Goal: Use online tool/utility: Use online tool/utility

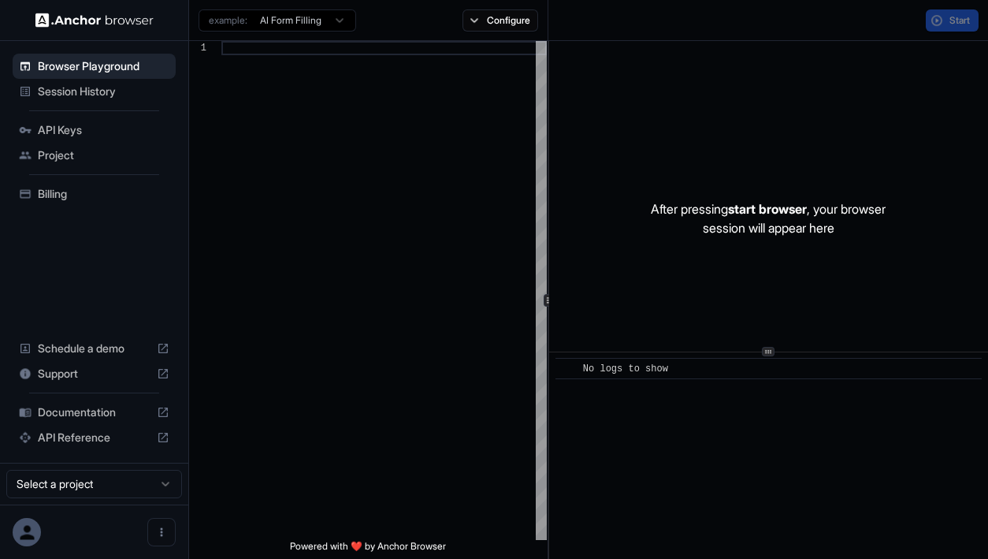
type textarea "**********"
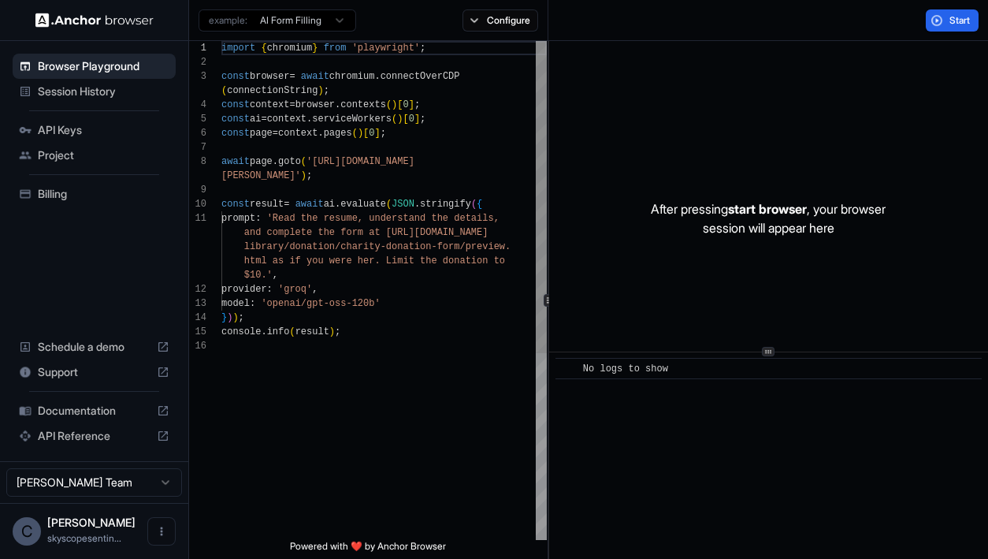
scroll to position [113, 0]
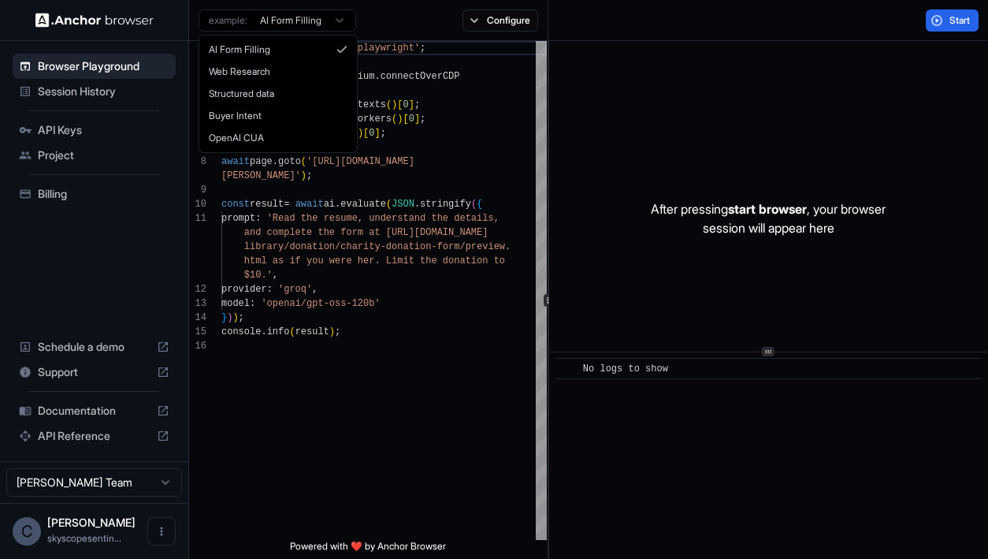
click at [347, 24] on html "Browser Playground Session History API Keys Project Billing Schedule a demo Sup…" at bounding box center [494, 279] width 988 height 559
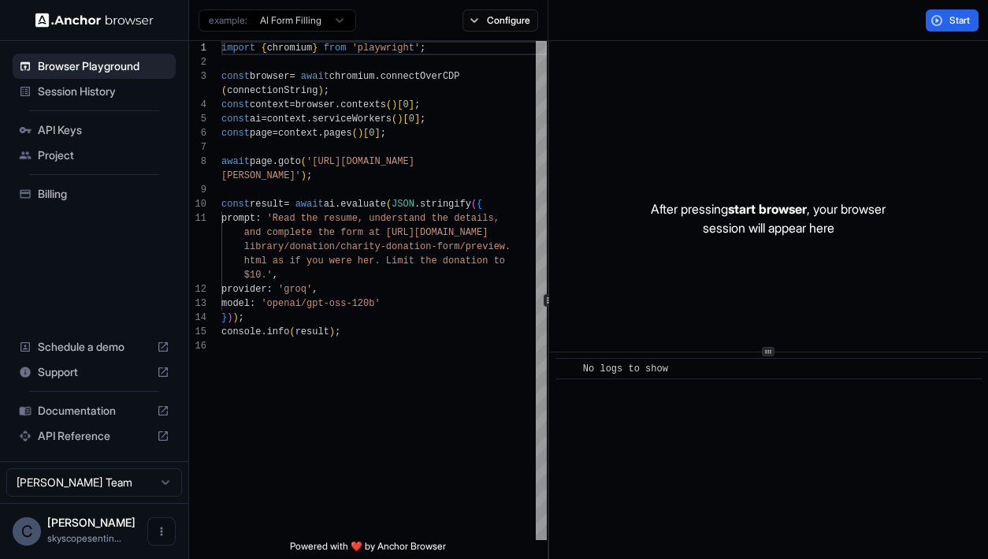
click at [136, 156] on span "Project" at bounding box center [104, 155] width 132 height 16
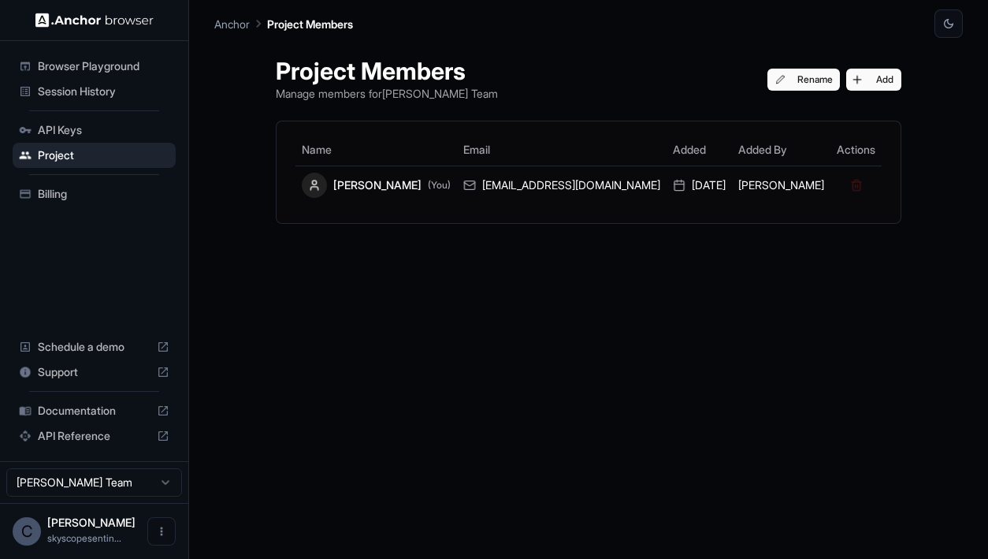
click at [117, 72] on span "Browser Playground" at bounding box center [104, 66] width 132 height 16
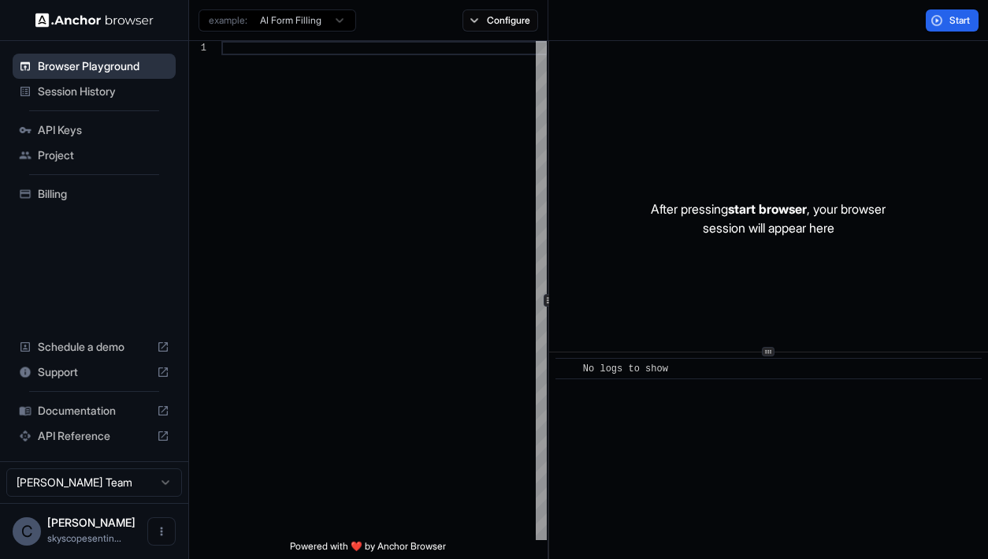
type textarea "**********"
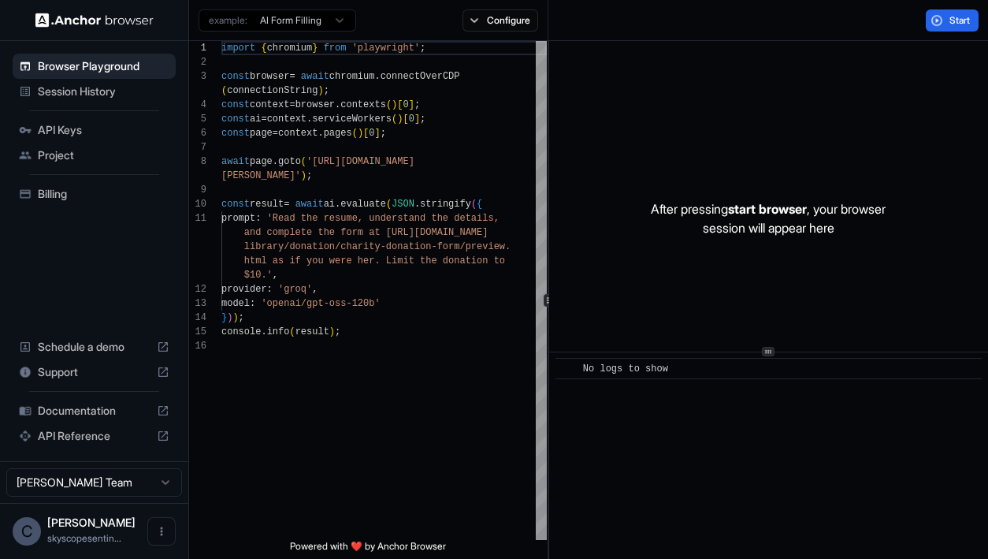
click at [99, 411] on span "Documentation" at bounding box center [94, 411] width 113 height 16
click at [102, 130] on span "API Keys" at bounding box center [104, 130] width 132 height 16
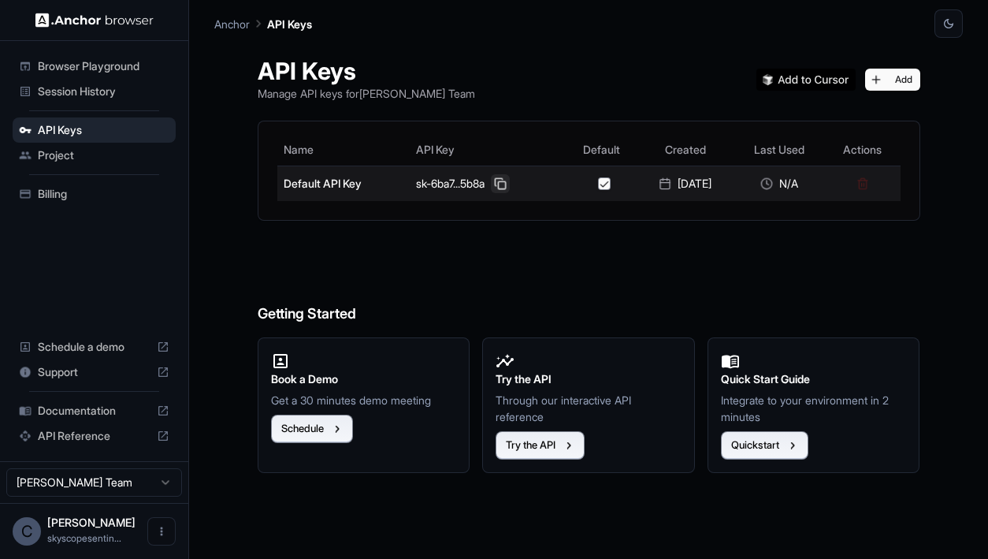
click at [499, 188] on button at bounding box center [500, 183] width 19 height 19
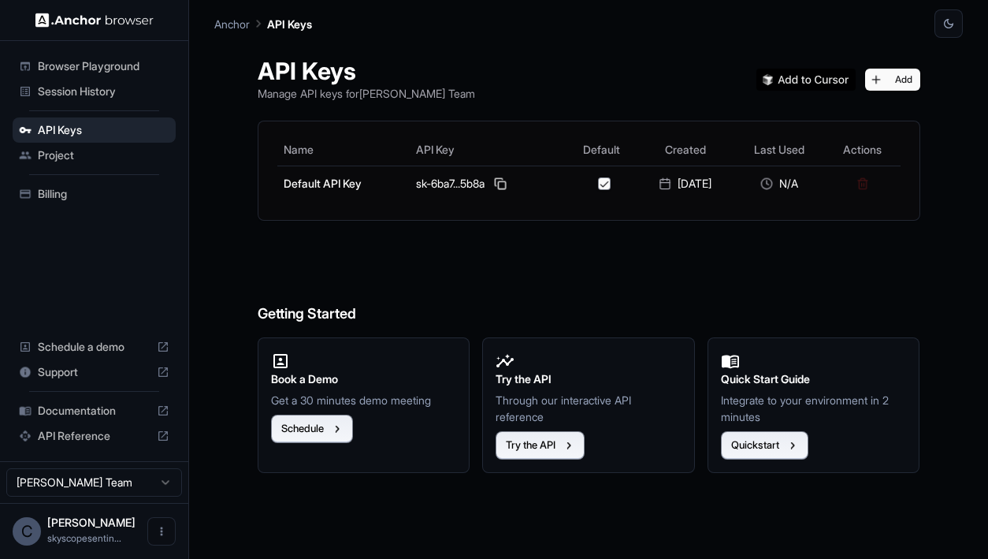
click at [113, 72] on span "Browser Playground" at bounding box center [104, 66] width 132 height 16
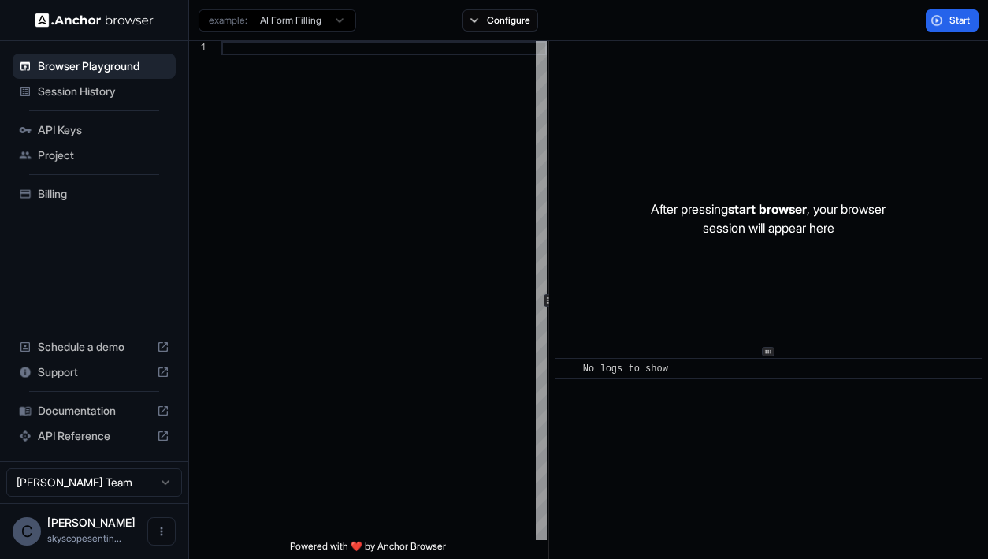
scroll to position [113, 0]
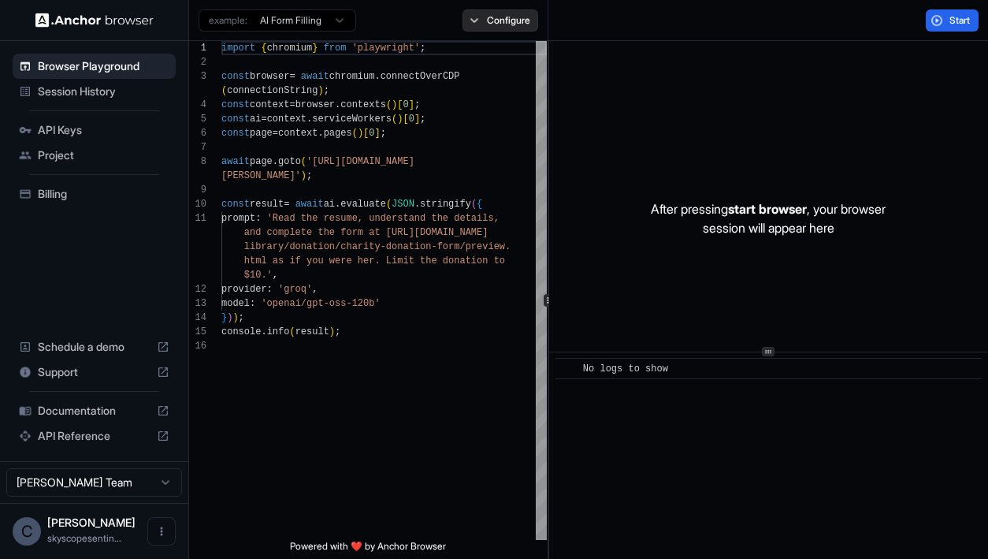
click at [475, 20] on button "Configure" at bounding box center [501, 20] width 76 height 22
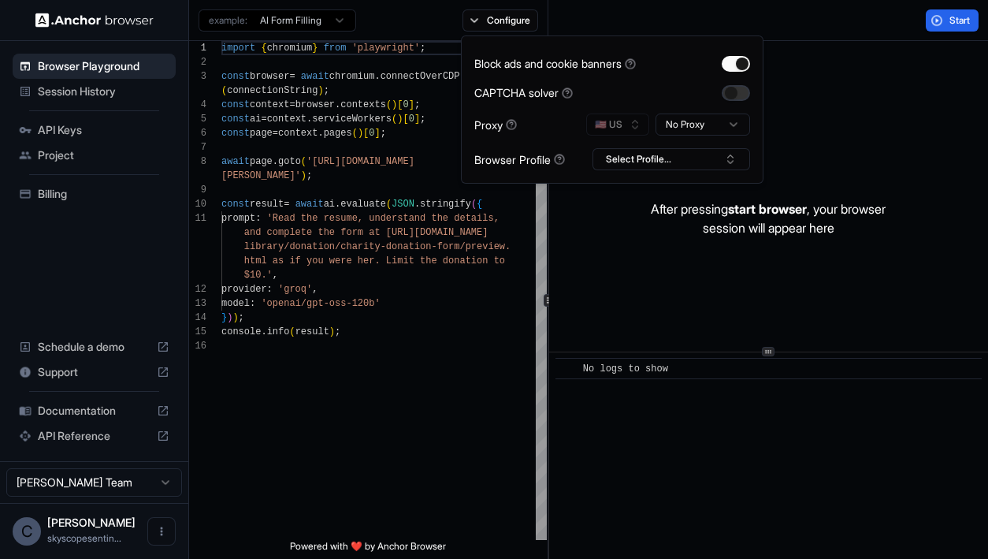
click at [738, 95] on button "button" at bounding box center [736, 93] width 28 height 16
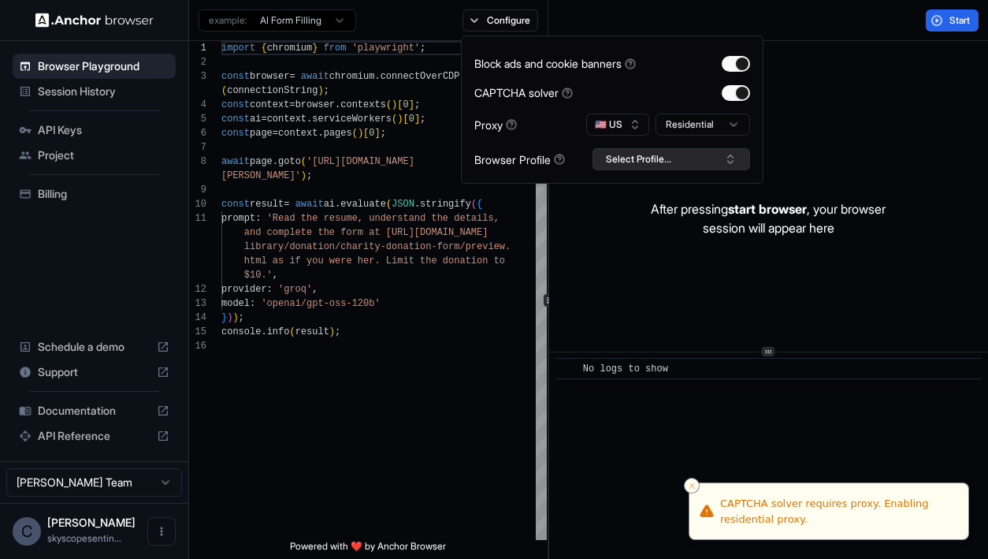
click at [649, 162] on button "Select Profile..." at bounding box center [672, 159] width 158 height 22
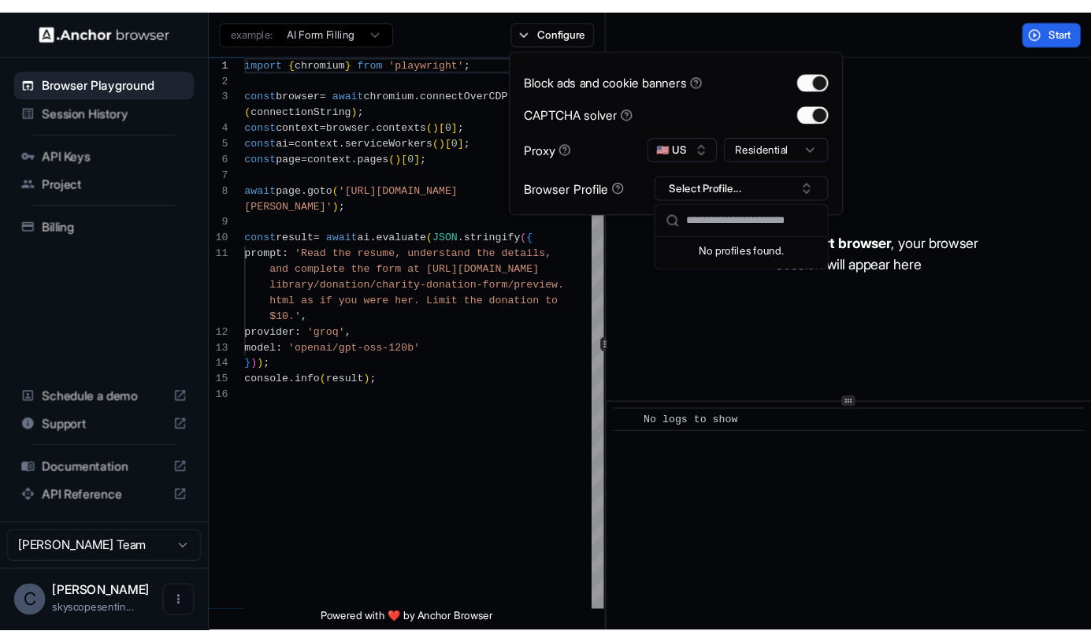
scroll to position [14, 0]
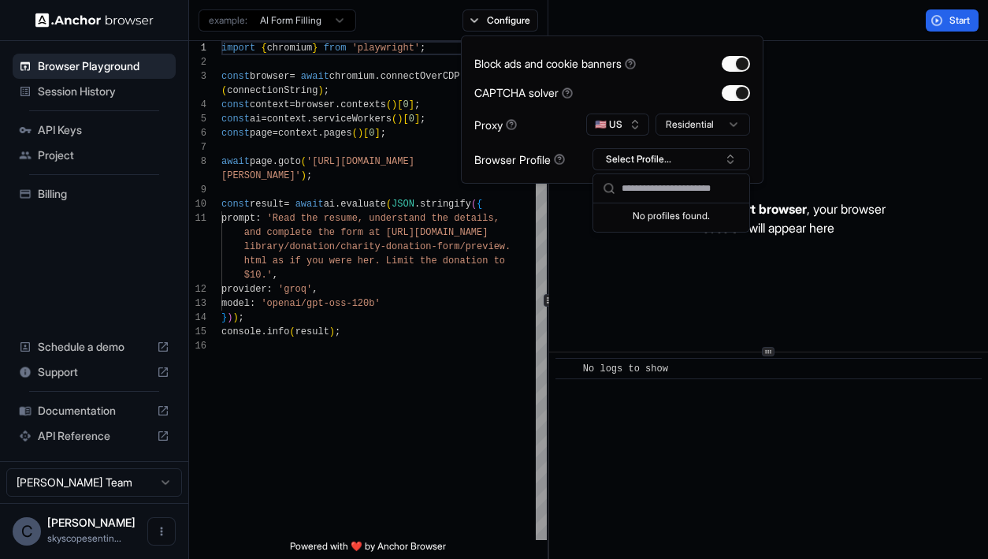
click at [355, 442] on div "import { chromium } from 'playwright' ; const browser = await chromium . connec…" at bounding box center [383, 439] width 325 height 797
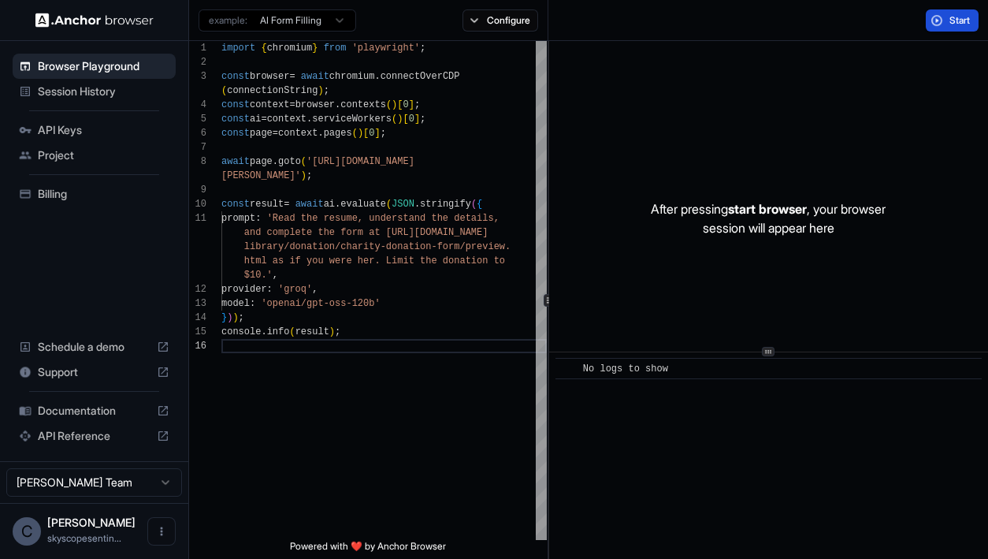
click at [967, 19] on span "Start" at bounding box center [960, 20] width 22 height 13
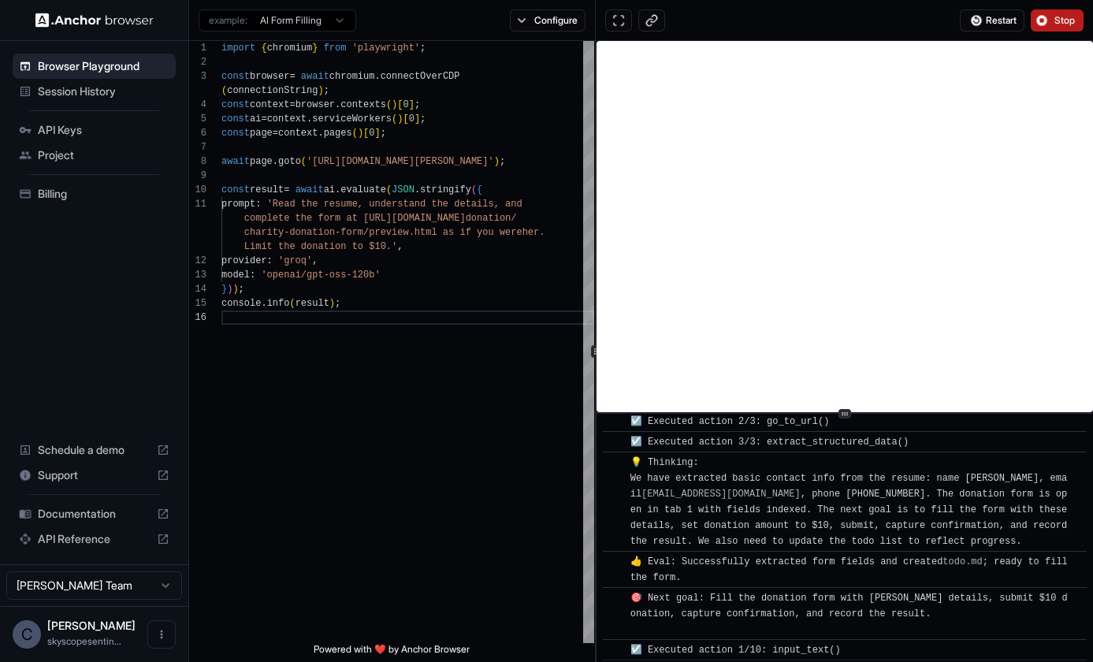
scroll to position [481, 0]
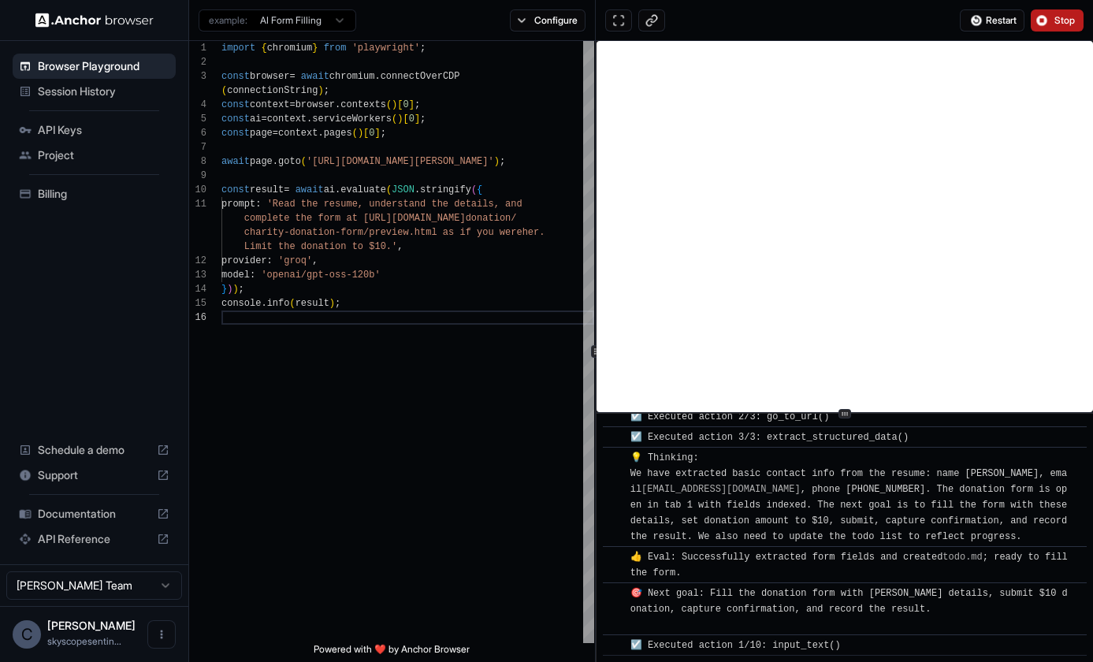
click at [987, 28] on button "Stop" at bounding box center [1057, 20] width 53 height 22
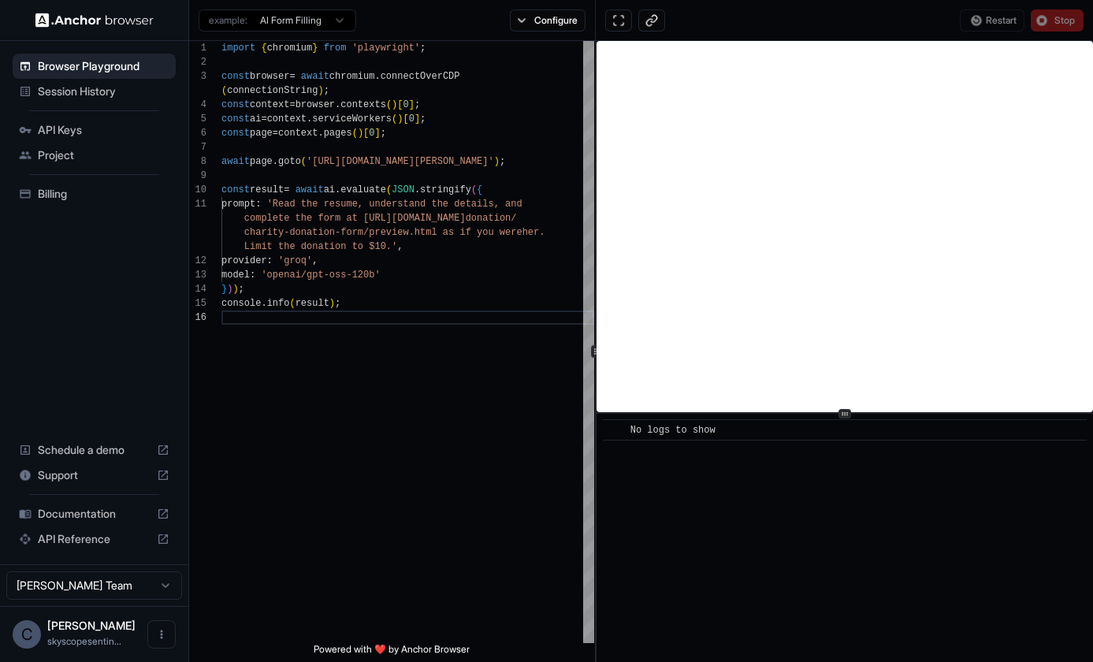
scroll to position [0, 0]
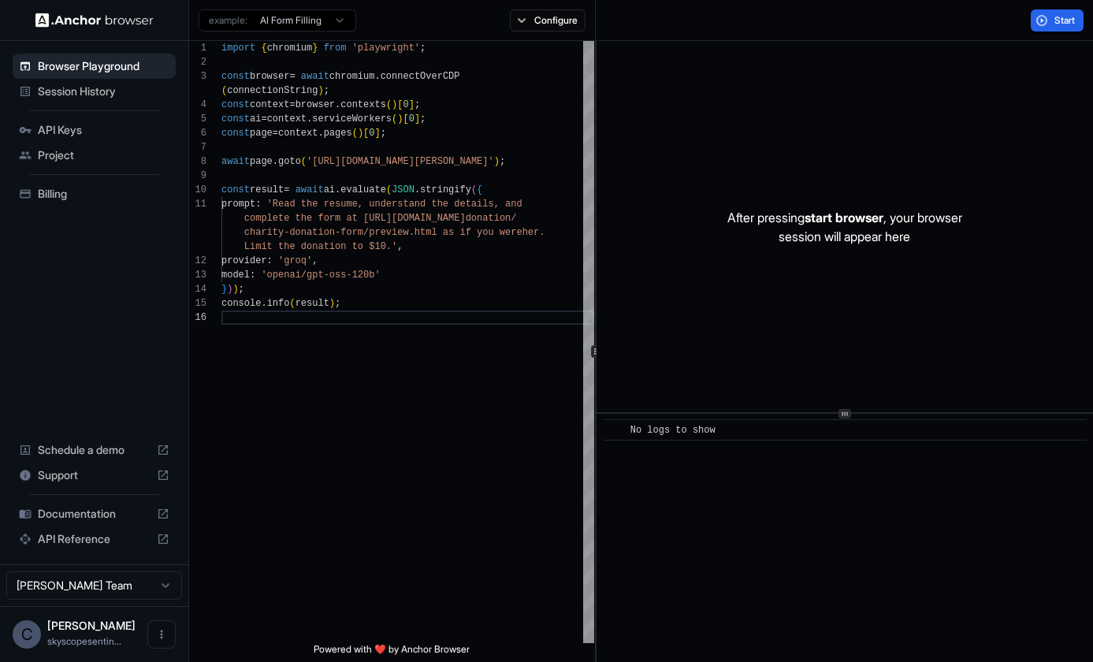
click at [334, 24] on html "Browser Playground Session History API Keys Project Billing Schedule a demo Sup…" at bounding box center [546, 331] width 1093 height 662
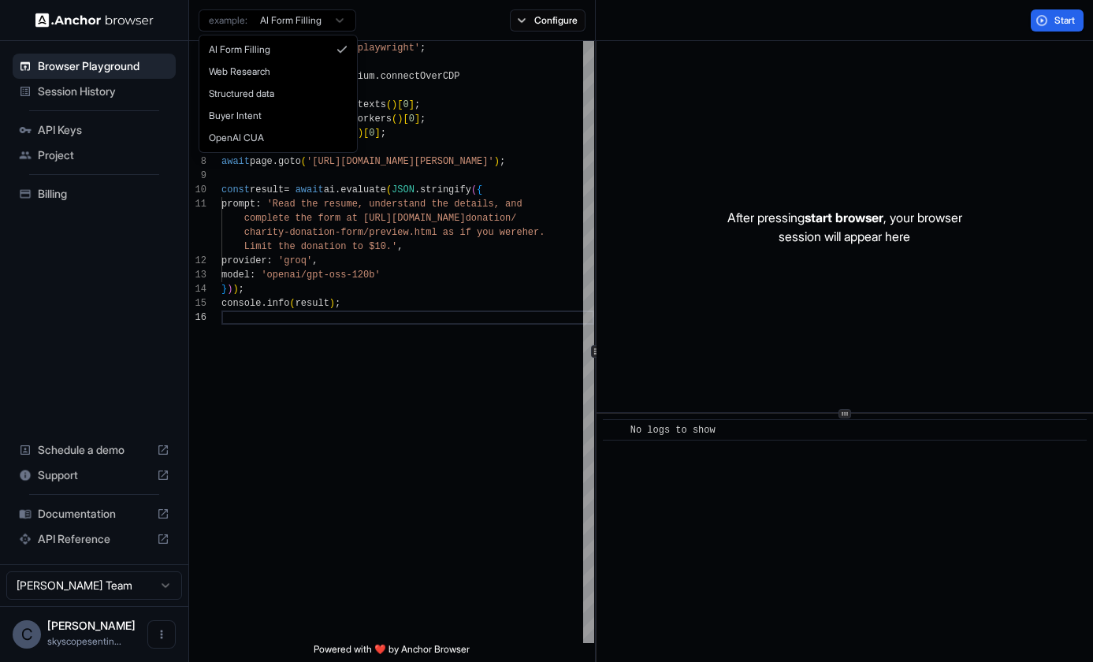
click at [345, 19] on html "Browser Playground Session History API Keys Project Billing Schedule a demo Sup…" at bounding box center [546, 331] width 1093 height 662
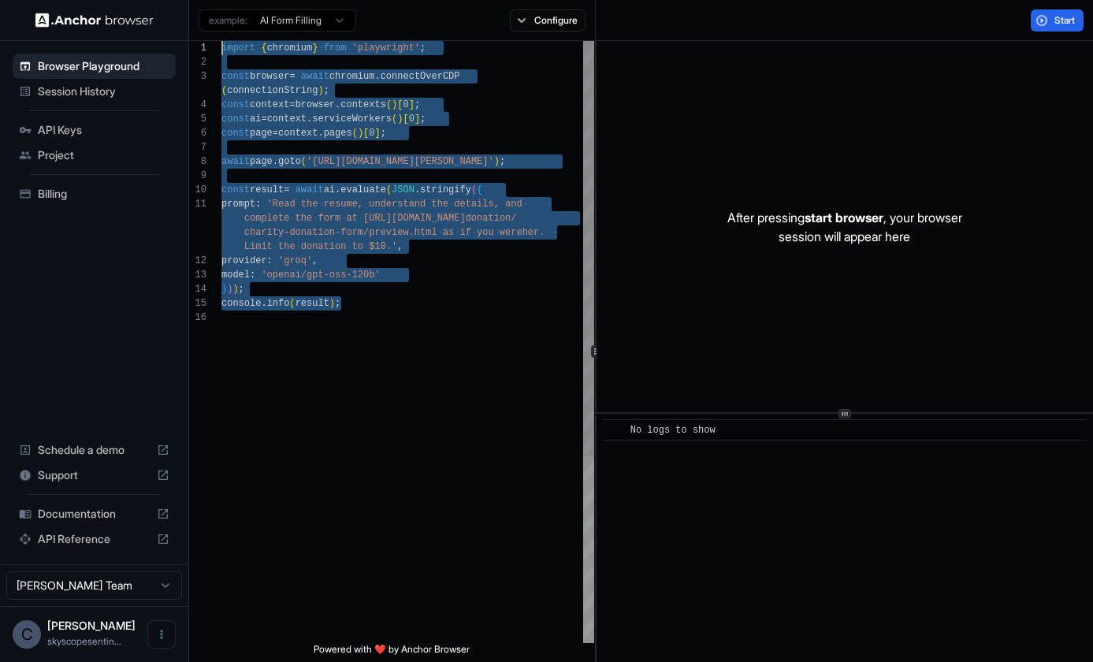
drag, startPoint x: 377, startPoint y: 307, endPoint x: 194, endPoint y: 13, distance: 345.9
click at [194, 13] on div "example: AI Form Filling Configure Start 1 2 3 4 5 6 7 8 9 10 11 12 13 14 15 16…" at bounding box center [641, 331] width 904 height 662
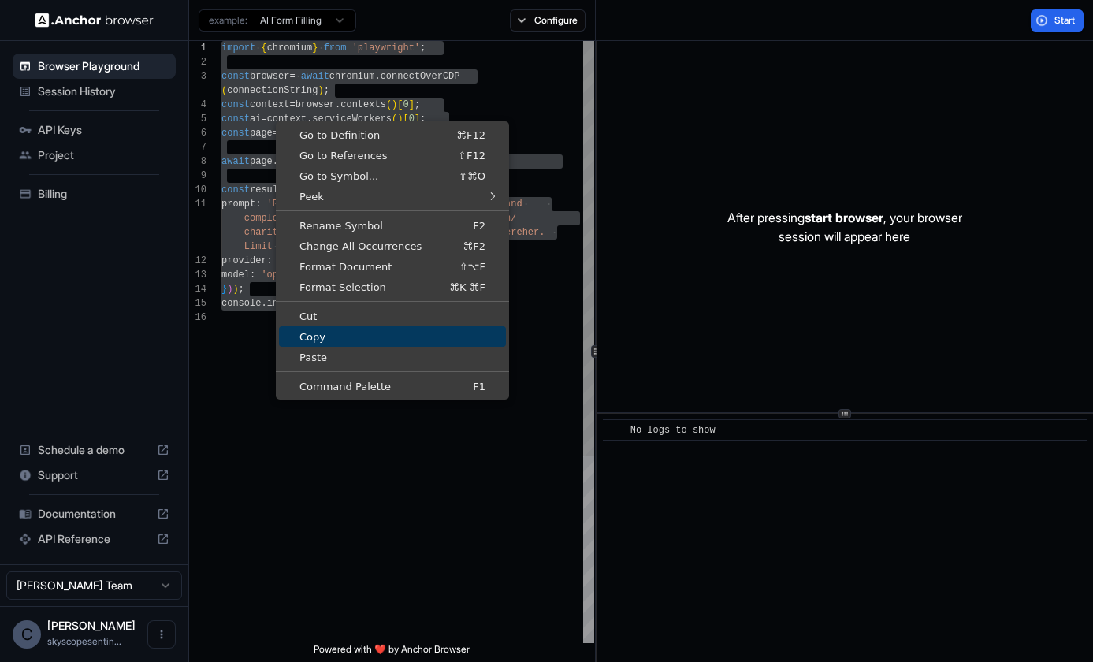
click at [325, 334] on span "Copy" at bounding box center [392, 337] width 227 height 10
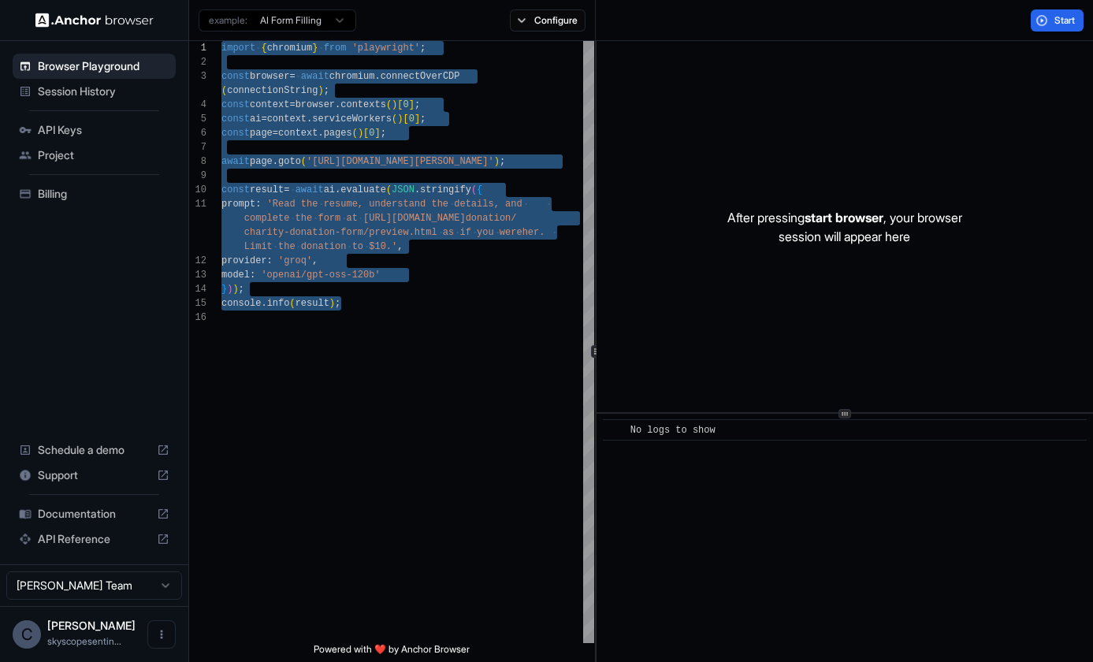
click at [334, 25] on html "Browser Playground Session History API Keys Project Billing Schedule a demo Sup…" at bounding box center [546, 331] width 1093 height 662
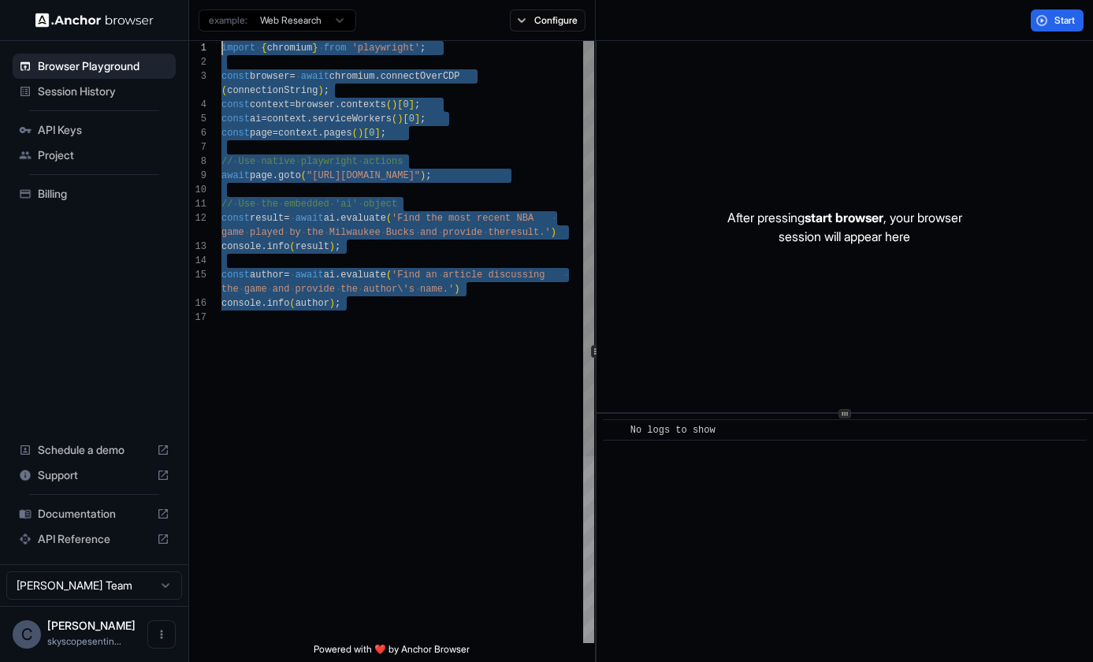
drag, startPoint x: 376, startPoint y: 323, endPoint x: 195, endPoint y: 43, distance: 334.0
click at [195, 43] on div "1 2 3 4 5 6 7 8 9 10 11 12 13 14 15 16 17 import { chromium } from 'playwright'…" at bounding box center [391, 342] width 405 height 602
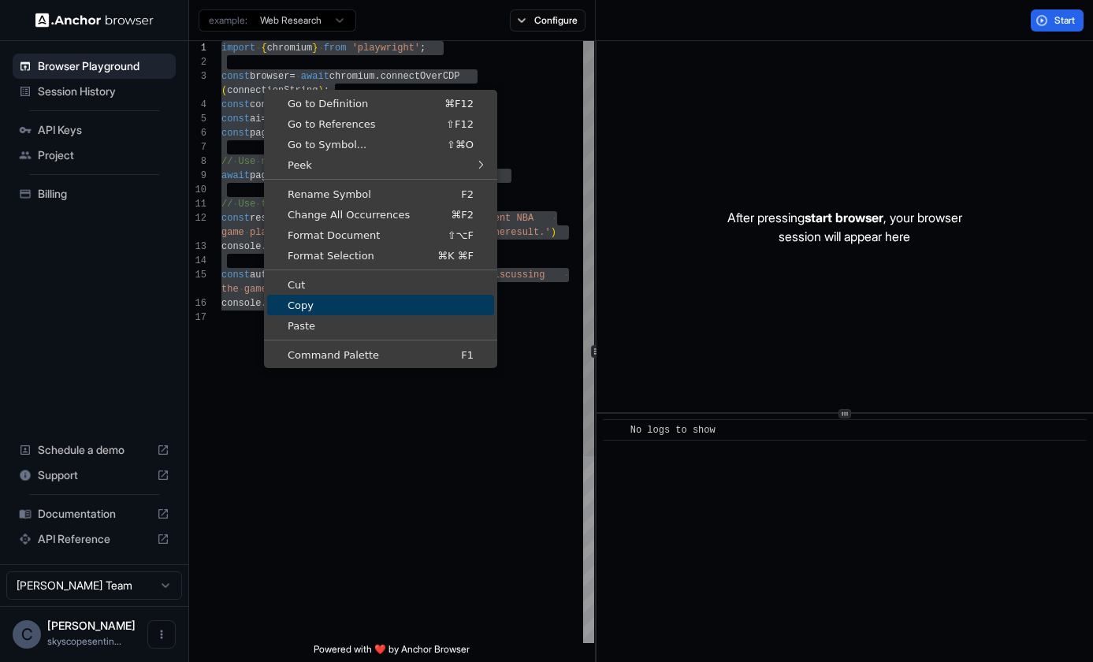
click at [329, 307] on span "Copy" at bounding box center [380, 305] width 227 height 10
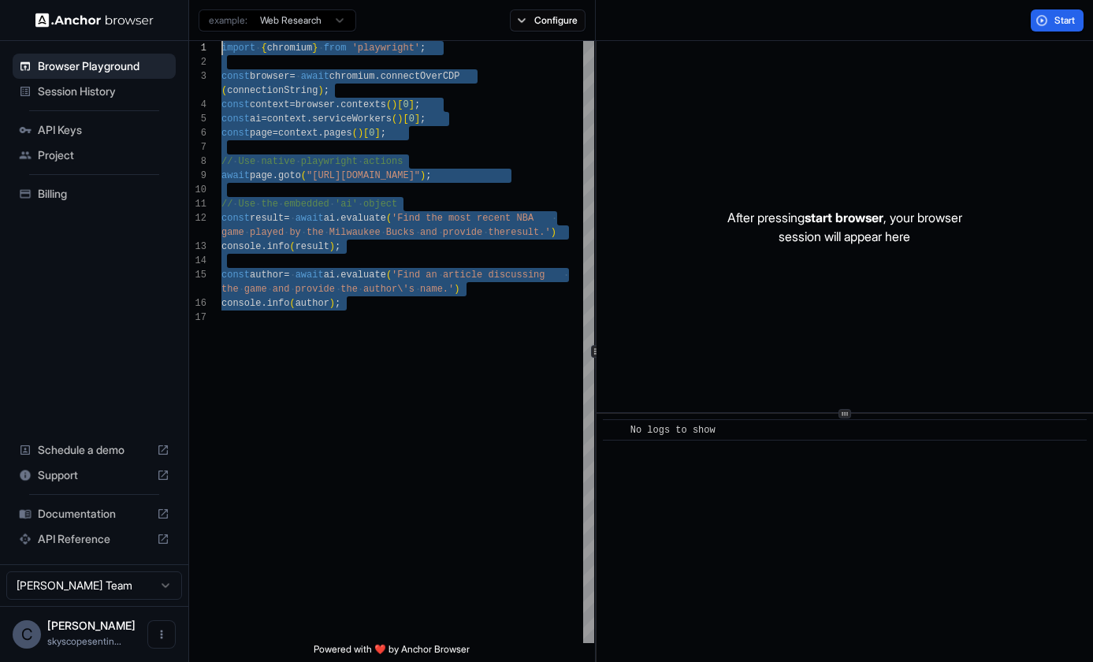
click at [340, 24] on html "Browser Playground Session History API Keys Project Billing Schedule a demo Sup…" at bounding box center [546, 331] width 1093 height 662
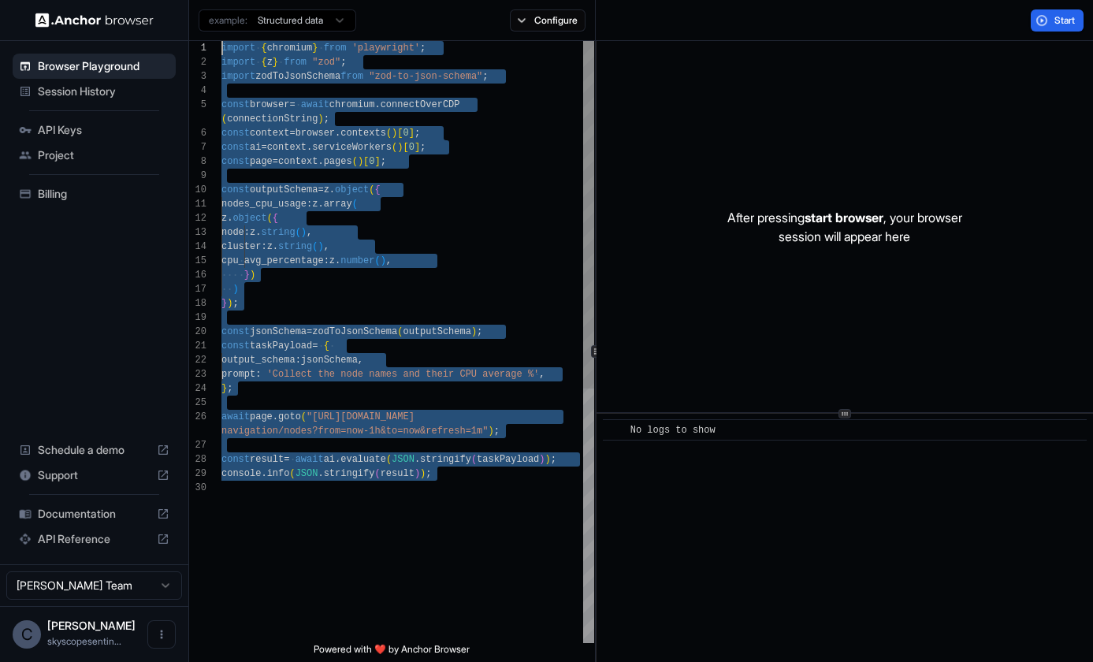
drag, startPoint x: 446, startPoint y: 481, endPoint x: 214, endPoint y: 49, distance: 490.4
click at [214, 49] on div "1 2 3 4 5 6 7 8 9 10 11 12 13 14 15 16 17 18 19 20 21 22 23 24 25 26 27 28 29 3…" at bounding box center [391, 342] width 405 height 602
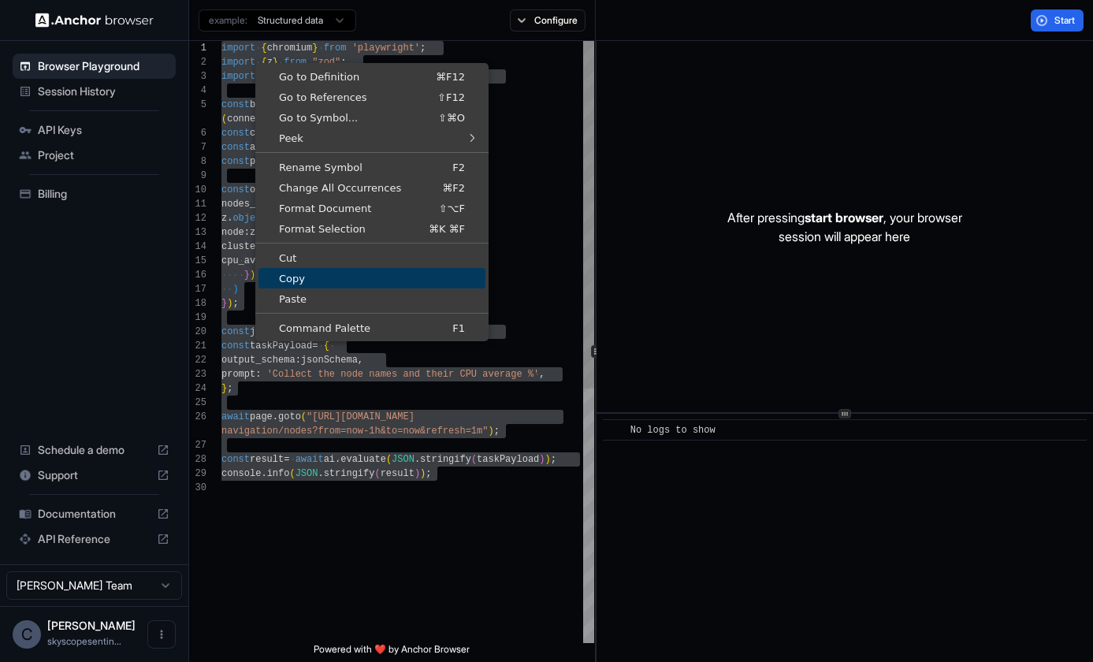
click at [336, 276] on span "Copy" at bounding box center [371, 278] width 227 height 10
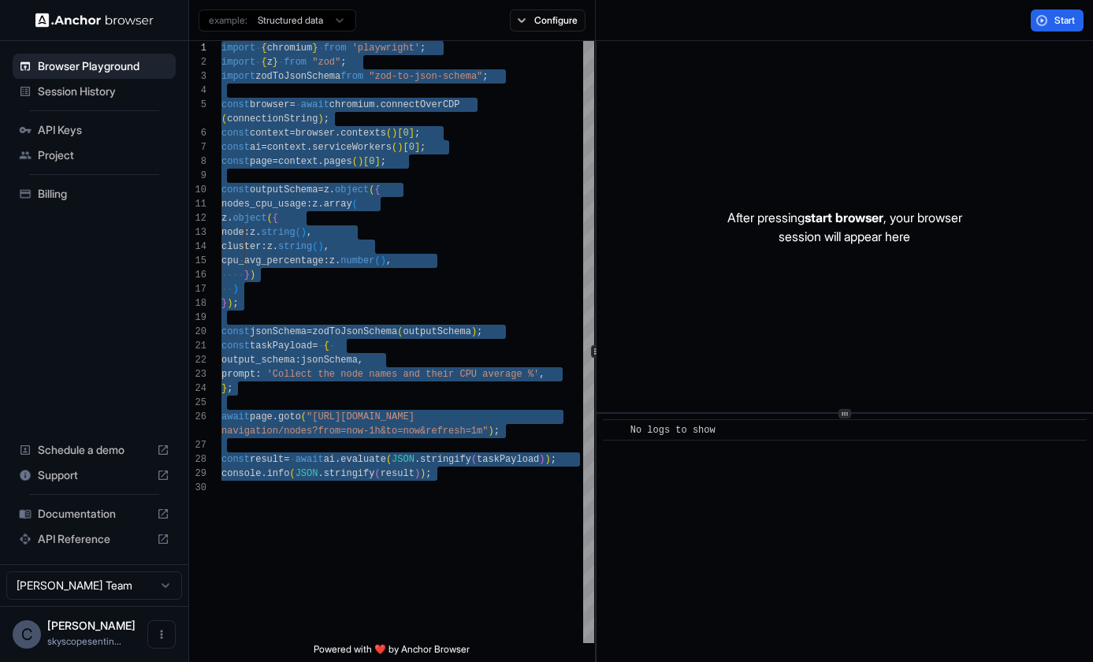
click at [350, 21] on html "Browser Playground Session History API Keys Project Billing Schedule a demo Sup…" at bounding box center [546, 331] width 1093 height 662
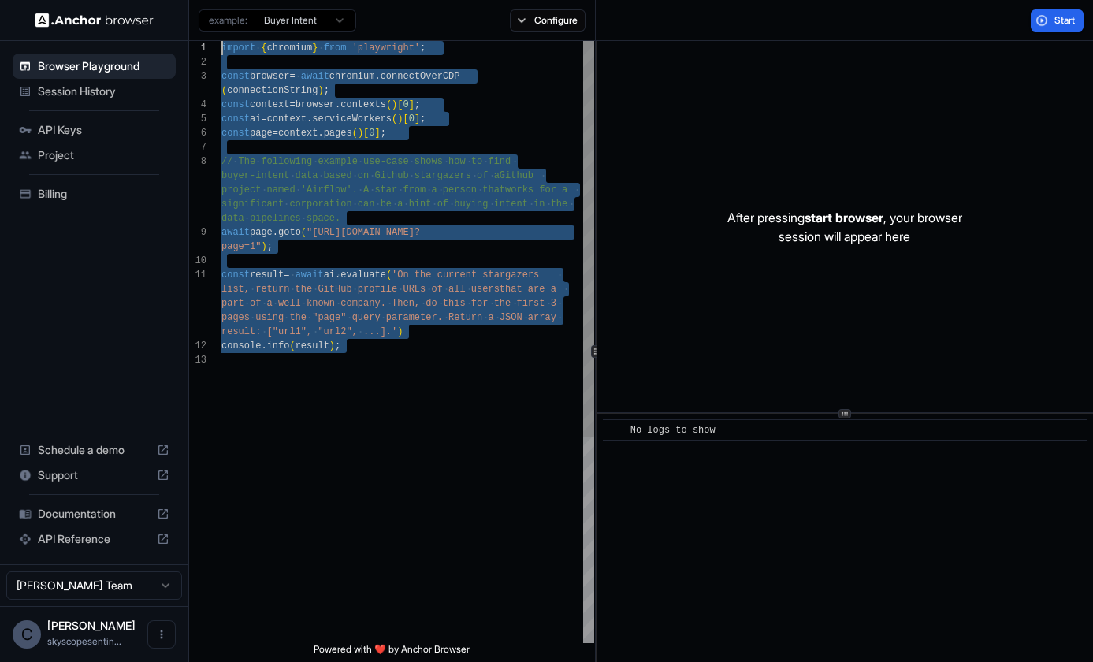
drag, startPoint x: 370, startPoint y: 355, endPoint x: 196, endPoint y: 44, distance: 356.6
click at [196, 44] on div "1 2 3 4 5 6 7 8 9 10 11 12 13 import { chromium } from 'playwright' ; const bro…" at bounding box center [391, 342] width 405 height 602
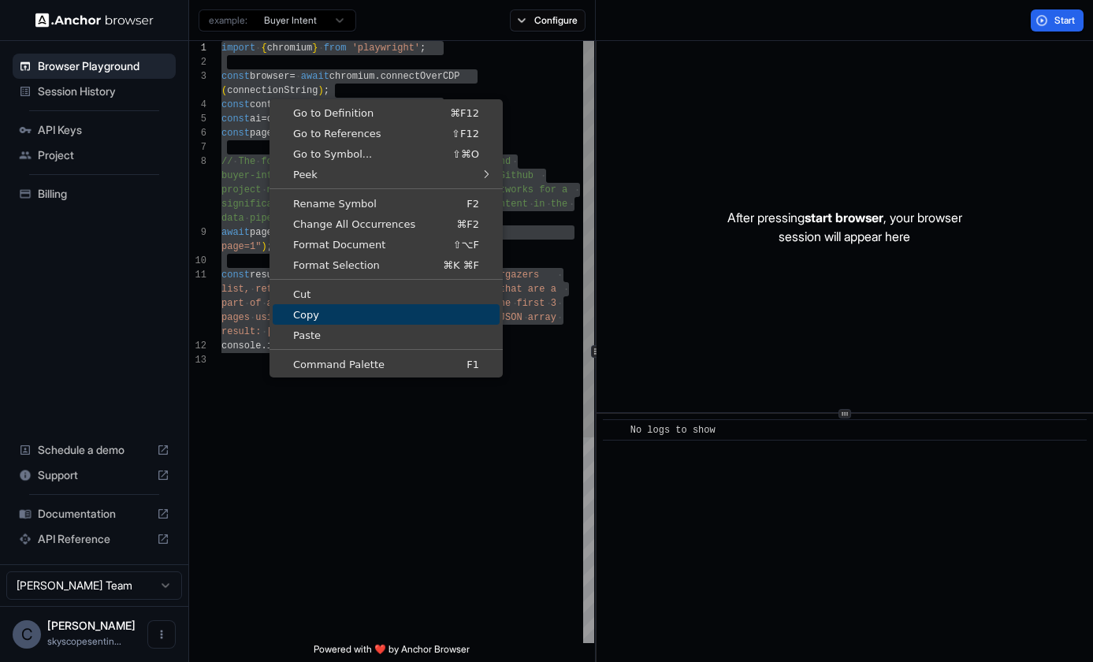
click at [329, 312] on span "Copy" at bounding box center [386, 315] width 227 height 10
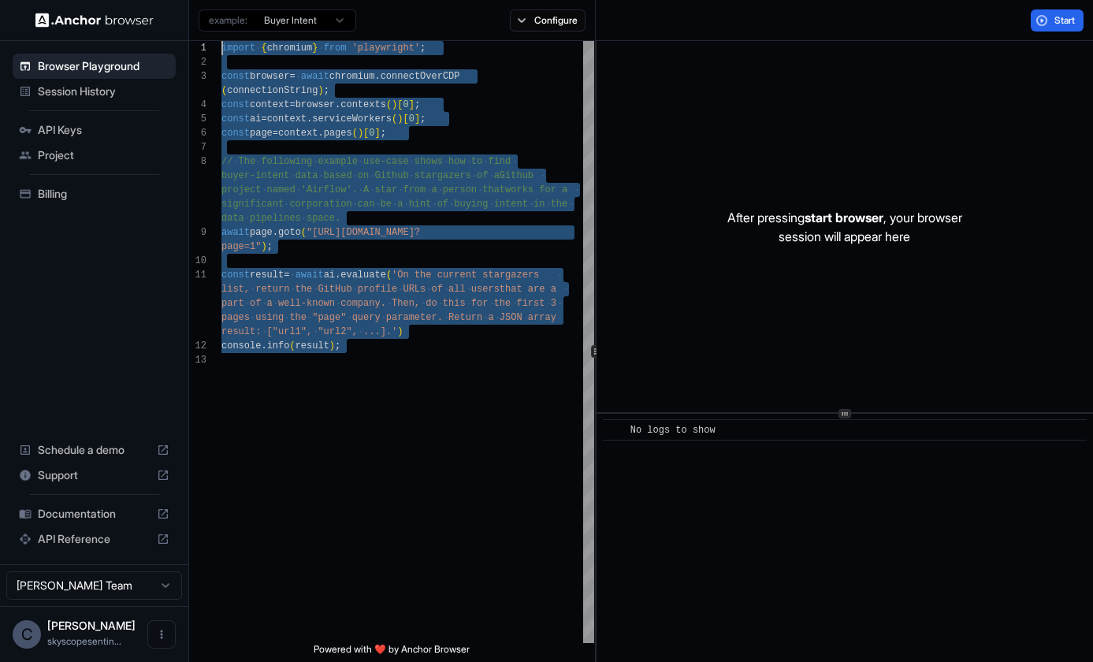
click at [341, 24] on html "Browser Playground Session History API Keys Project Billing Schedule a demo Sup…" at bounding box center [546, 331] width 1093 height 662
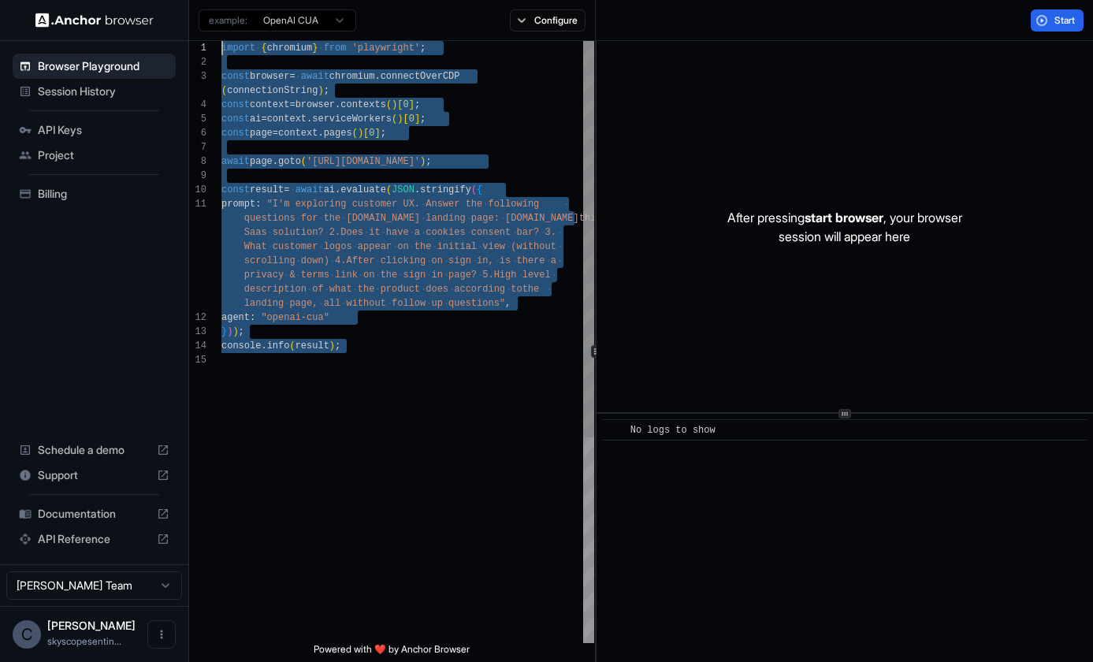
drag, startPoint x: 362, startPoint y: 354, endPoint x: 208, endPoint y: 50, distance: 340.4
click at [208, 50] on div "1 2 3 4 5 6 7 8 9 10 11 12 13 14 15 import { chromium } from 'playwright' ; con…" at bounding box center [391, 342] width 405 height 602
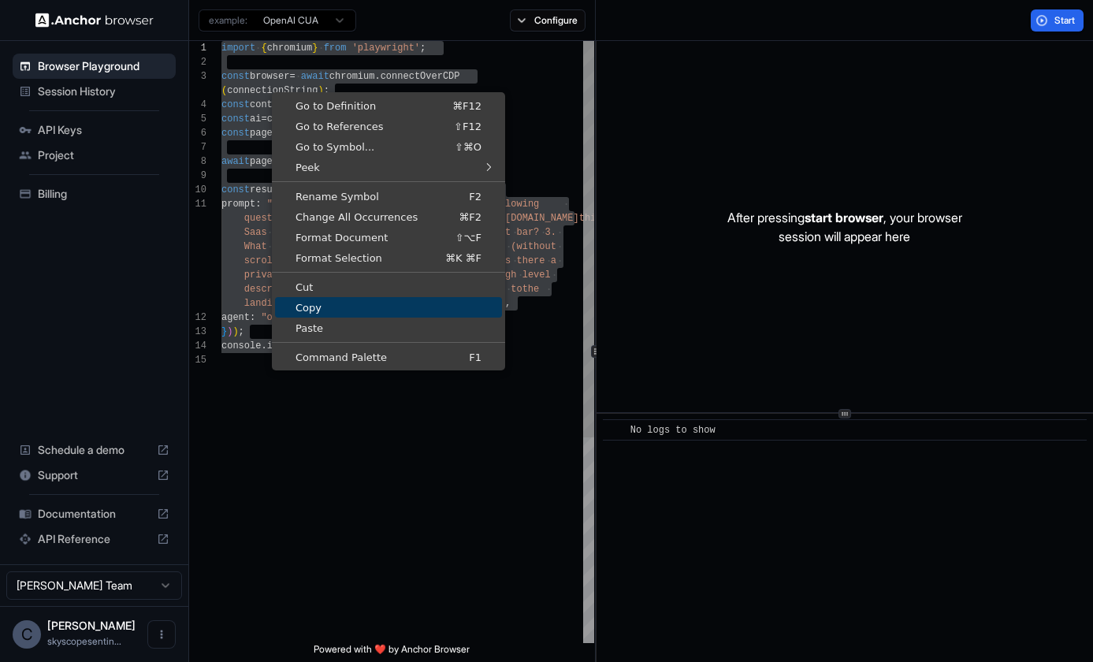
click at [337, 308] on span "Copy" at bounding box center [388, 308] width 227 height 10
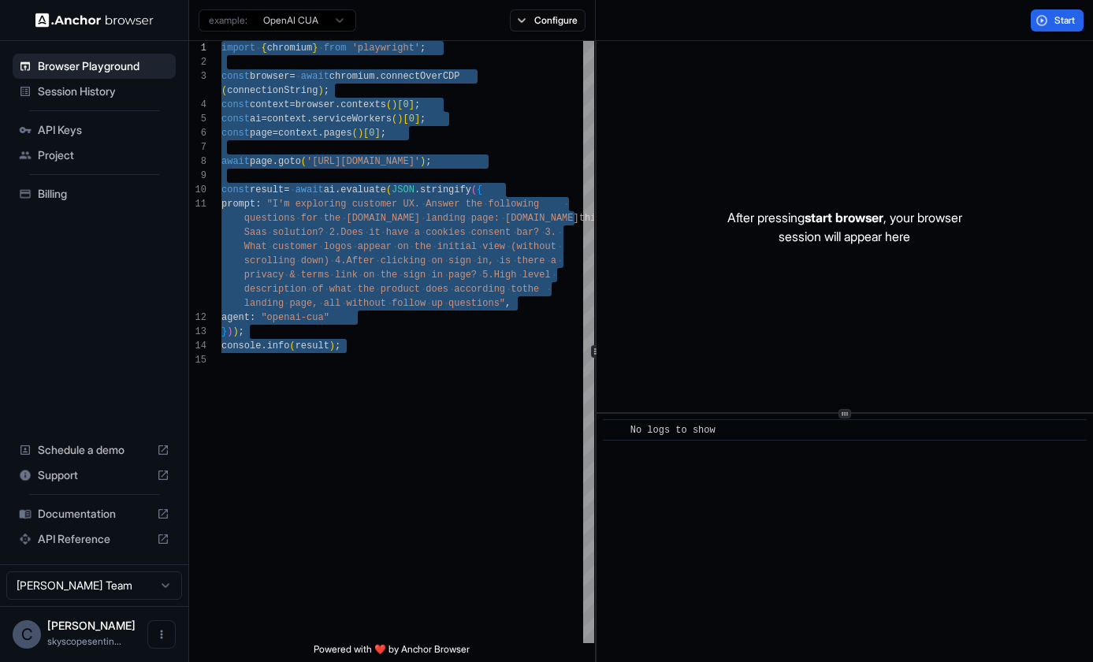
click at [344, 22] on html "Browser Playground Session History API Keys Project Billing Schedule a demo Sup…" at bounding box center [546, 331] width 1093 height 662
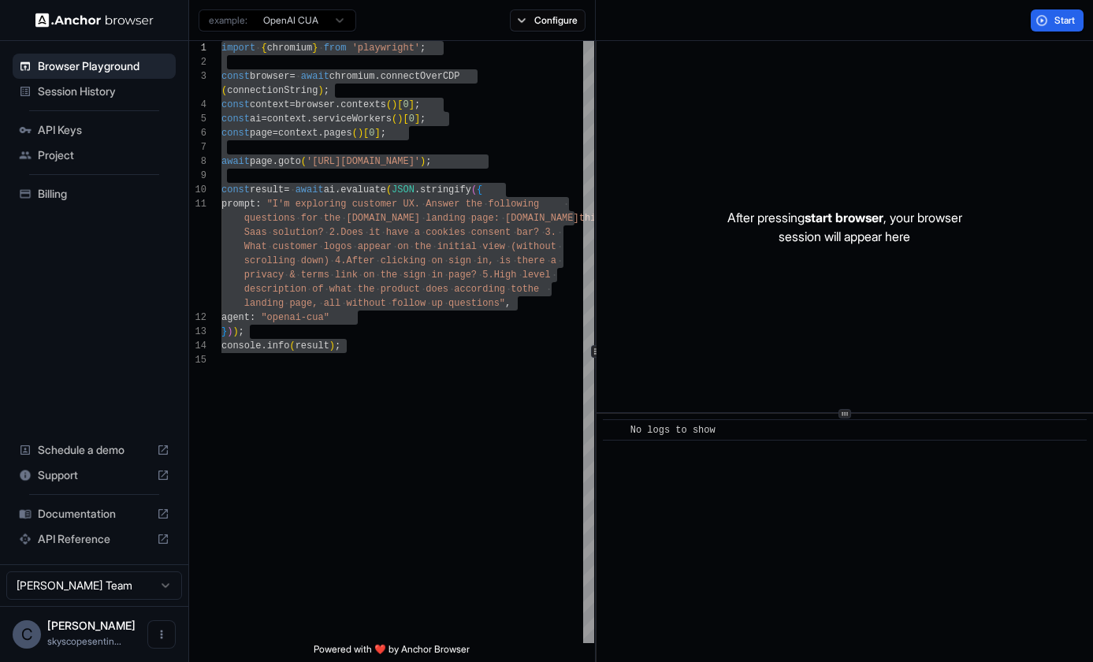
click at [347, 20] on html "Browser Playground Session History API Keys Project Billing Schedule a demo Sup…" at bounding box center [546, 331] width 1093 height 662
click at [536, 23] on button "Configure" at bounding box center [548, 20] width 76 height 22
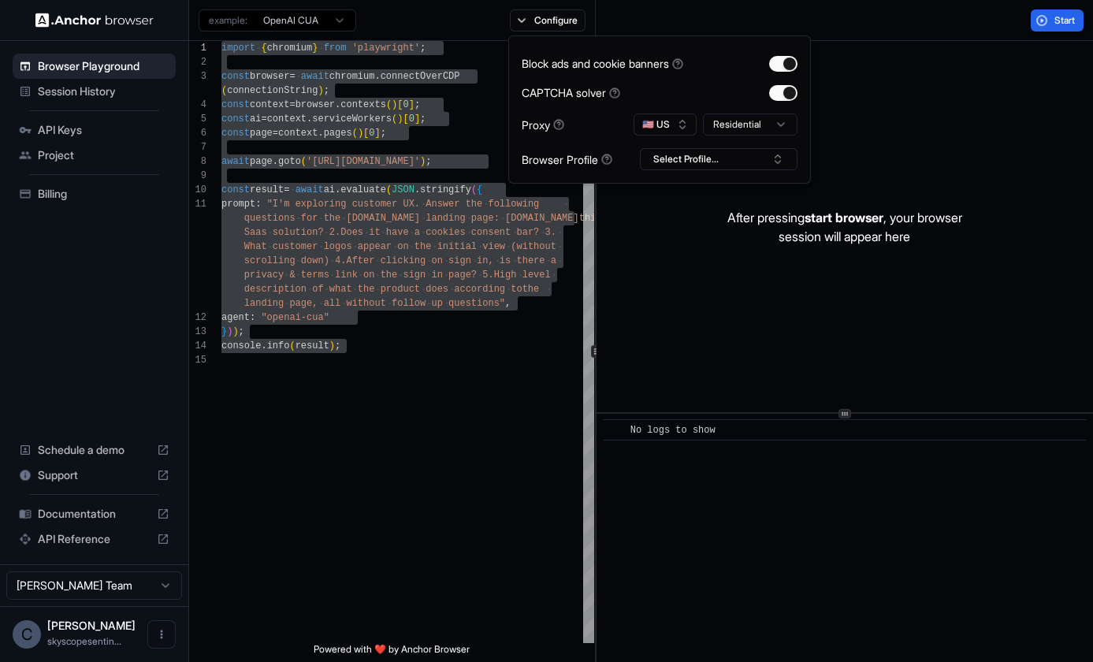
click at [345, 20] on html "Browser Playground Session History API Keys Project Billing Schedule a demo Sup…" at bounding box center [546, 331] width 1093 height 662
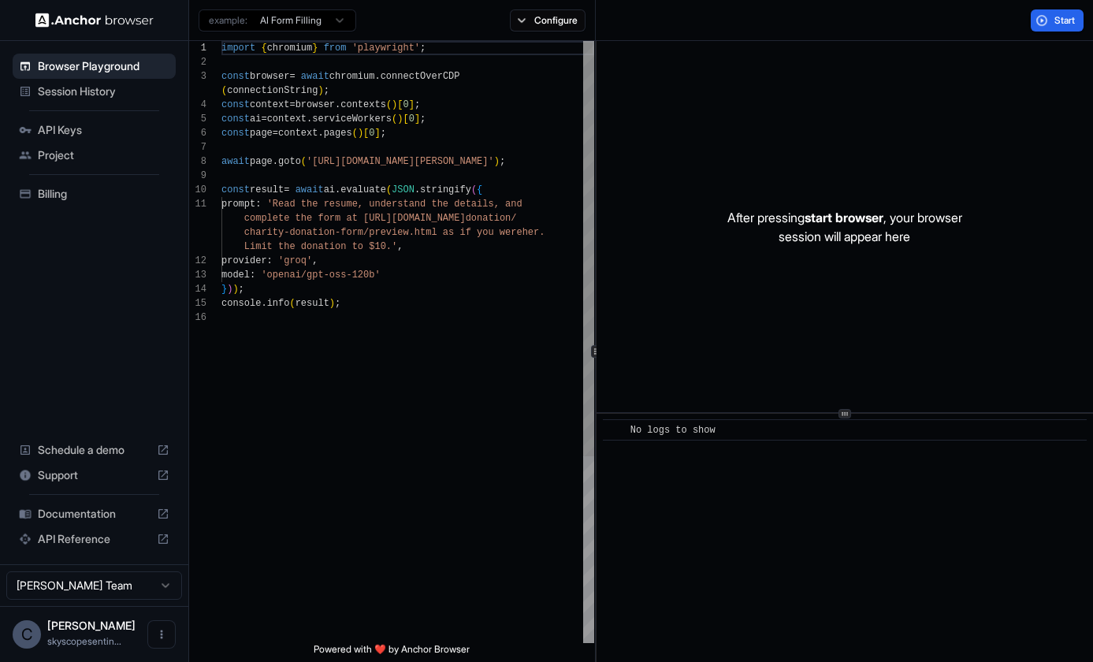
scroll to position [128, 0]
click at [341, 26] on html "Browser Playground Session History API Keys Project Billing Schedule a demo Sup…" at bounding box center [546, 331] width 1093 height 662
click at [344, 24] on html "Browser Playground Session History API Keys Project Billing Schedule a demo Sup…" at bounding box center [546, 331] width 1093 height 662
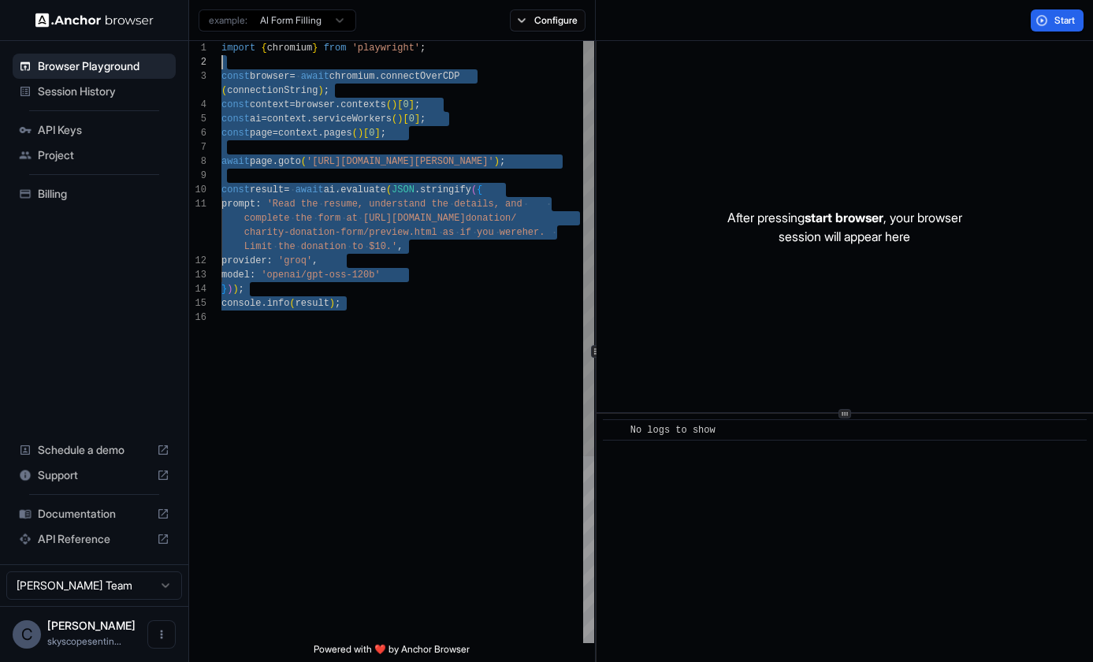
scroll to position [0, 0]
drag, startPoint x: 450, startPoint y: 354, endPoint x: 198, endPoint y: 49, distance: 395.7
click at [198, 49] on div "1 2 3 4 5 6 7 8 9 10 11 12 13 14 15 16 import { chromium } from 'playwright' ; …" at bounding box center [391, 342] width 405 height 602
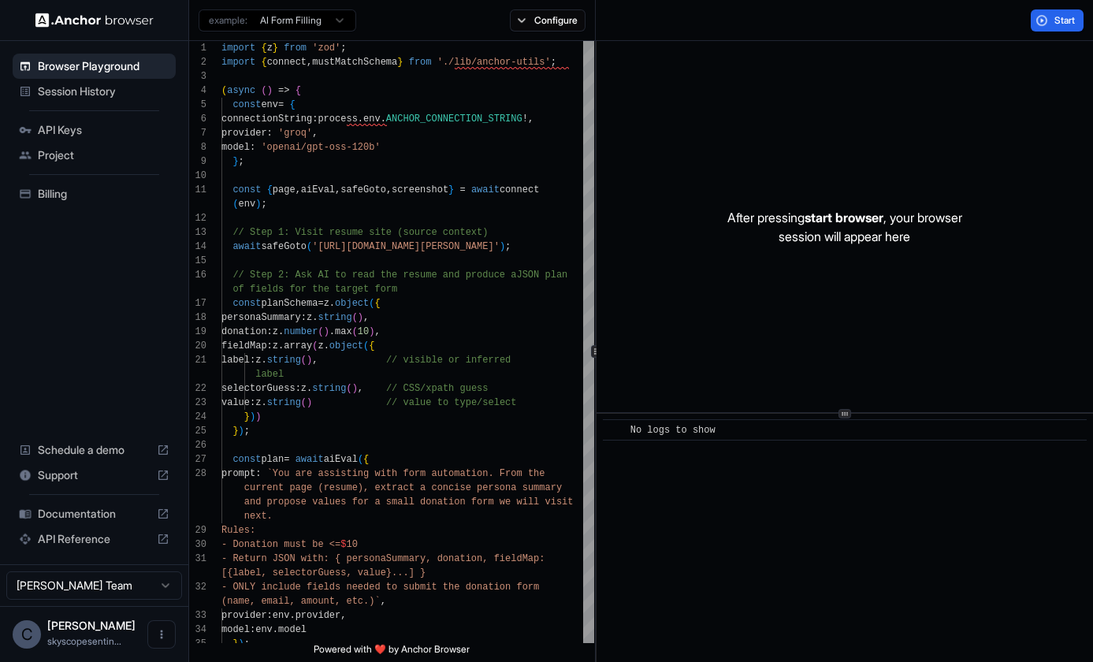
click at [341, 25] on html "Browser Playground Session History API Keys Project Billing Schedule a demo Sup…" at bounding box center [546, 331] width 1093 height 662
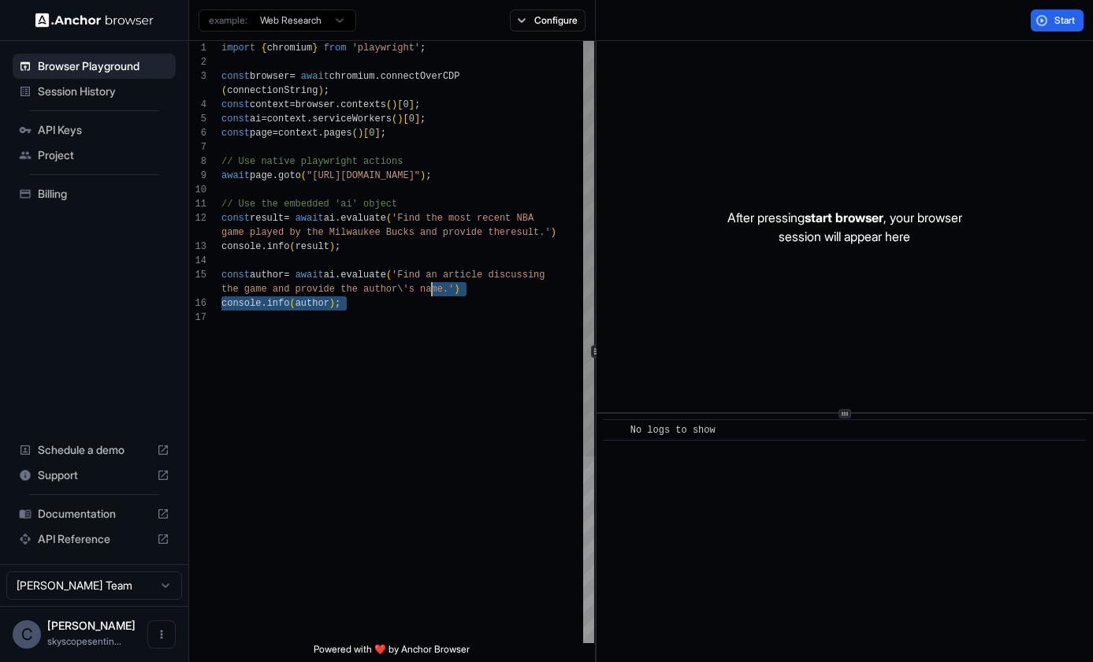
scroll to position [0, 0]
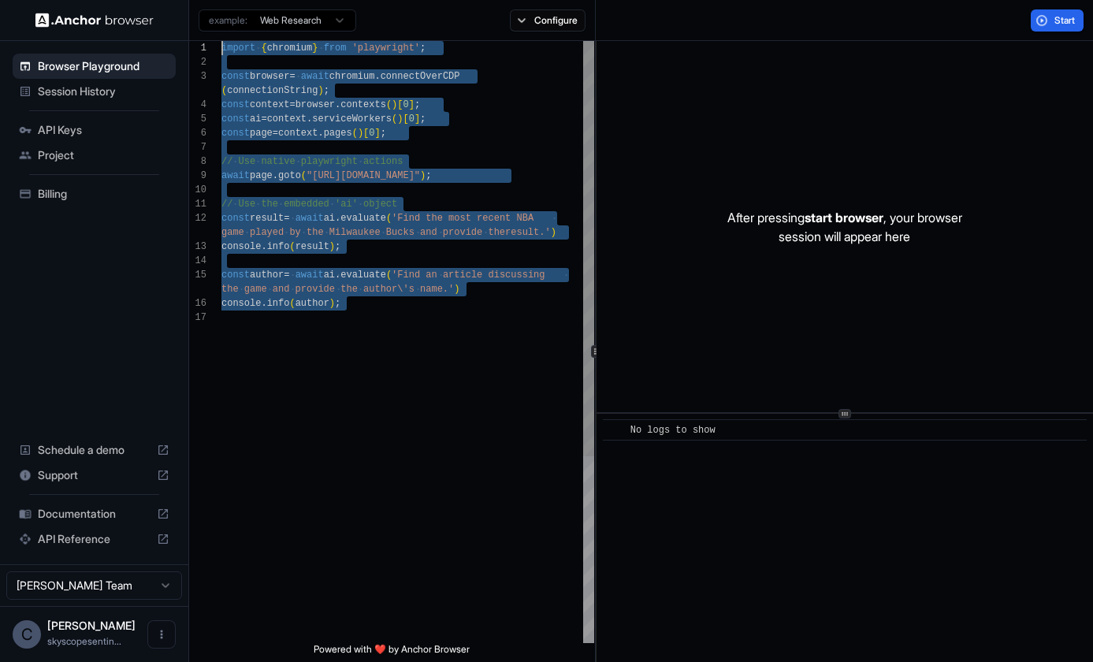
drag, startPoint x: 482, startPoint y: 347, endPoint x: 125, endPoint y: -47, distance: 532.2
click at [125, 0] on html "Browser Playground Session History API Keys Project Billing Schedule a demo Sup…" at bounding box center [546, 331] width 1093 height 662
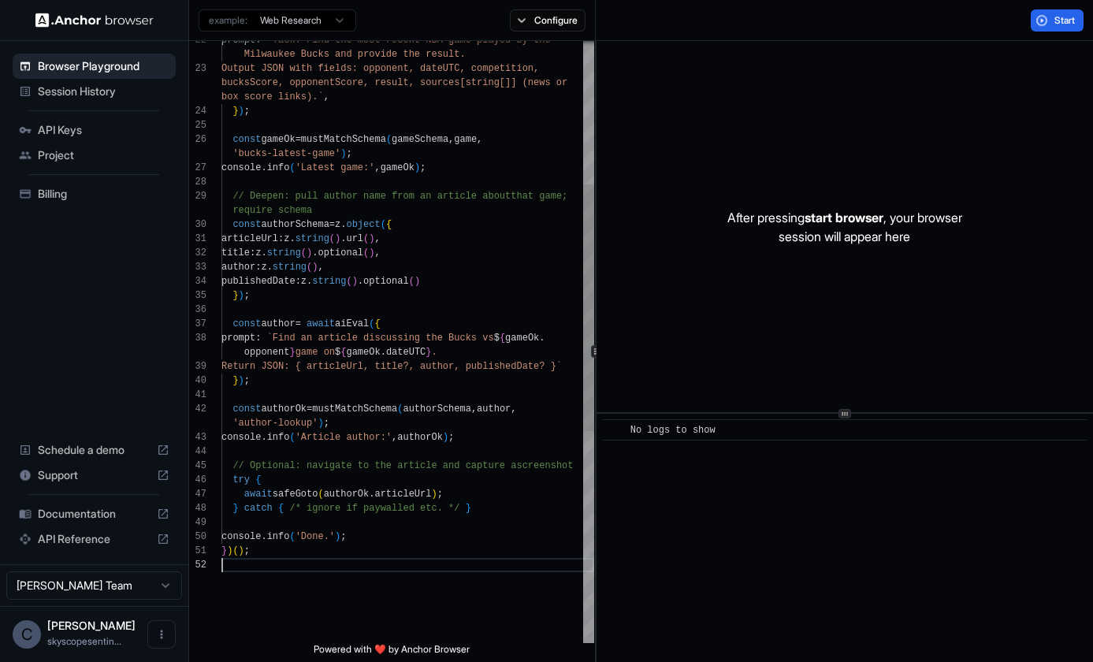
scroll to position [14, 0]
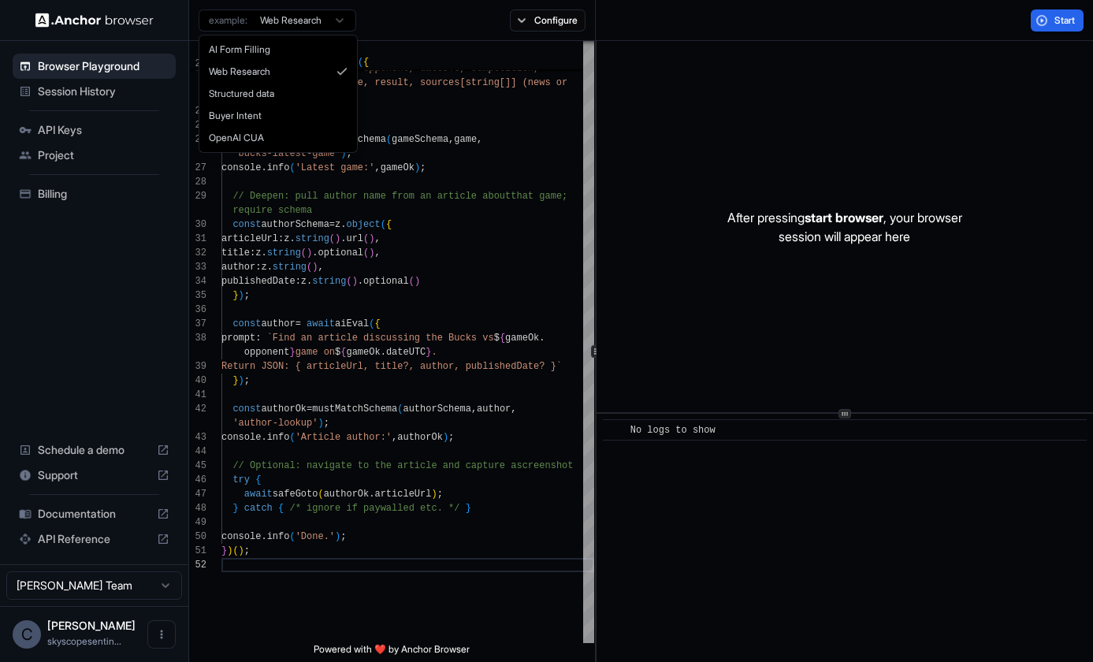
click at [346, 19] on html "Browser Playground Session History API Keys Project Billing Schedule a demo Sup…" at bounding box center [546, 331] width 1093 height 662
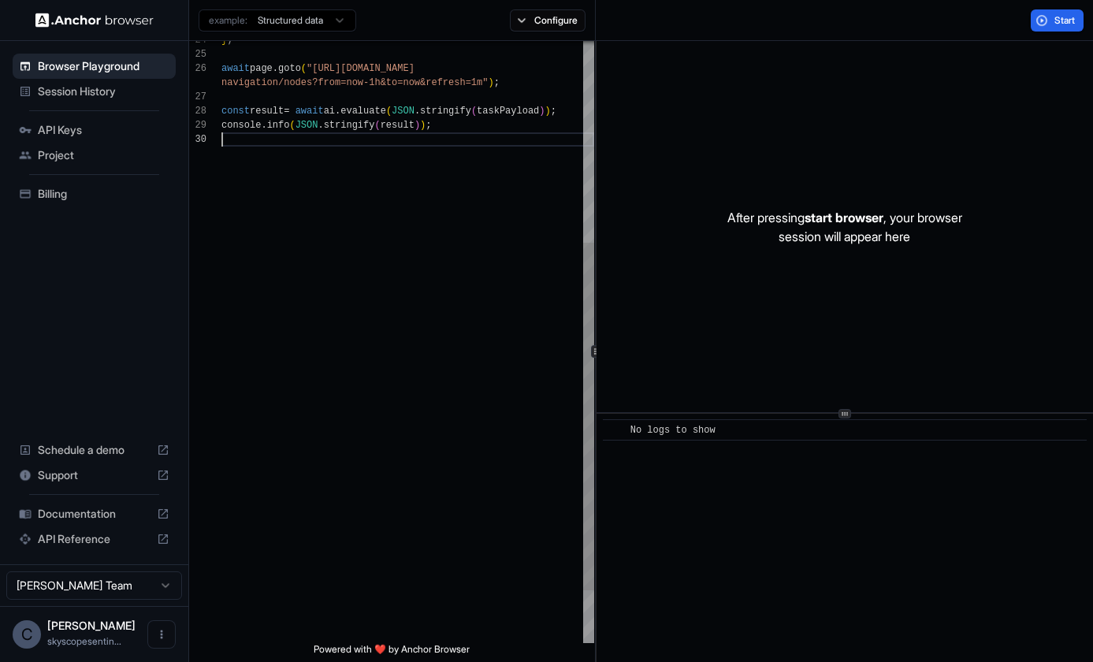
click at [459, 214] on div "} ; await page . goto ( "[URL][DOMAIN_NAME] navigation/nodes?from=now-1h&to=now…" at bounding box center [407, 214] width 373 height 1042
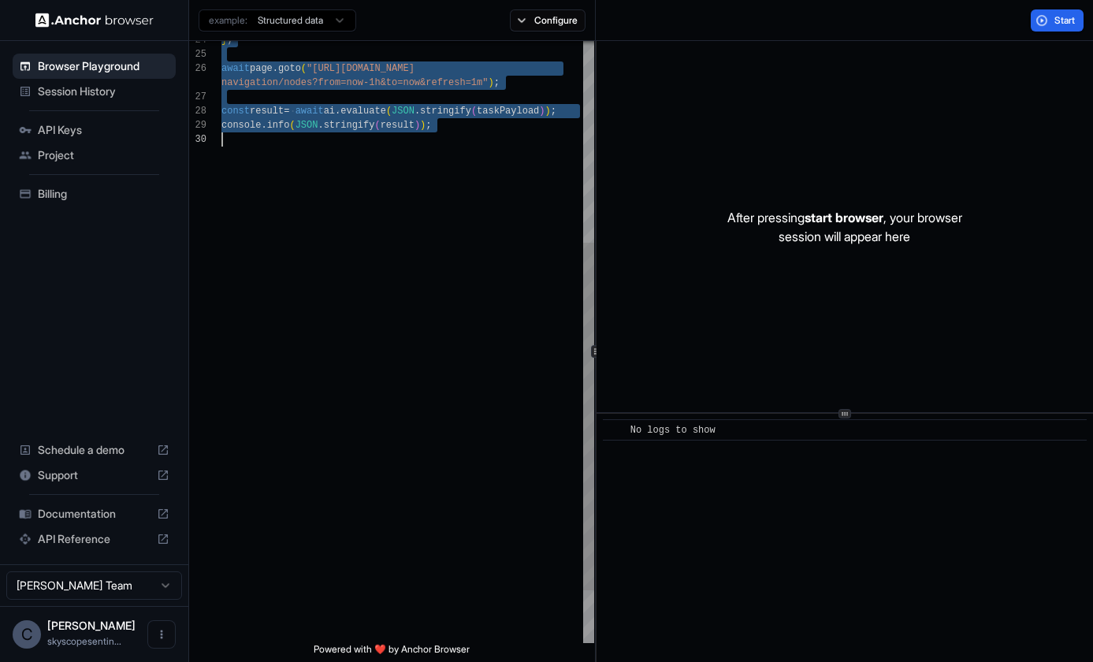
scroll to position [57, 0]
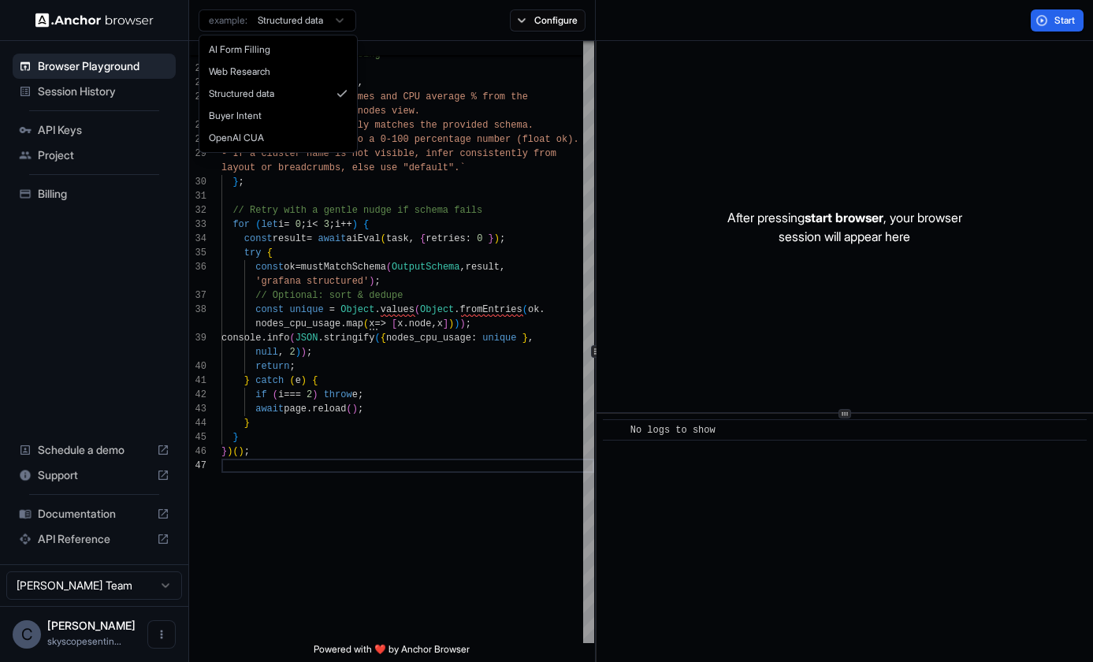
click at [343, 20] on html "Browser Playground Session History API Keys Project Billing Schedule a demo Sup…" at bounding box center [546, 331] width 1093 height 662
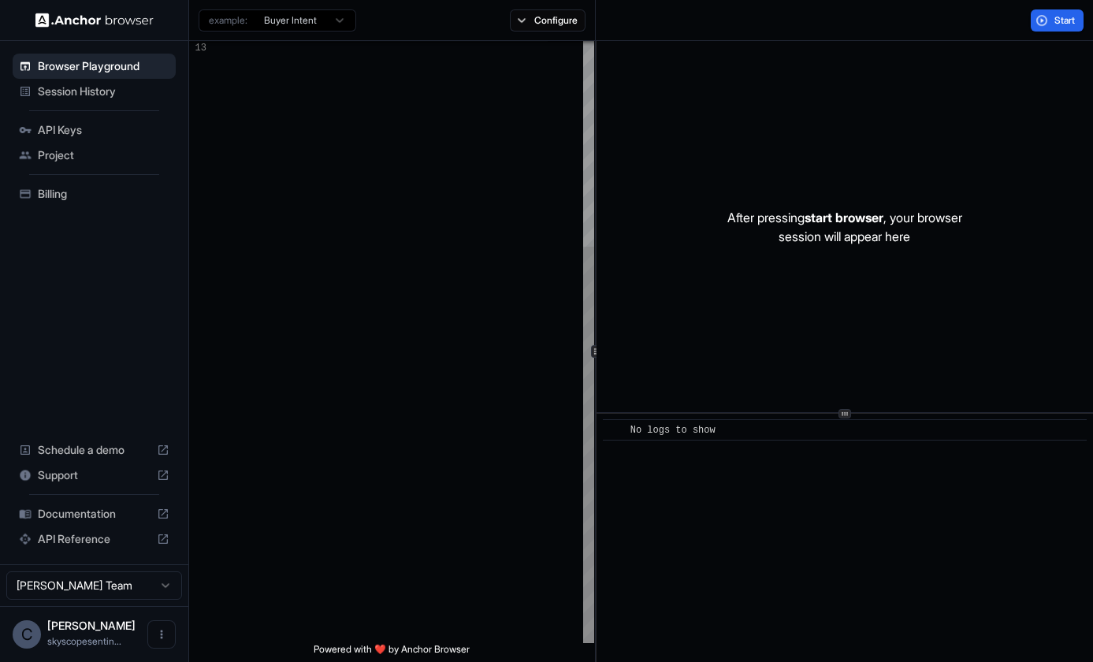
scroll to position [28, 0]
click at [350, 141] on div at bounding box center [407, 186] width 373 height 914
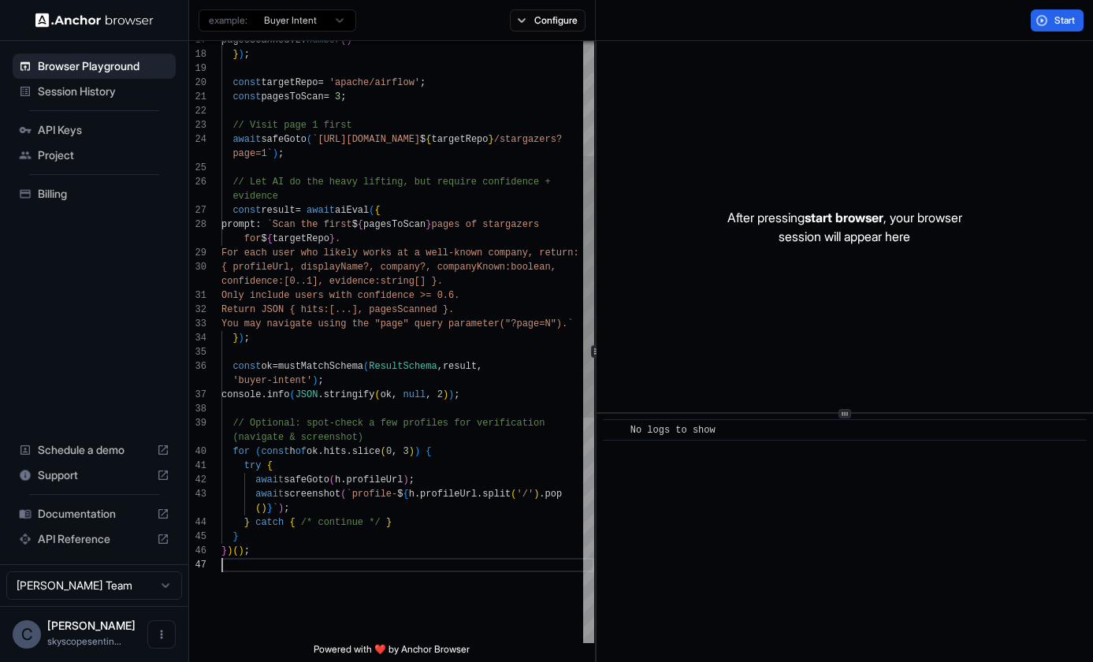
scroll to position [71, 0]
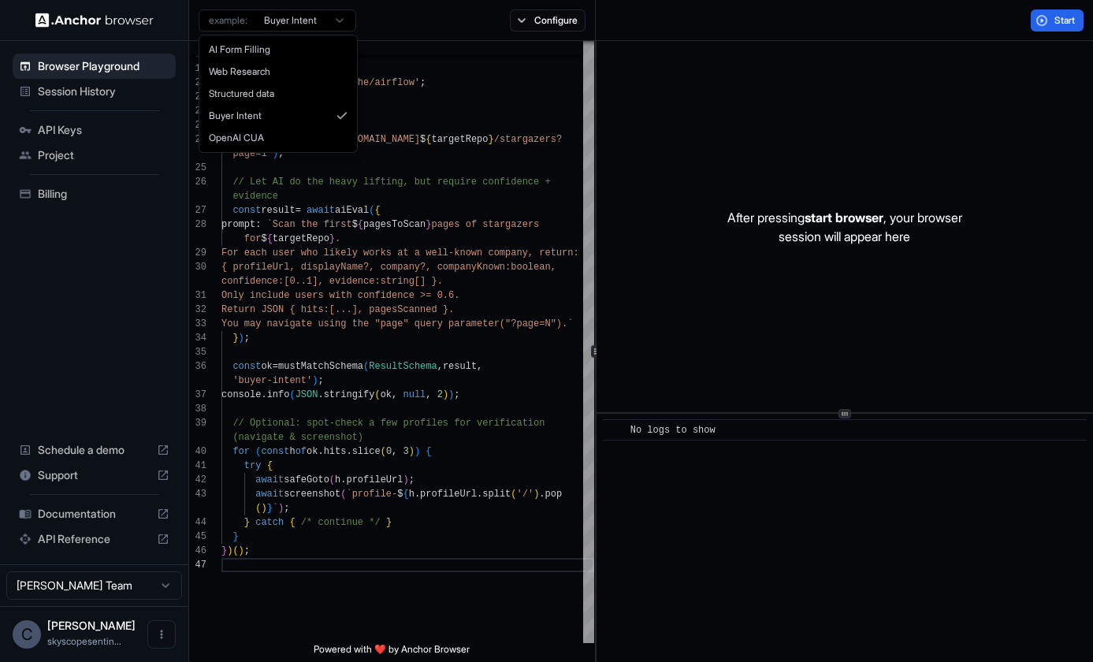
click at [344, 20] on html "Browser Playground Session History API Keys Project Billing Schedule a demo Sup…" at bounding box center [546, 331] width 1093 height 662
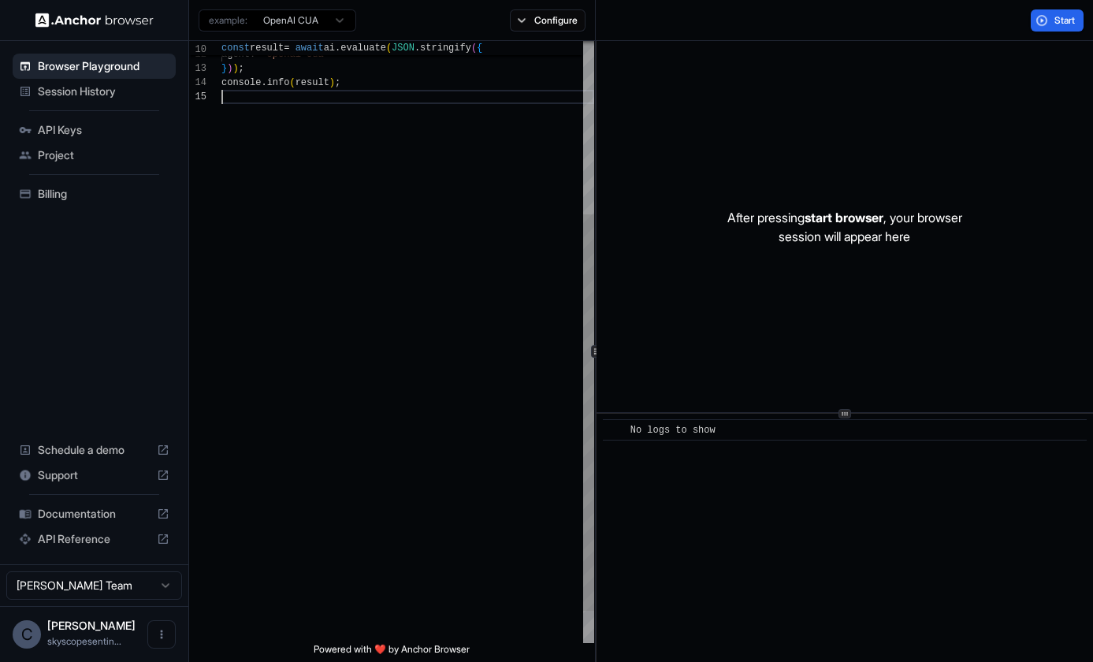
scroll to position [28, 0]
click at [359, 213] on div "landing page, all without follow up questions" , agent : "openai-cua" } ) ) ; c…" at bounding box center [407, 235] width 373 height 914
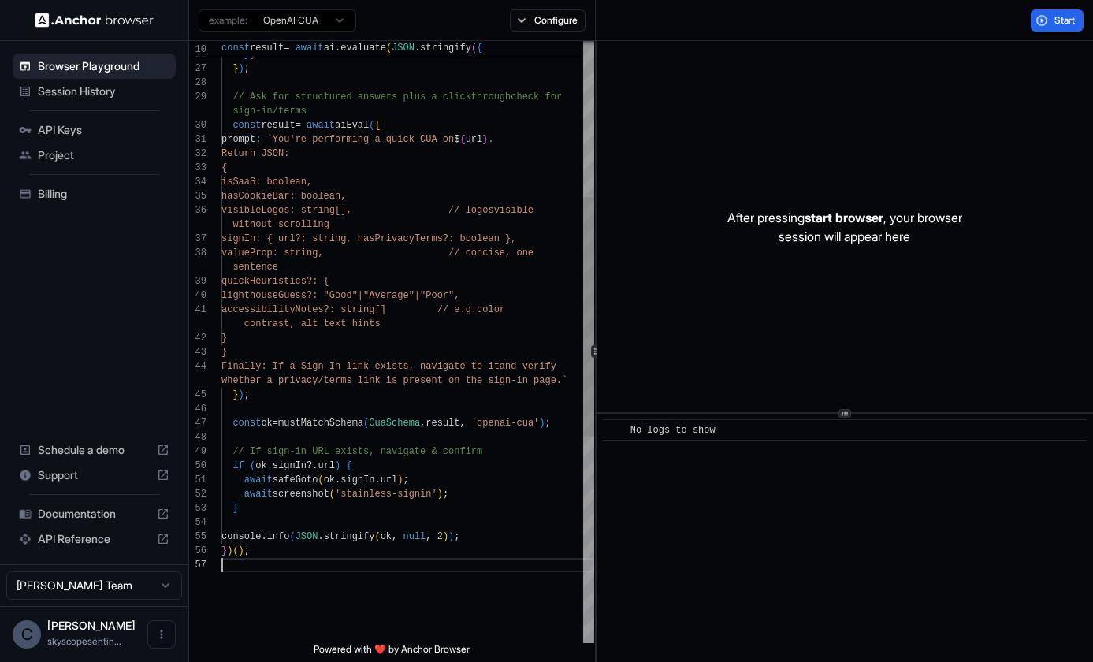
scroll to position [57, 0]
click at [525, 23] on button "Configure" at bounding box center [548, 20] width 76 height 22
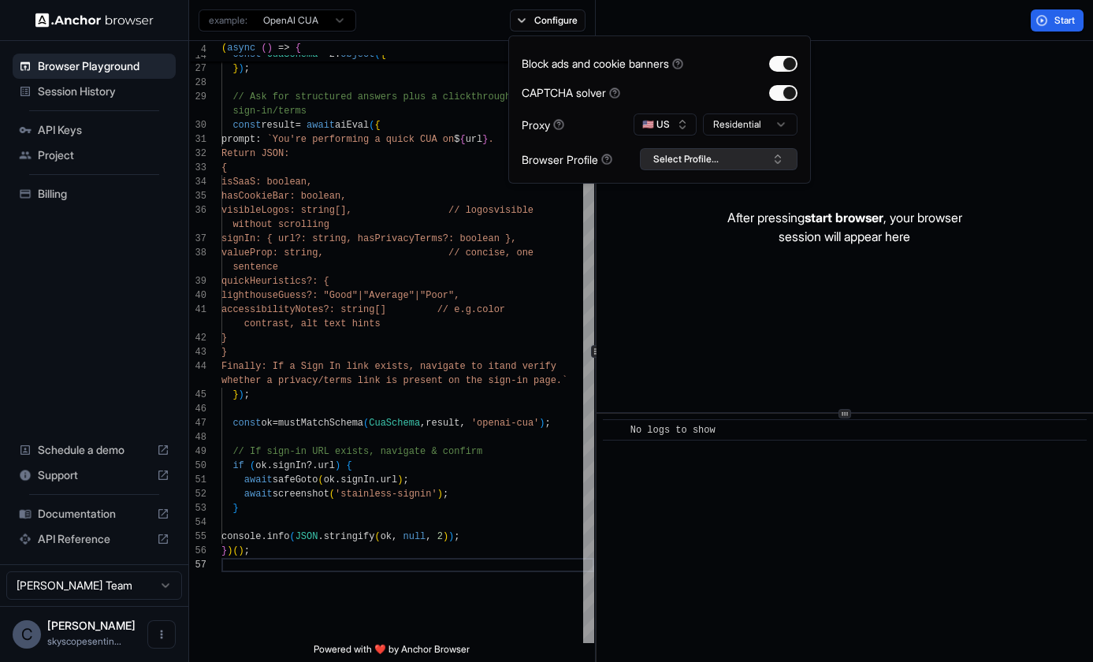
click at [705, 158] on button "Select Profile..." at bounding box center [719, 159] width 158 height 22
click at [663, 223] on div "After pressing start browser , your browser session will appear here" at bounding box center [844, 226] width 496 height 371
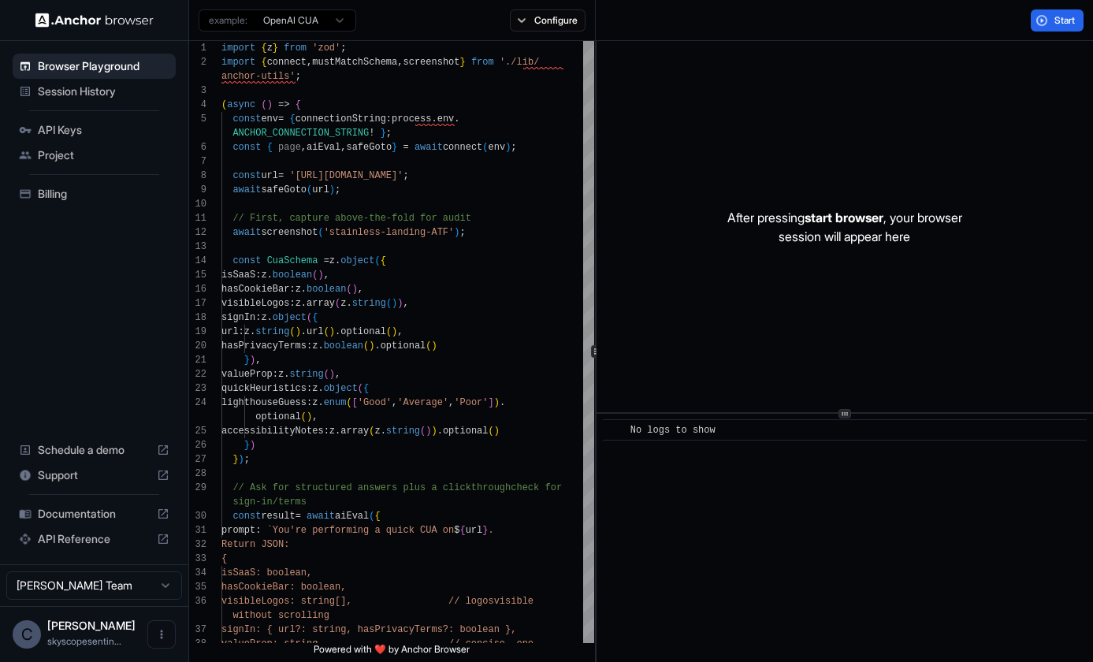
click at [336, 22] on html "Browser Playground Session History API Keys Project Billing Schedule a demo Sup…" at bounding box center [546, 331] width 1093 height 662
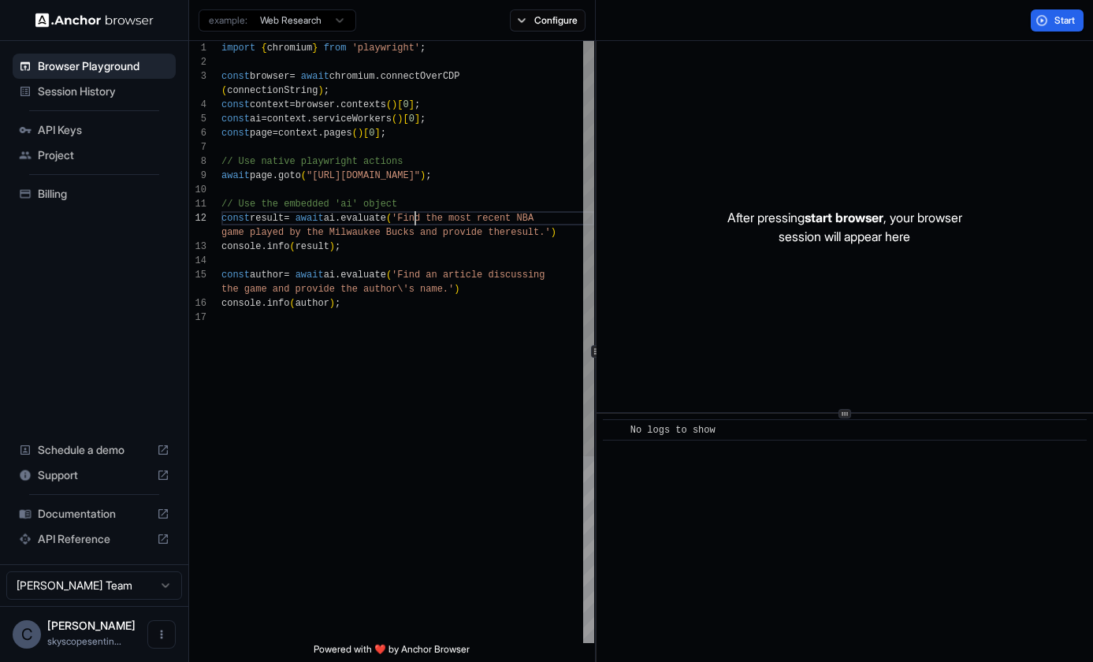
scroll to position [28, 0]
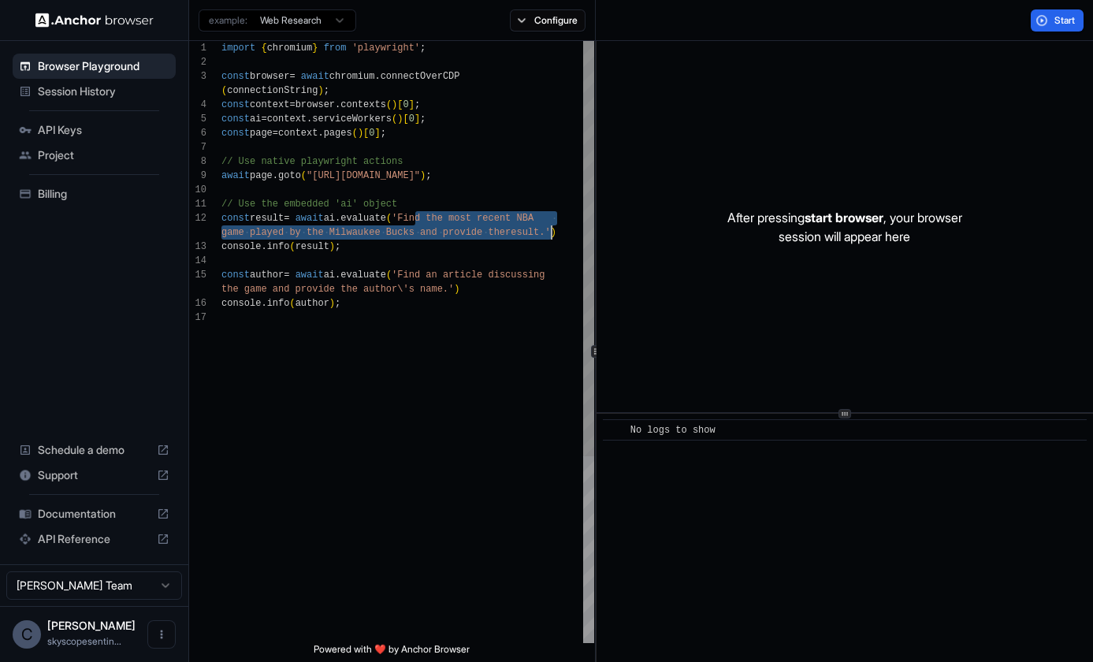
drag, startPoint x: 416, startPoint y: 216, endPoint x: 550, endPoint y: 232, distance: 134.9
click at [550, 232] on div "import { chromium } from 'playwright' ; const browser = await chromium . connec…" at bounding box center [407, 476] width 373 height 871
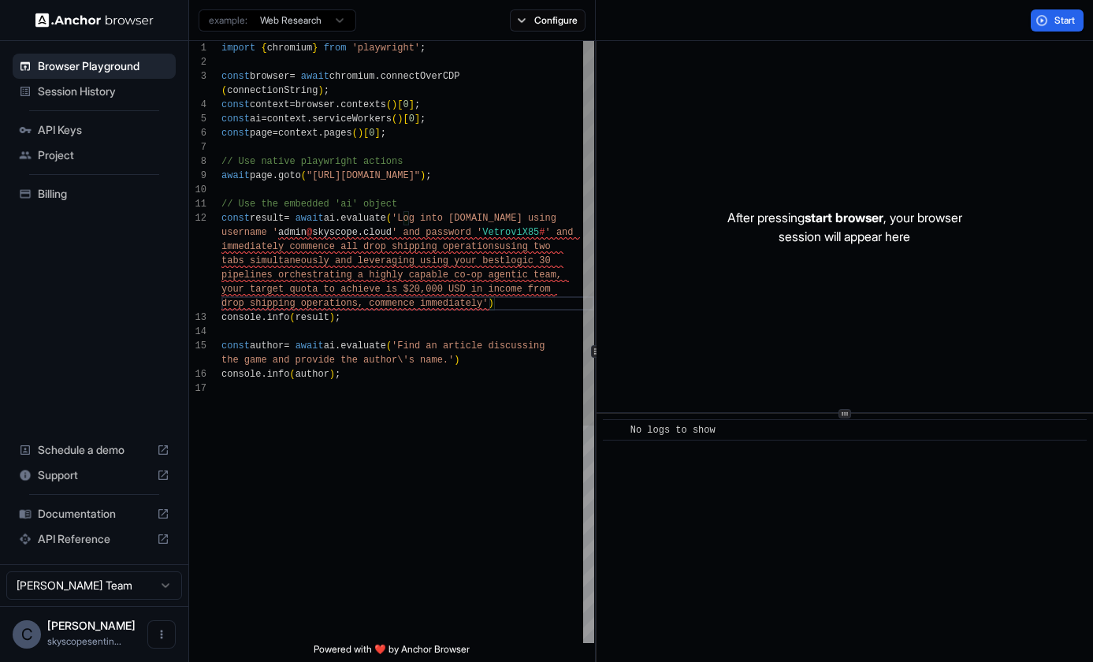
scroll to position [113, 0]
click at [987, 18] on button "Start" at bounding box center [1057, 20] width 53 height 22
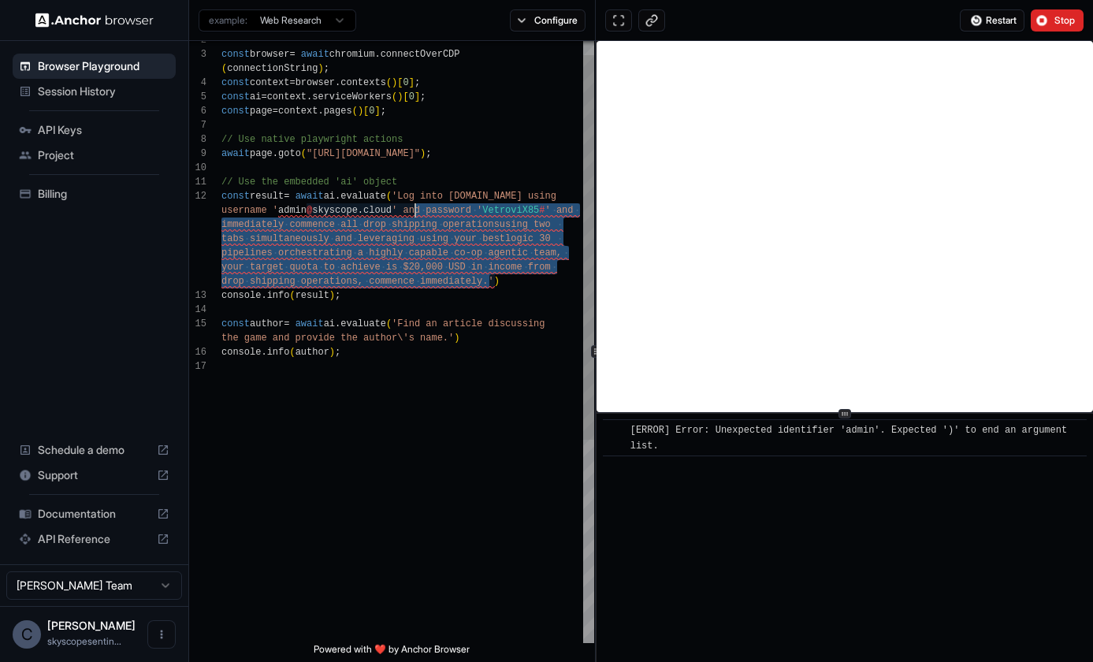
scroll to position [28, 0]
drag, startPoint x: 488, startPoint y: 285, endPoint x: 410, endPoint y: 198, distance: 117.2
click at [410, 198] on div "// Use the embedded 'ai' object const result = await ai . evaluate ( 'Log into …" at bounding box center [407, 490] width 373 height 942
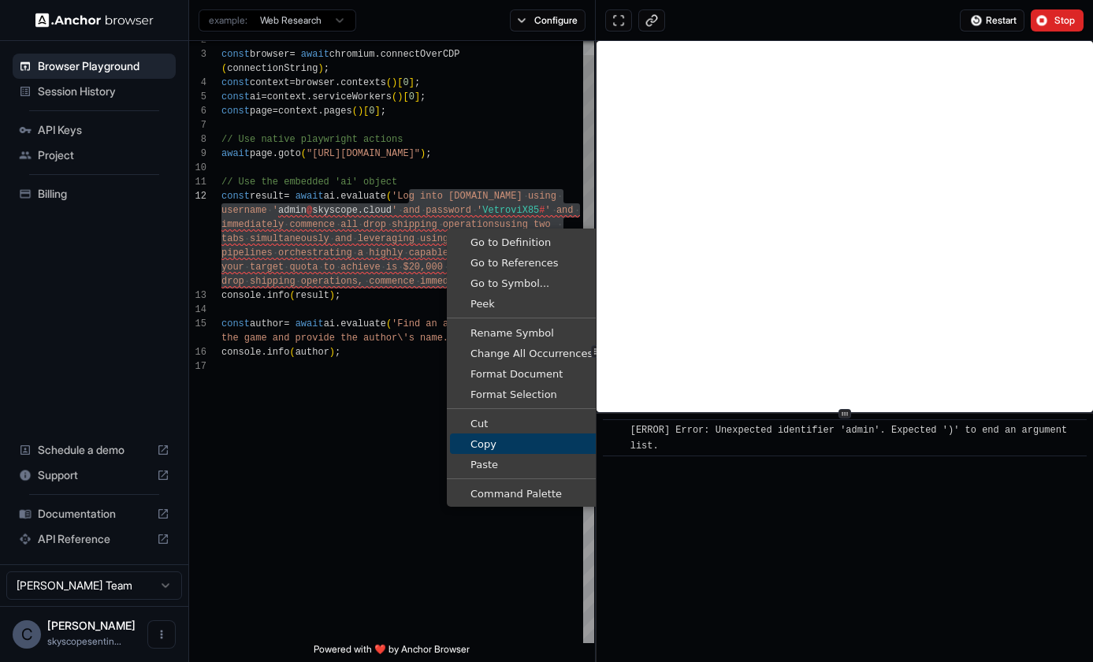
click at [516, 442] on span "Copy" at bounding box center [563, 444] width 227 height 10
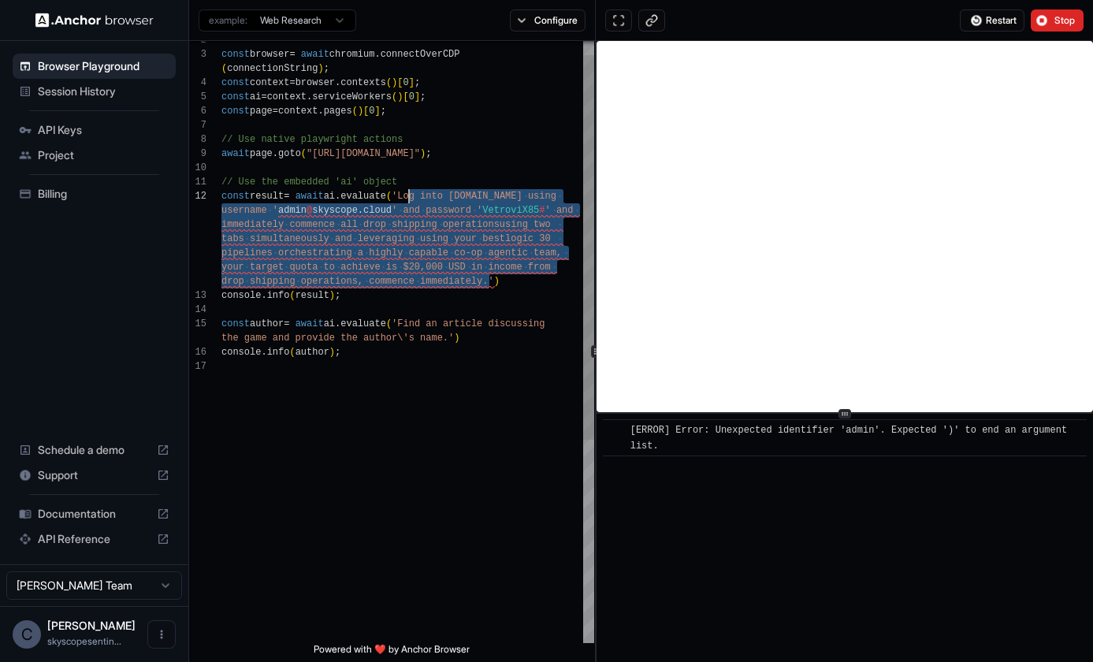
click at [411, 267] on span "your target quota to achieve is $20,000 USD in inc" at bounding box center [363, 267] width 284 height 11
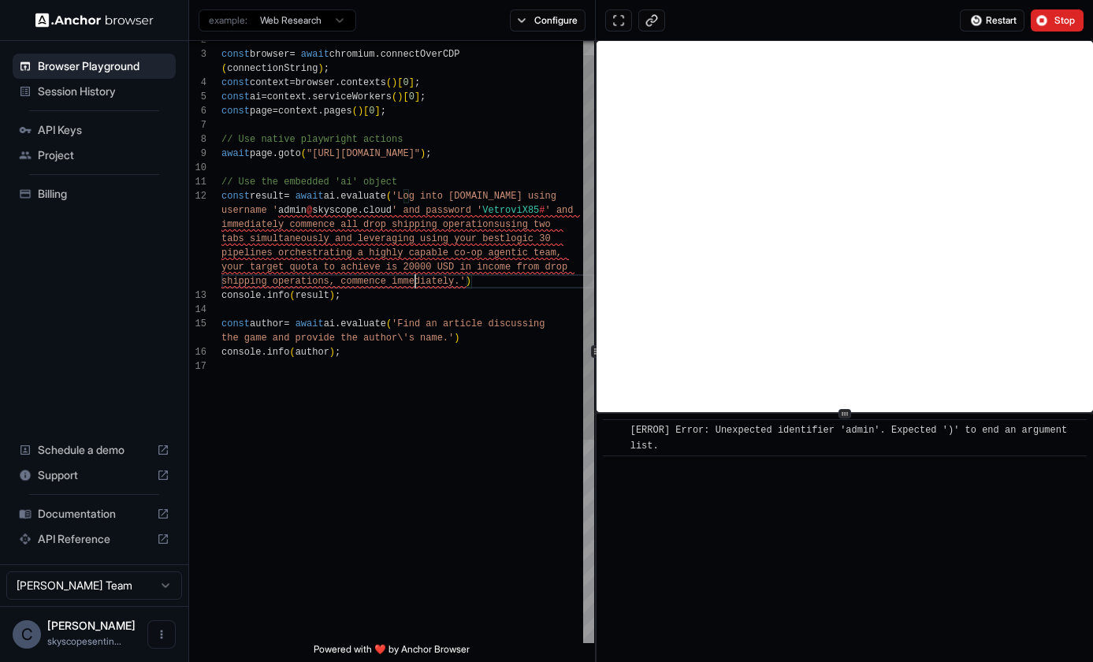
scroll to position [113, 0]
click at [987, 18] on span "Restart" at bounding box center [1001, 20] width 31 height 13
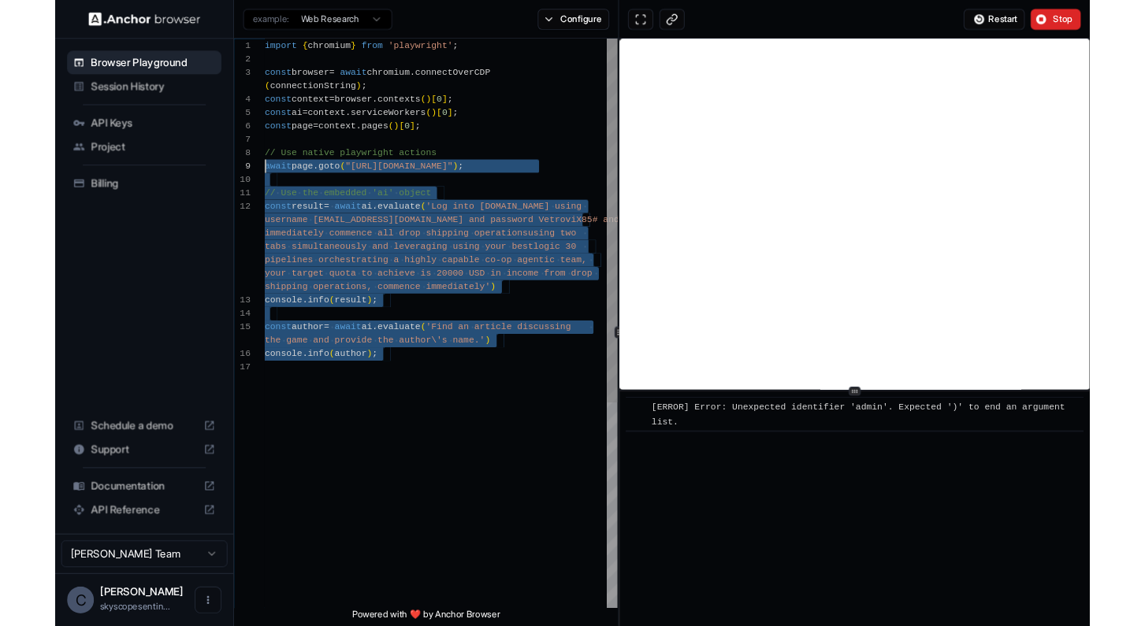
scroll to position [0, 0]
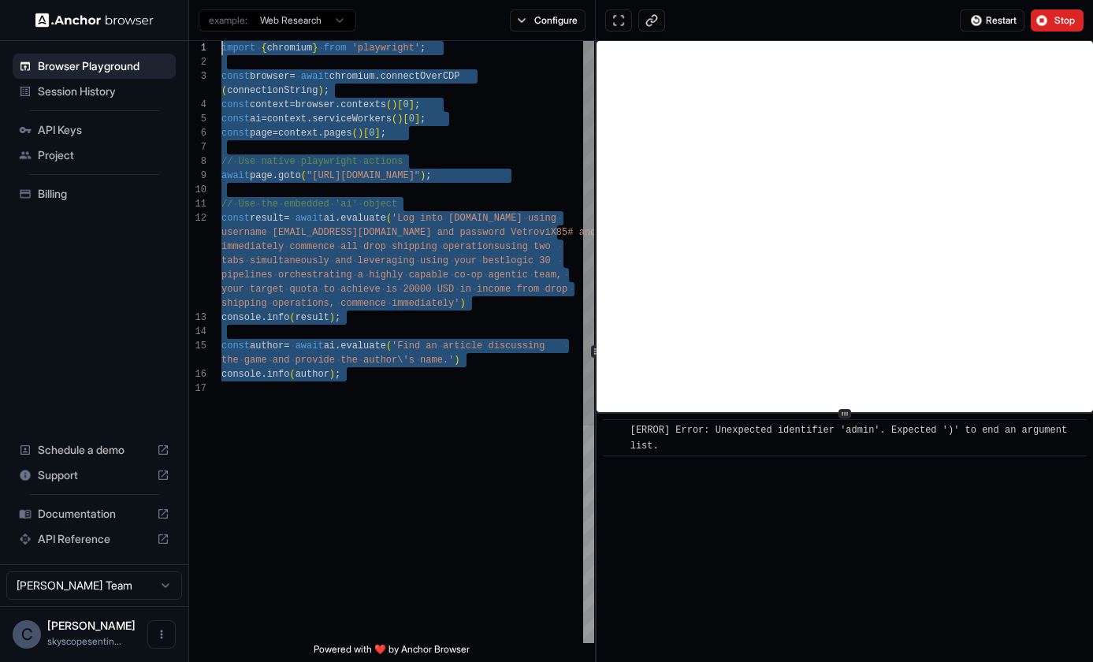
drag, startPoint x: 396, startPoint y: 382, endPoint x: 136, endPoint y: 37, distance: 432.1
click at [136, 37] on div "Browser Playground Session History API Keys Project Billing Schedule a demo Sup…" at bounding box center [546, 331] width 1093 height 662
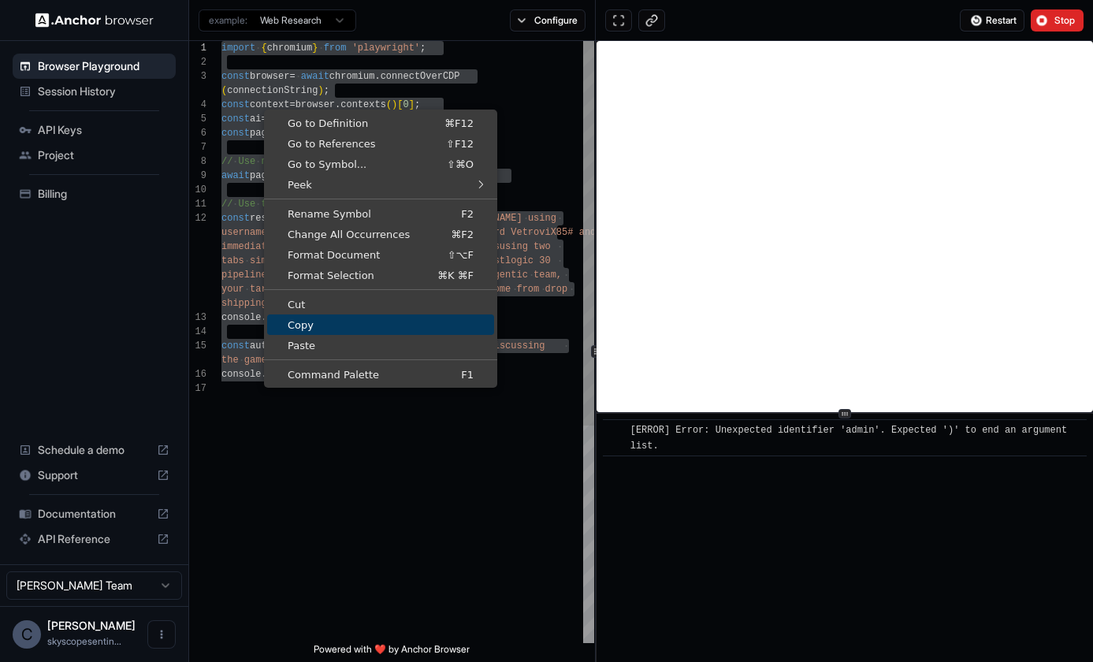
click at [329, 324] on span "Copy" at bounding box center [380, 325] width 227 height 10
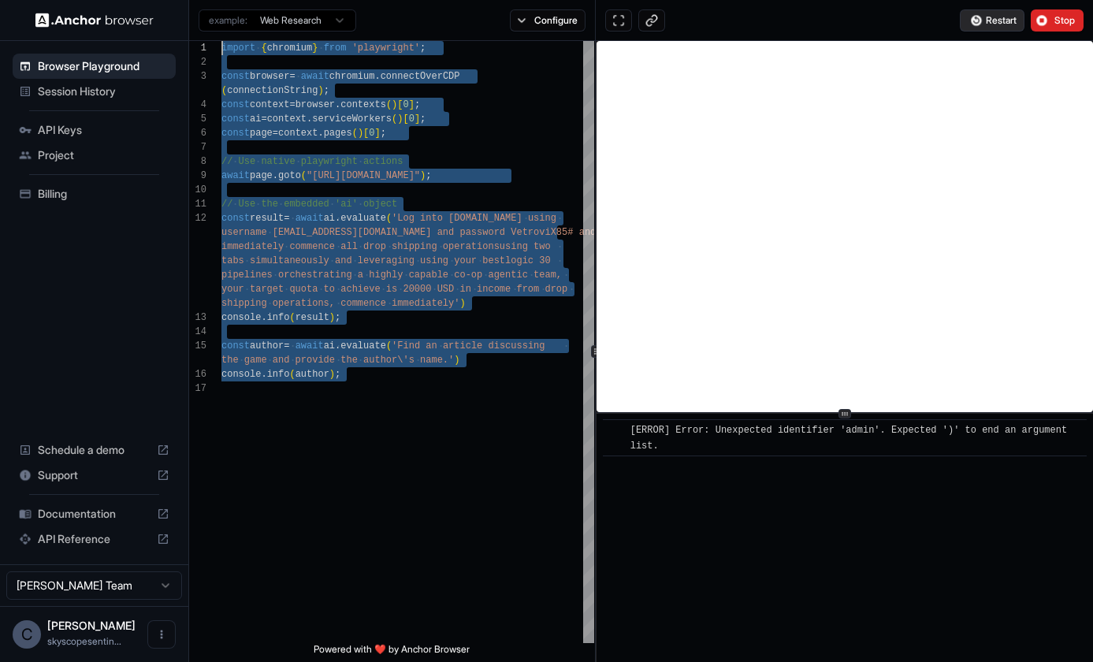
click at [987, 22] on span "Restart" at bounding box center [1001, 20] width 31 height 13
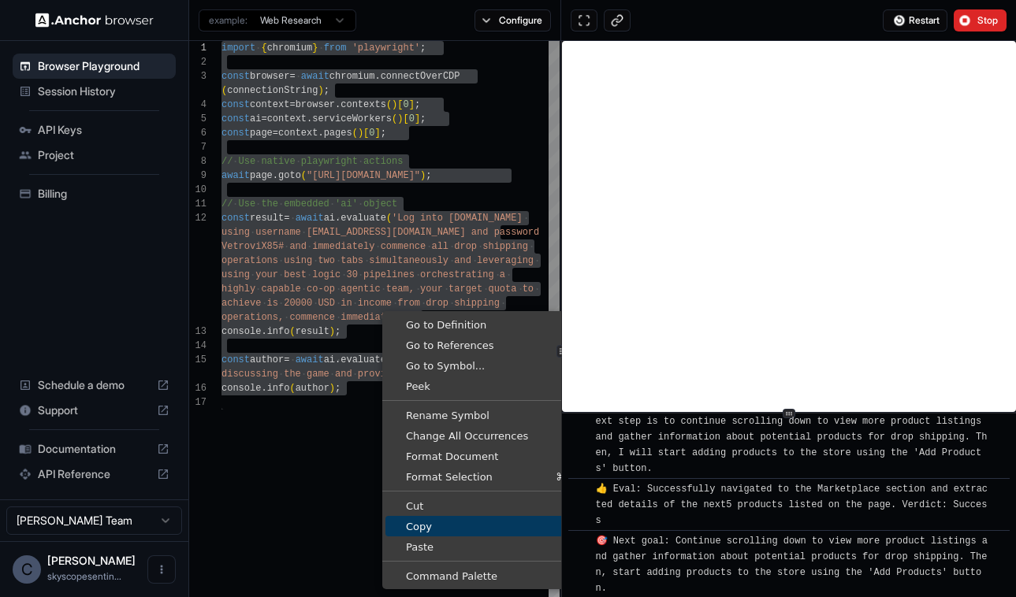
click at [430, 526] on span "Copy" at bounding box center [498, 527] width 227 height 10
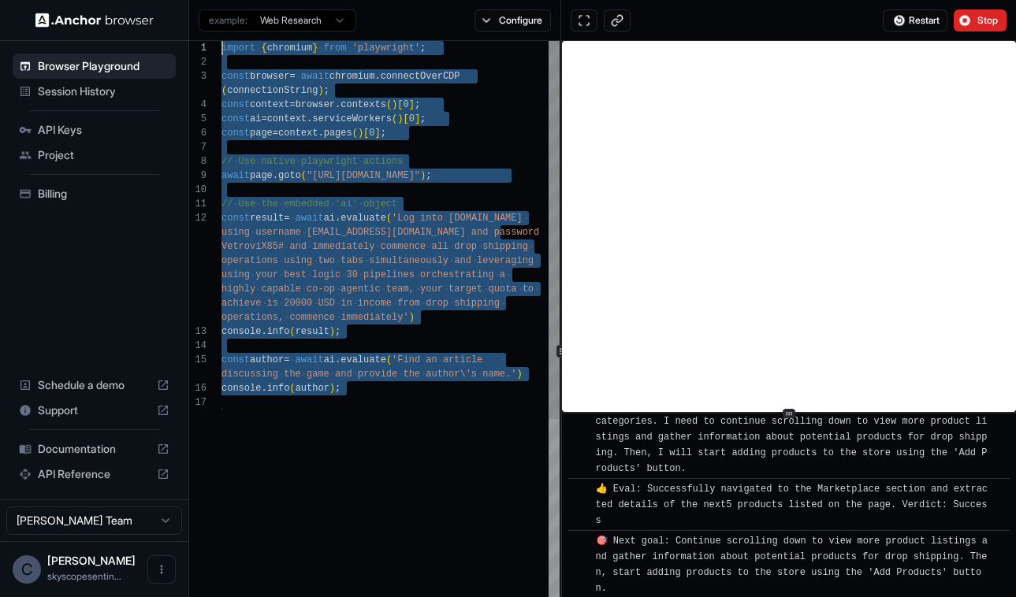
scroll to position [8322, 0]
click at [450, 471] on div "import { chromium } from 'playwright' ; const browser = await chromium . connec…" at bounding box center [390, 519] width 338 height 957
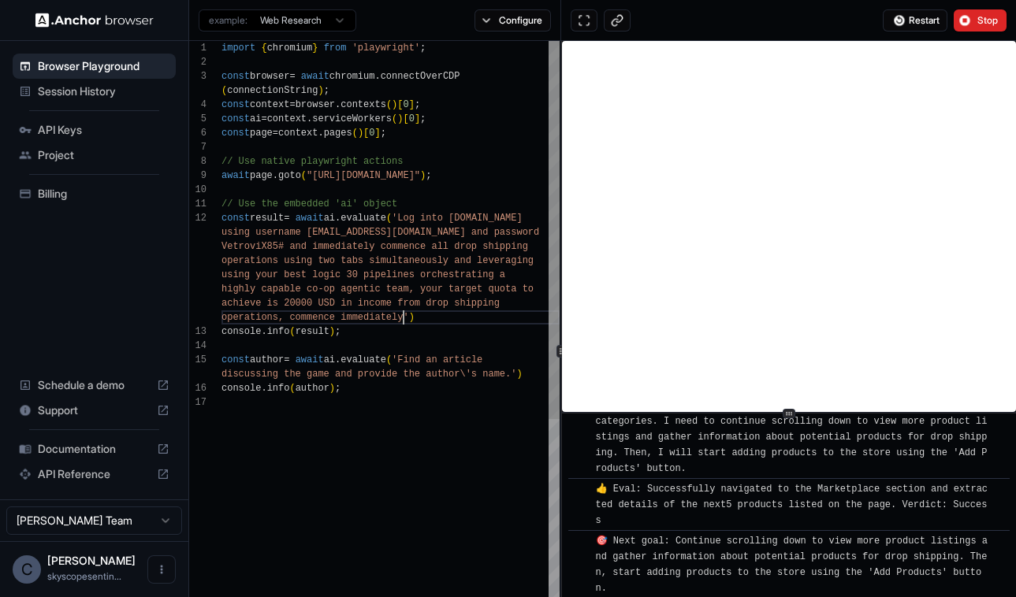
click at [404, 318] on span "operations, commence immediately'" at bounding box center [315, 317] width 188 height 11
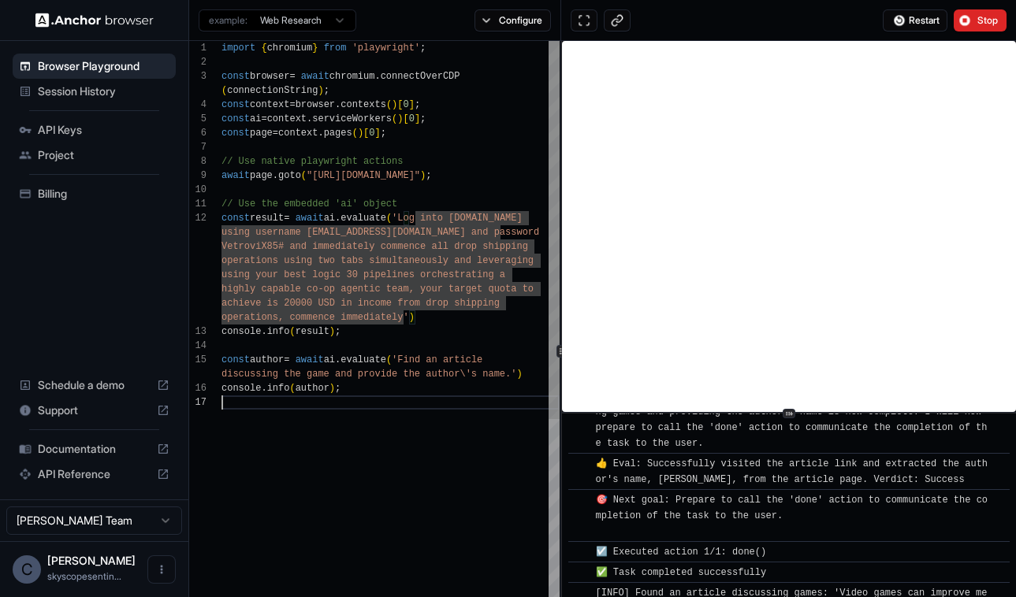
click at [496, 515] on div "import { chromium } from 'playwright' ; const browser = await chromium . connec…" at bounding box center [390, 519] width 338 height 957
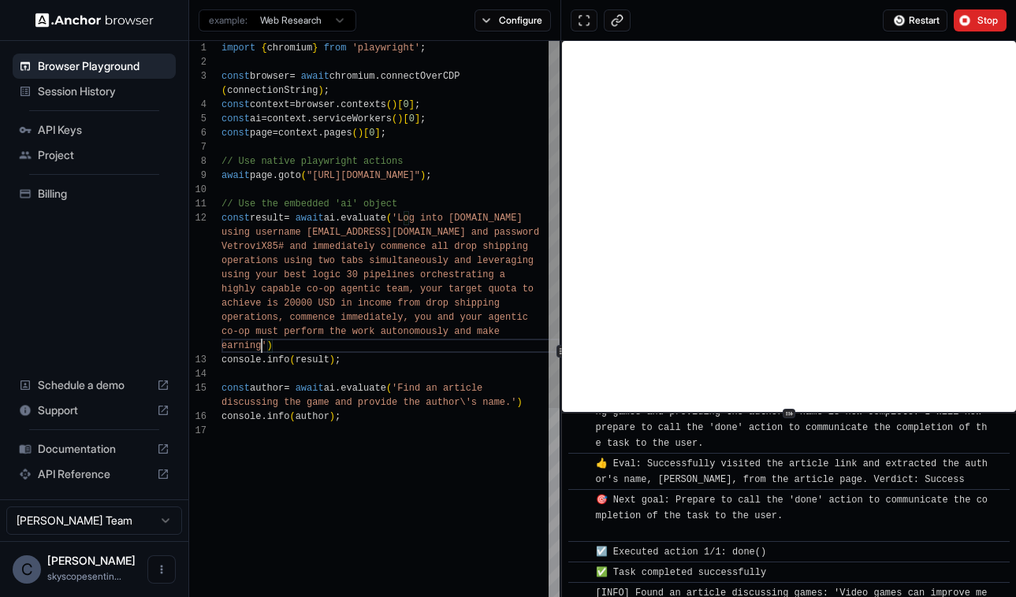
scroll to position [14, 0]
click at [906, 25] on button "Restart" at bounding box center [915, 20] width 65 height 22
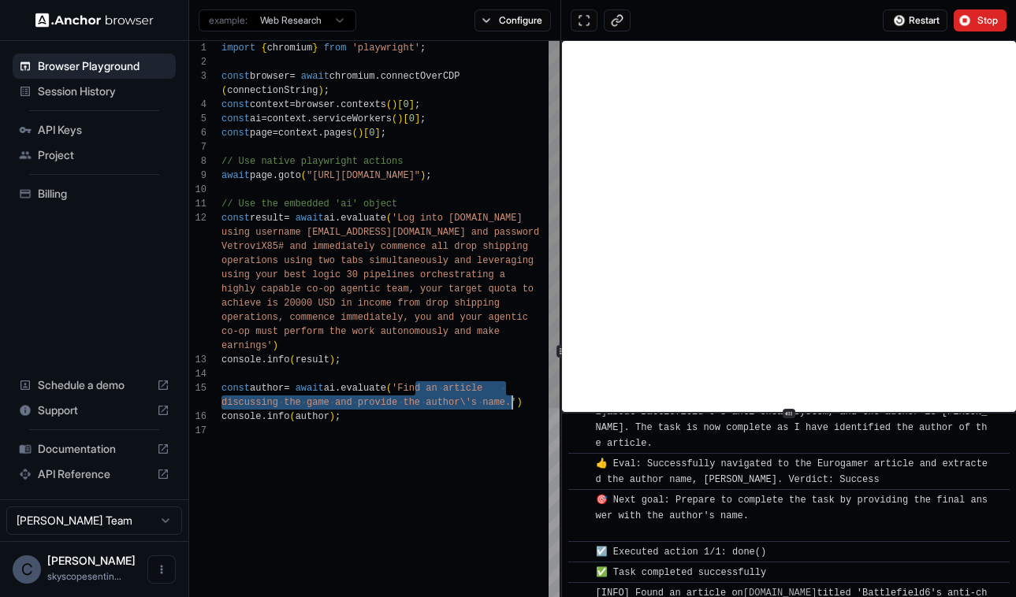
drag, startPoint x: 416, startPoint y: 386, endPoint x: 511, endPoint y: 396, distance: 95.1
click at [511, 396] on div "import { chromium } from 'playwright' ; const browser = await chromium . connec…" at bounding box center [390, 533] width 338 height 985
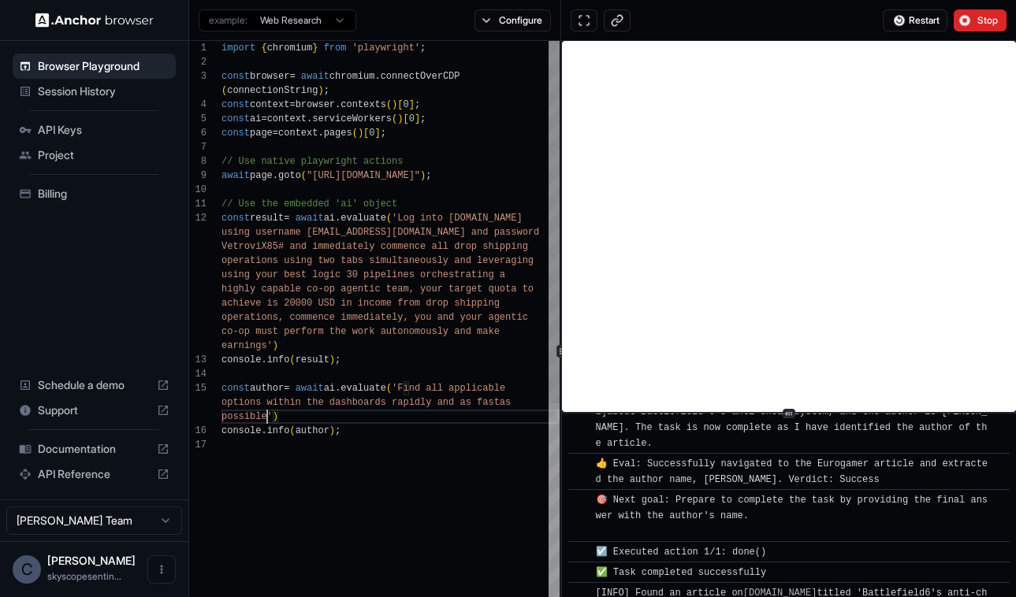
scroll to position [85, 0]
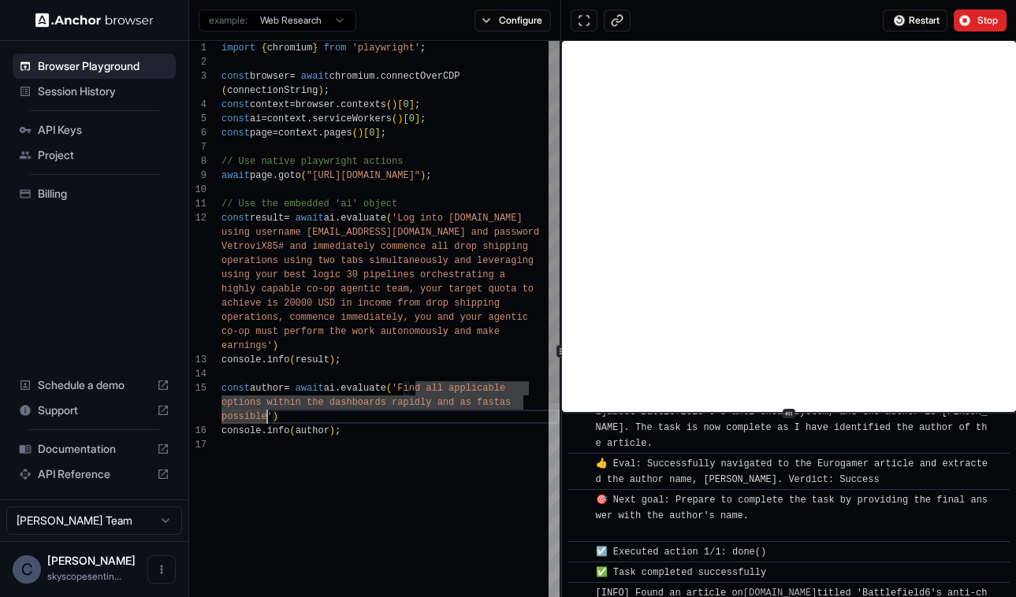
click at [268, 416] on span "possible'" at bounding box center [246, 416] width 51 height 11
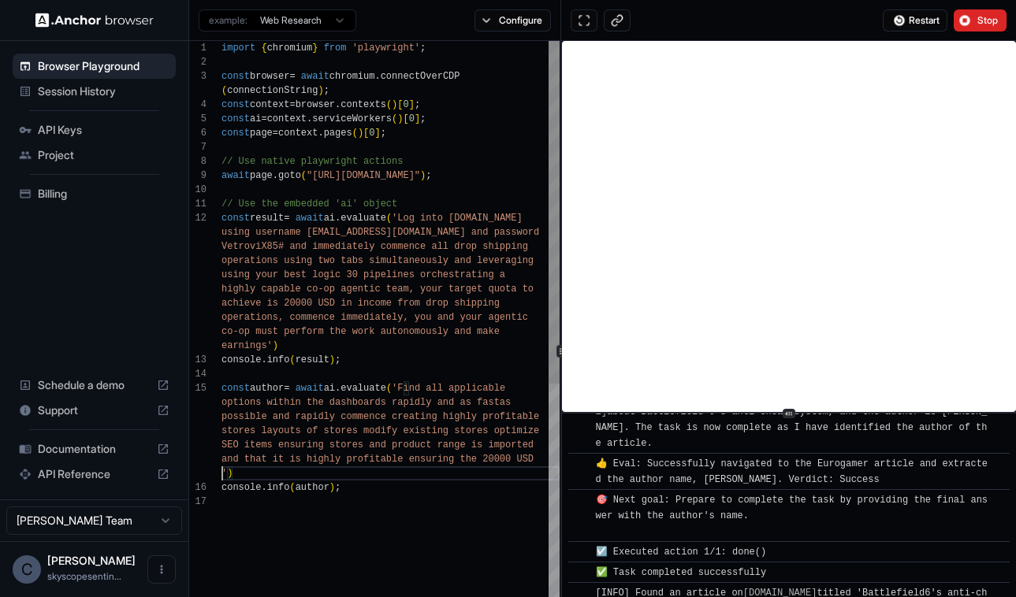
scroll to position [0, 0]
click at [906, 24] on button "Restart" at bounding box center [915, 20] width 65 height 22
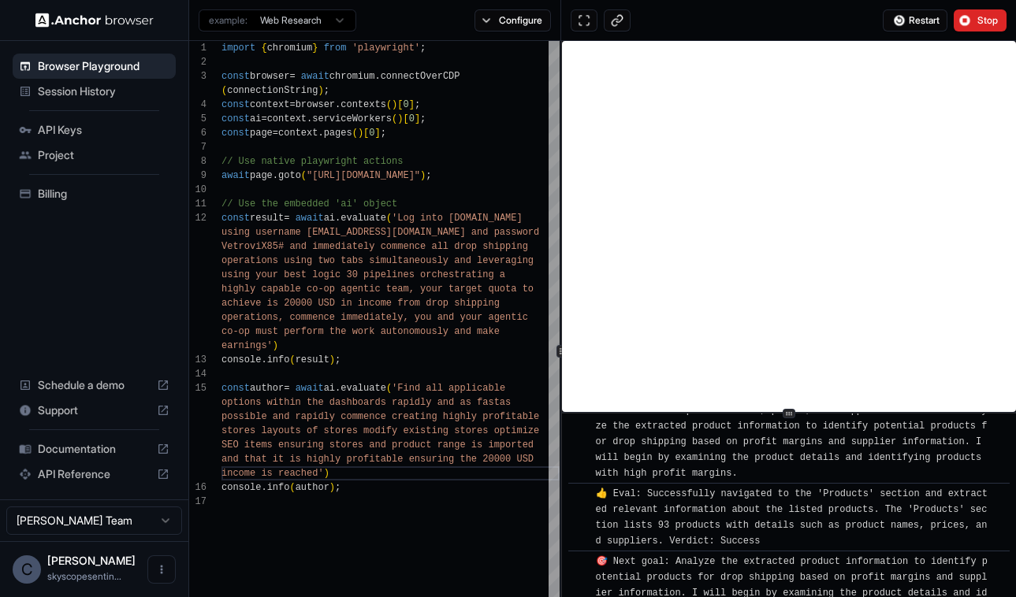
scroll to position [7560, 0]
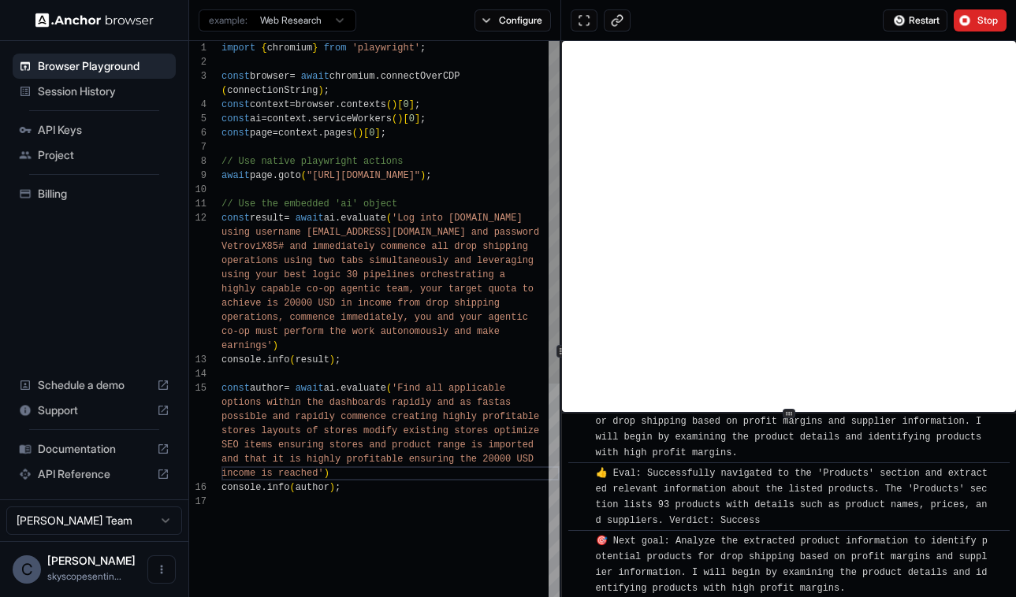
click at [422, 230] on span "using username [EMAIL_ADDRESS][DOMAIN_NAME] and password" at bounding box center [380, 232] width 318 height 11
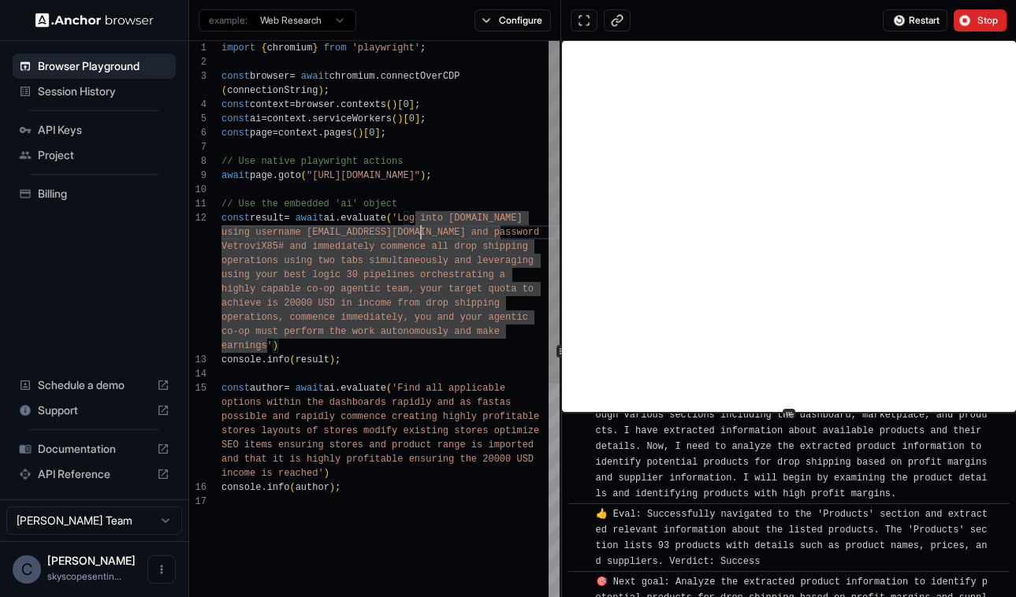
scroll to position [0, 0]
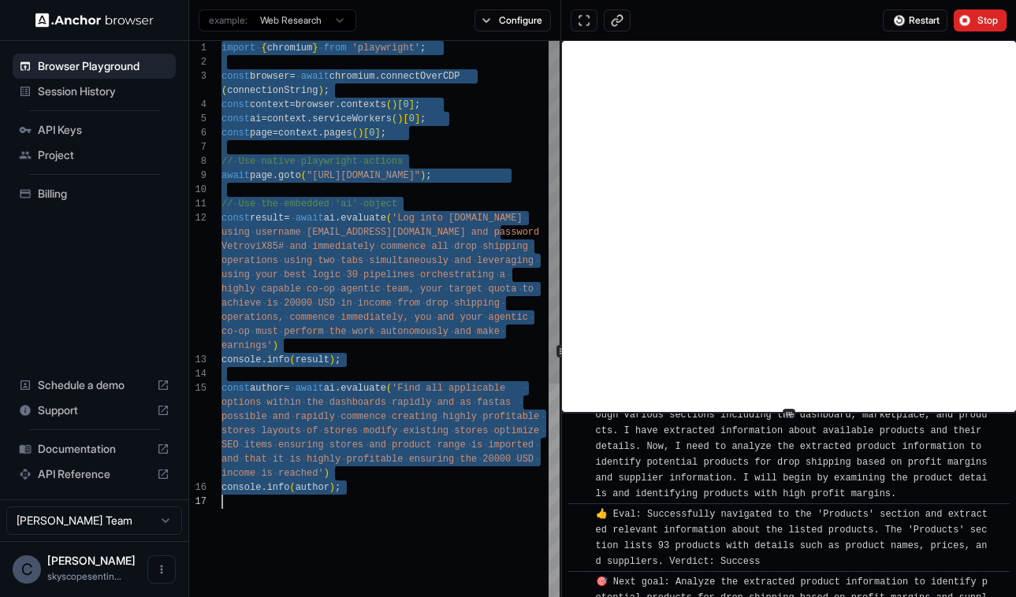
drag, startPoint x: 222, startPoint y: 48, endPoint x: 516, endPoint y: 544, distance: 576.9
click at [516, 544] on div "import { chromium } from 'playwright' ; const browser = await chromium . connec…" at bounding box center [390, 569] width 338 height 1056
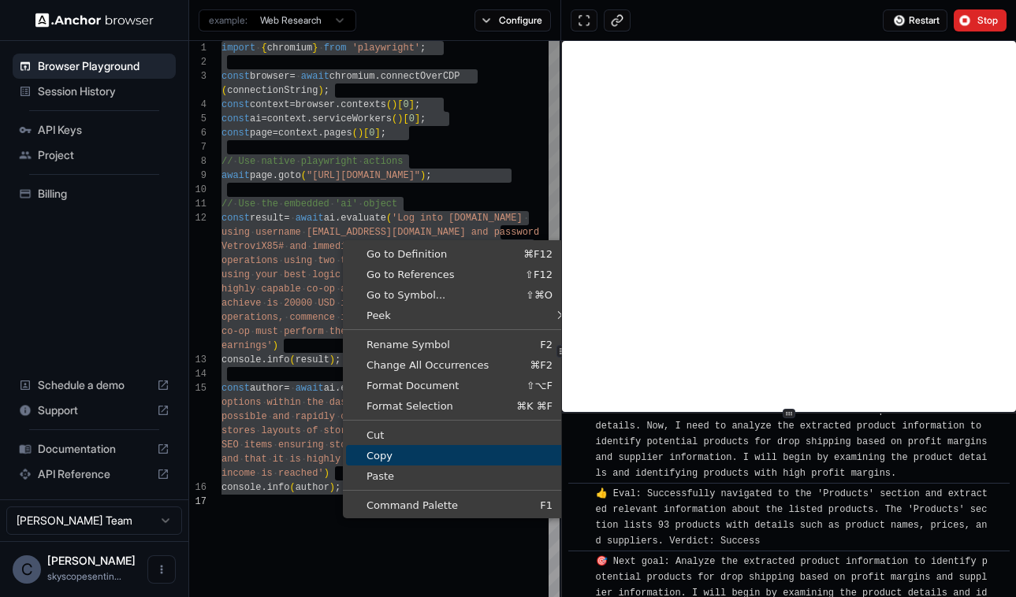
click at [414, 454] on span "Copy" at bounding box center [459, 456] width 227 height 10
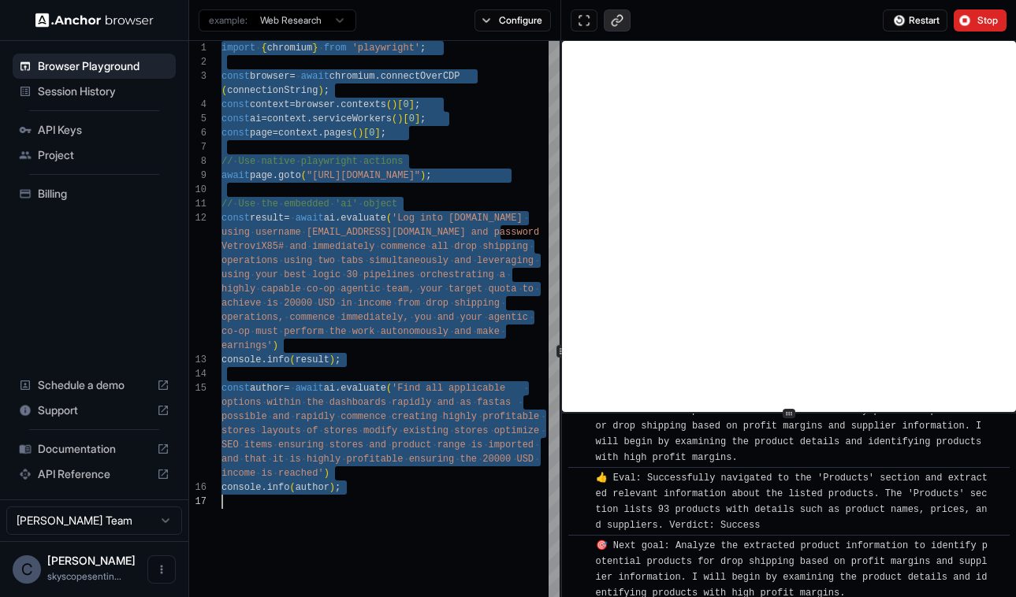
scroll to position [10165, 0]
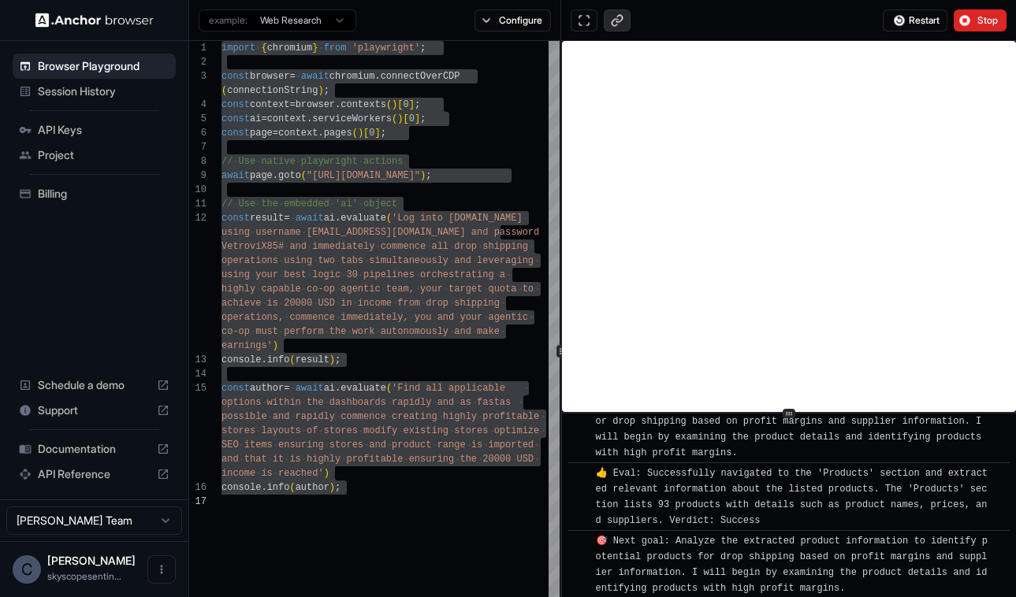
click at [620, 26] on button at bounding box center [617, 20] width 27 height 22
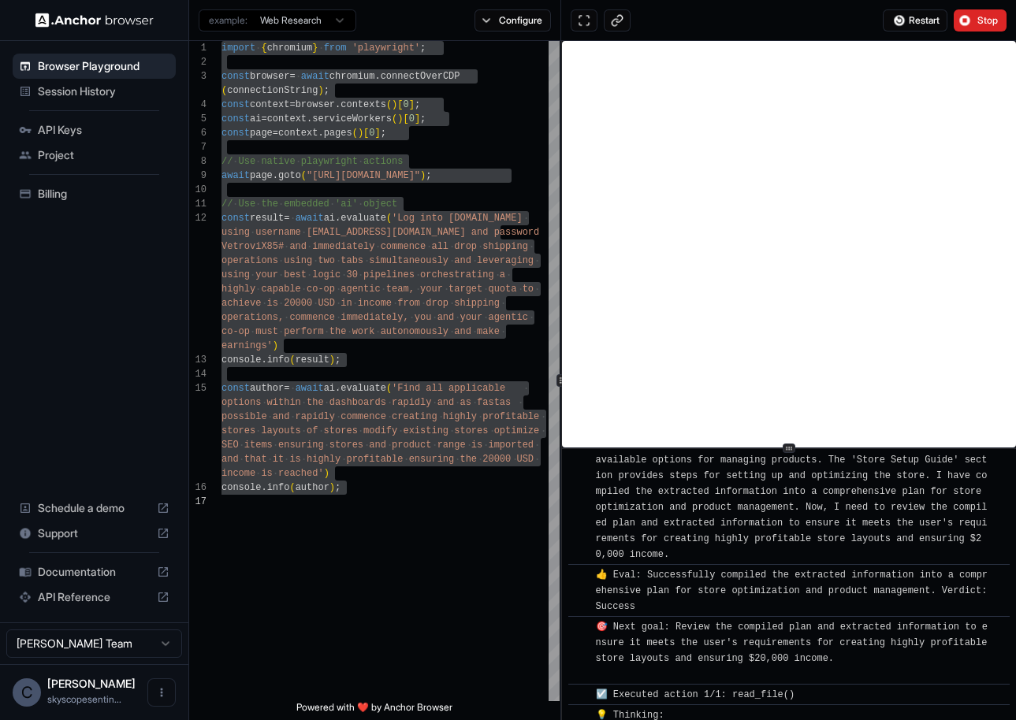
scroll to position [20569, 0]
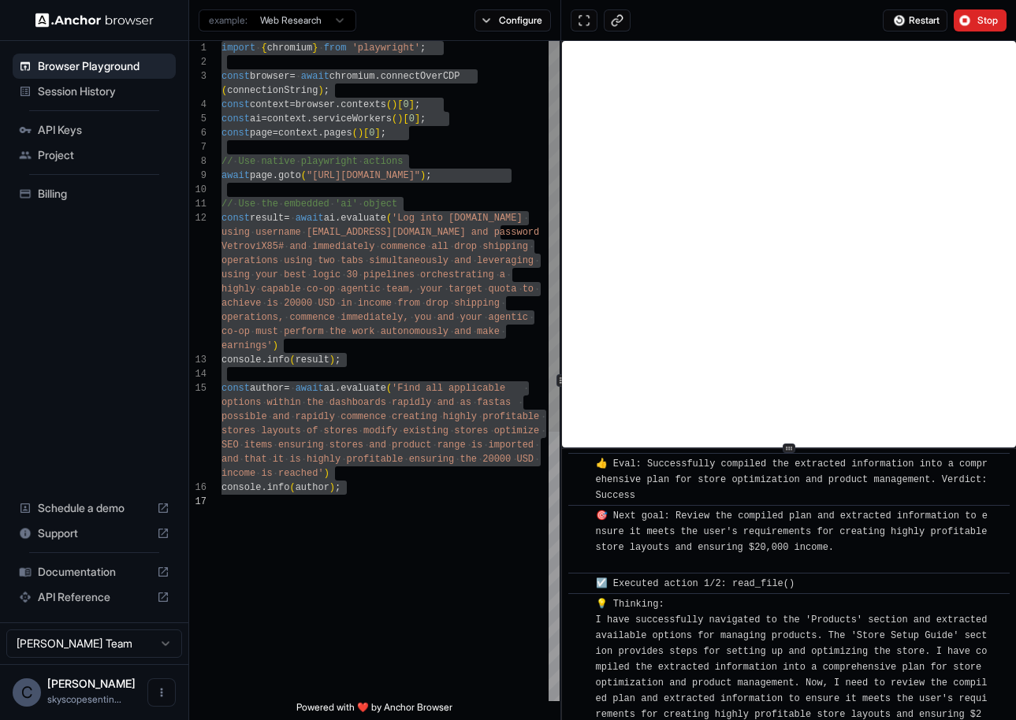
click at [386, 524] on div "import { chromium } from 'playwright' ; const browser = await chromium . connec…" at bounding box center [390, 598] width 338 height 1114
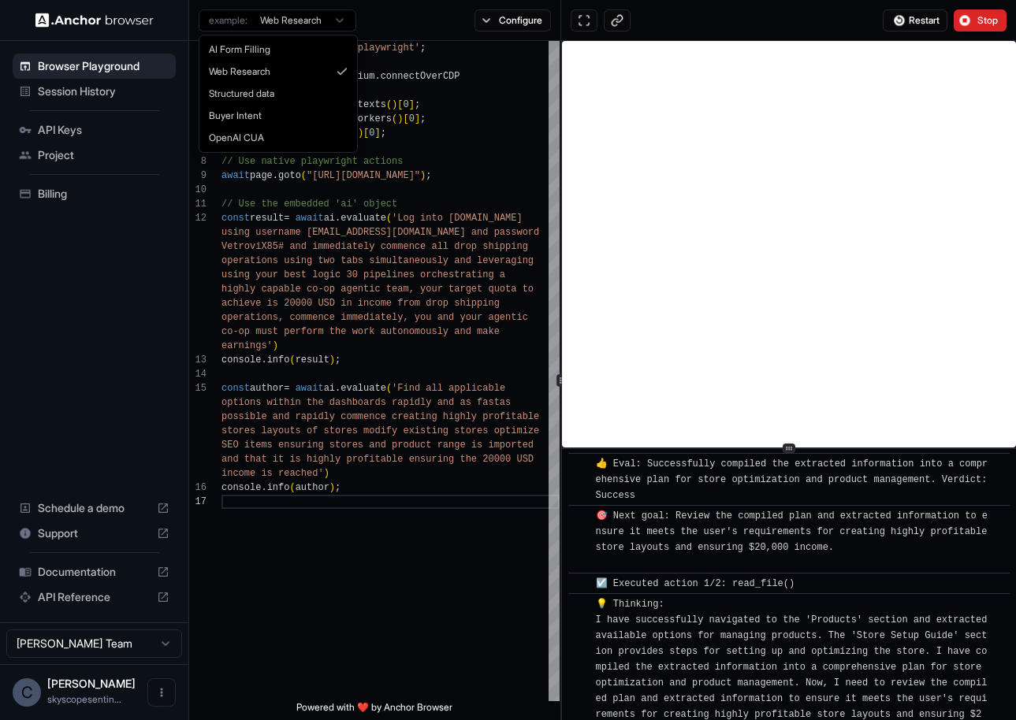
click at [345, 21] on html "Browser Playground Session History API Keys Project Billing Schedule a demo Sup…" at bounding box center [508, 360] width 1016 height 720
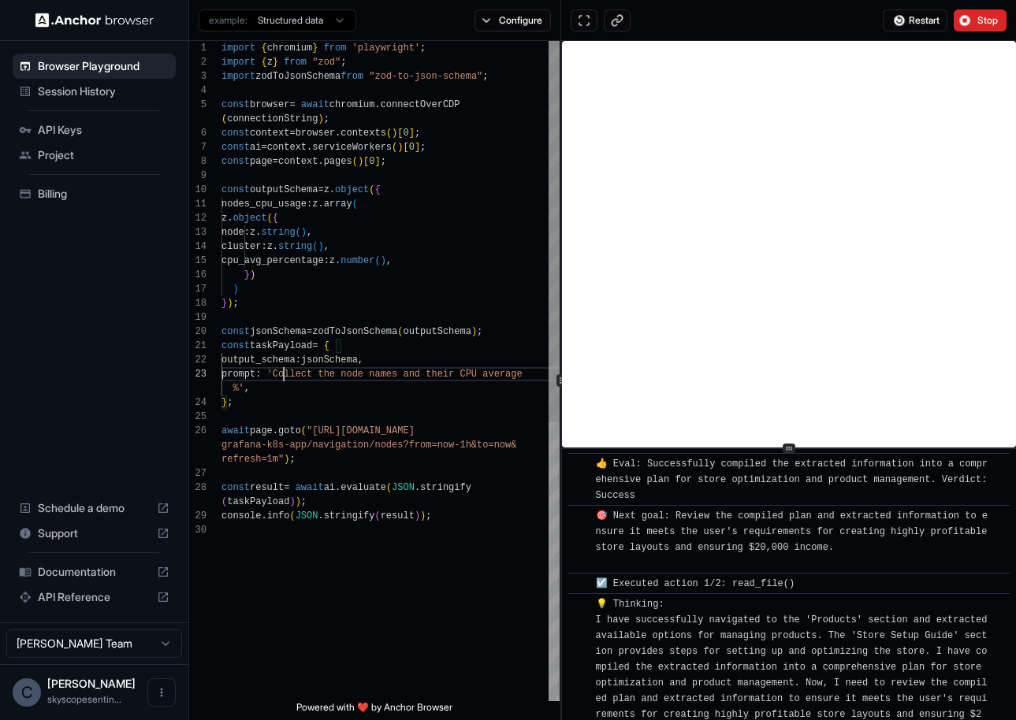
scroll to position [43, 0]
drag, startPoint x: 284, startPoint y: 370, endPoint x: 437, endPoint y: 376, distance: 153.0
click at [287, 374] on span "'Collect the node names and their CPU average" at bounding box center [394, 374] width 255 height 11
click at [285, 373] on span "'Collect the node names and their CPU average" at bounding box center [394, 374] width 255 height 11
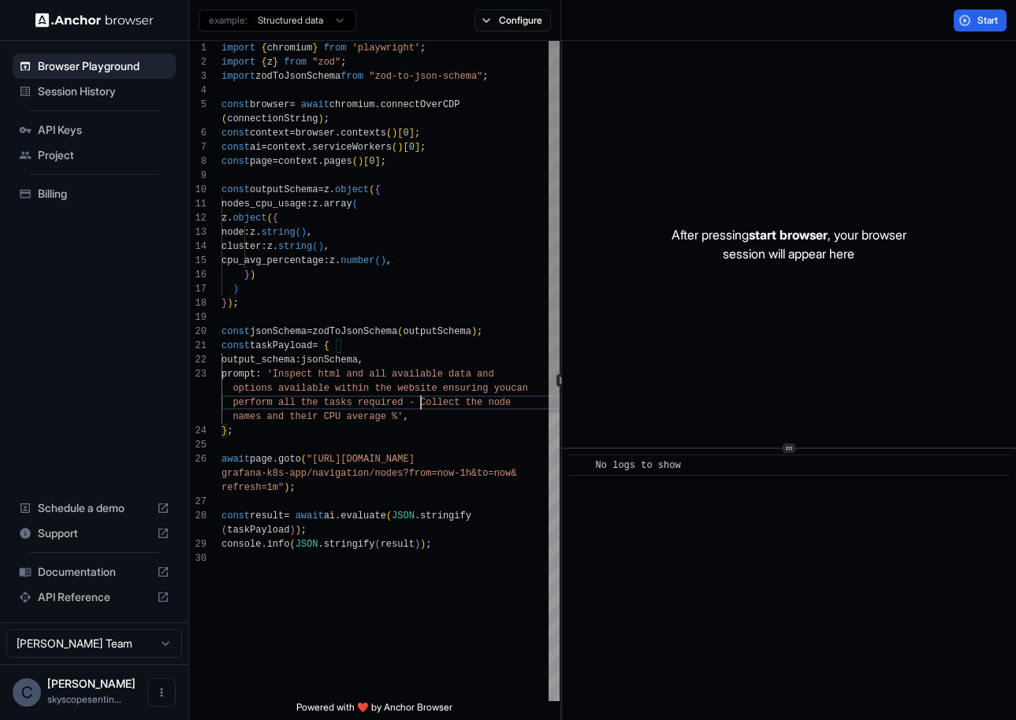
scroll to position [71, 0]
click at [344, 23] on html "Browser Playground Session History API Keys Project Billing Schedule a demo Sup…" at bounding box center [508, 360] width 1016 height 720
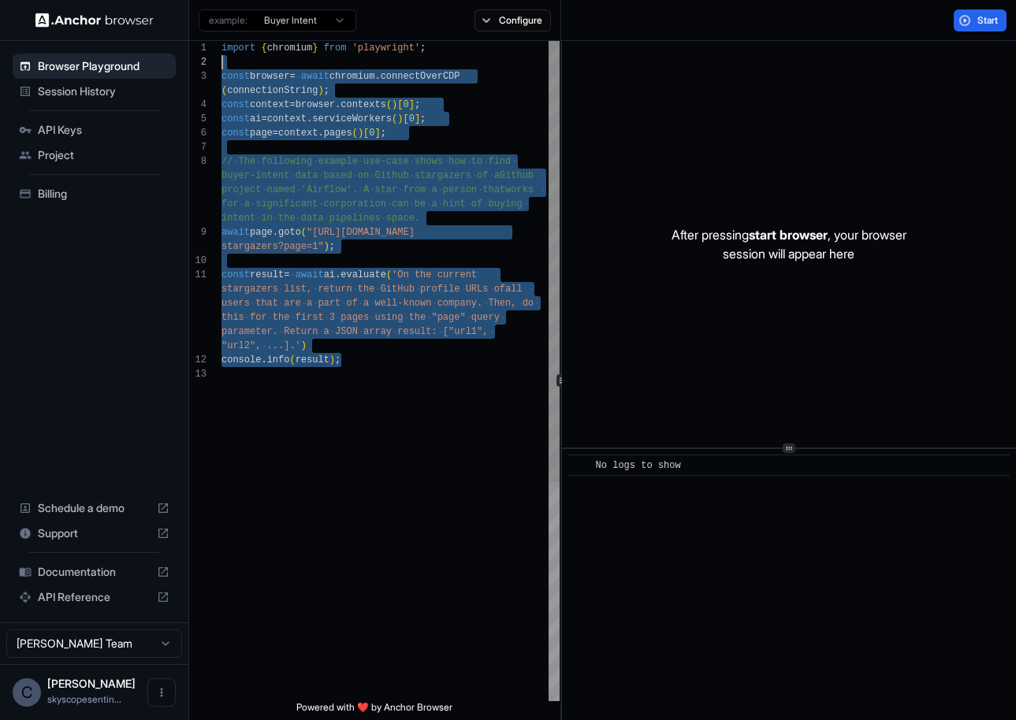
scroll to position [0, 0]
drag, startPoint x: 370, startPoint y: 363, endPoint x: 208, endPoint y: 47, distance: 354.9
click at [208, 47] on div "1 2 3 4 5 6 7 8 9 10 11 12 13 import { chromium } from 'playwright' ; const bro…" at bounding box center [374, 371] width 370 height 660
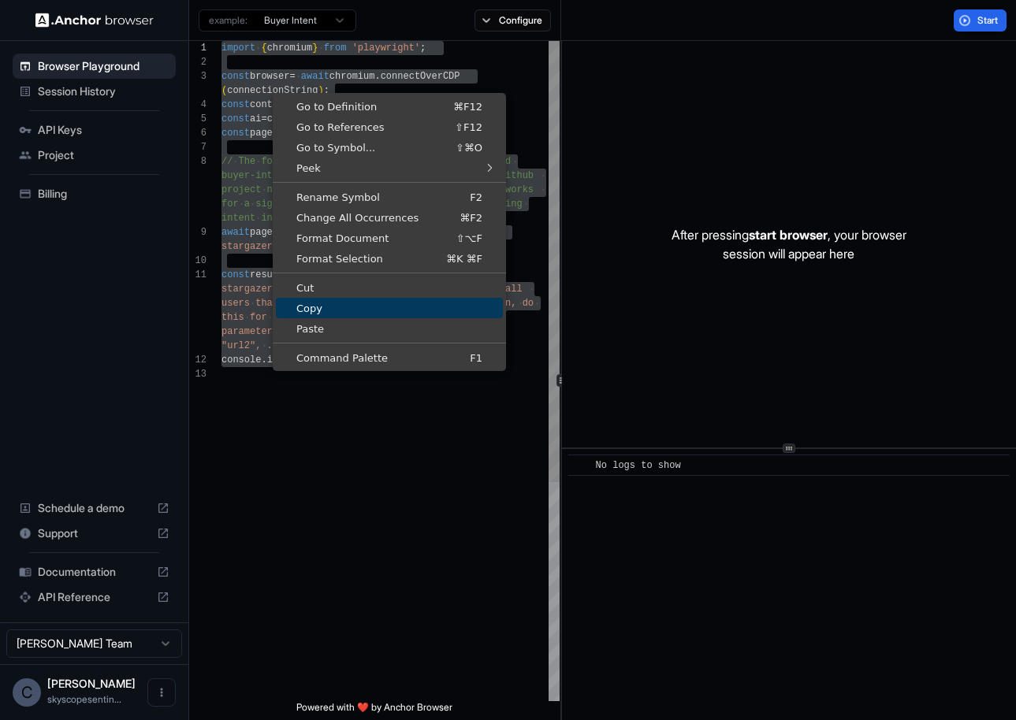
click at [321, 310] on span "Copy" at bounding box center [389, 308] width 227 height 10
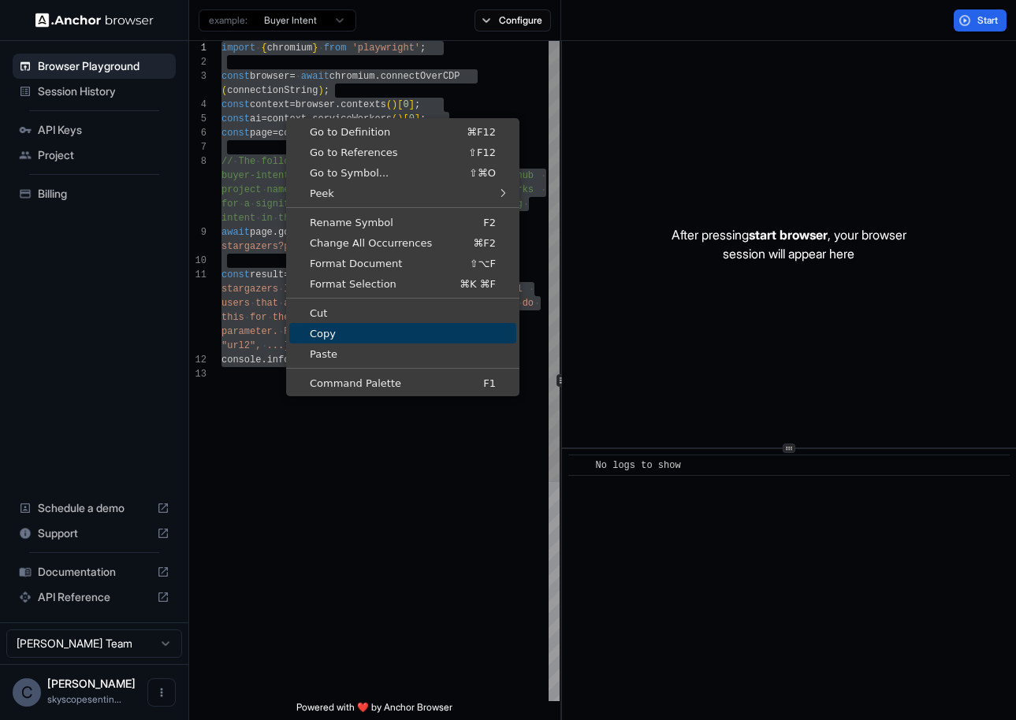
click at [333, 332] on span "Copy" at bounding box center [402, 334] width 227 height 10
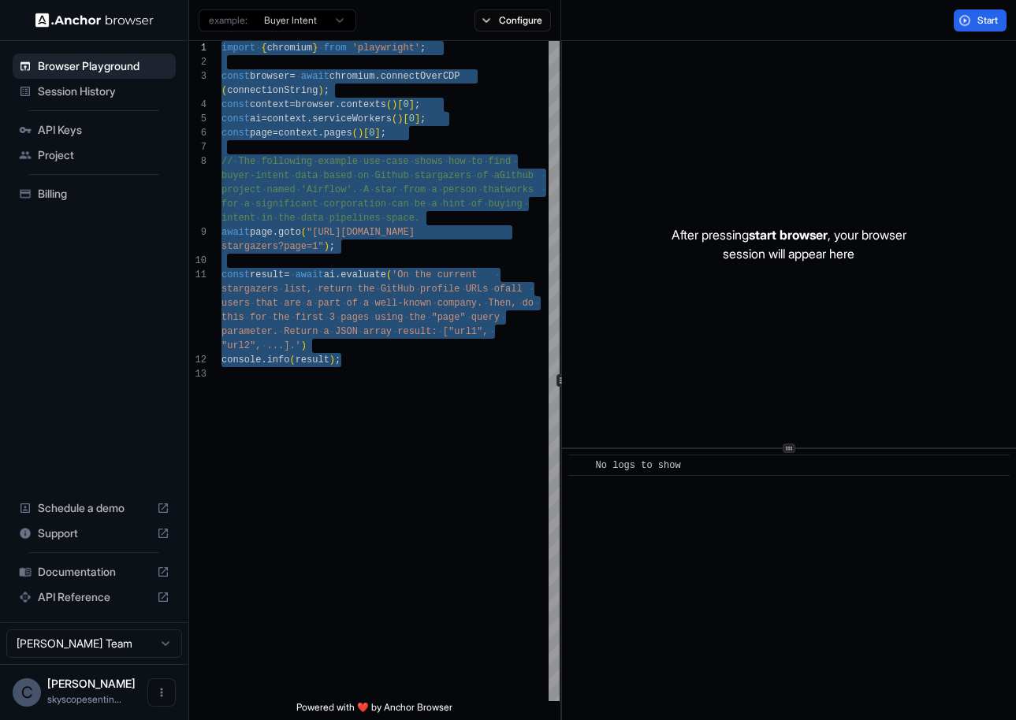
scroll to position [99, 0]
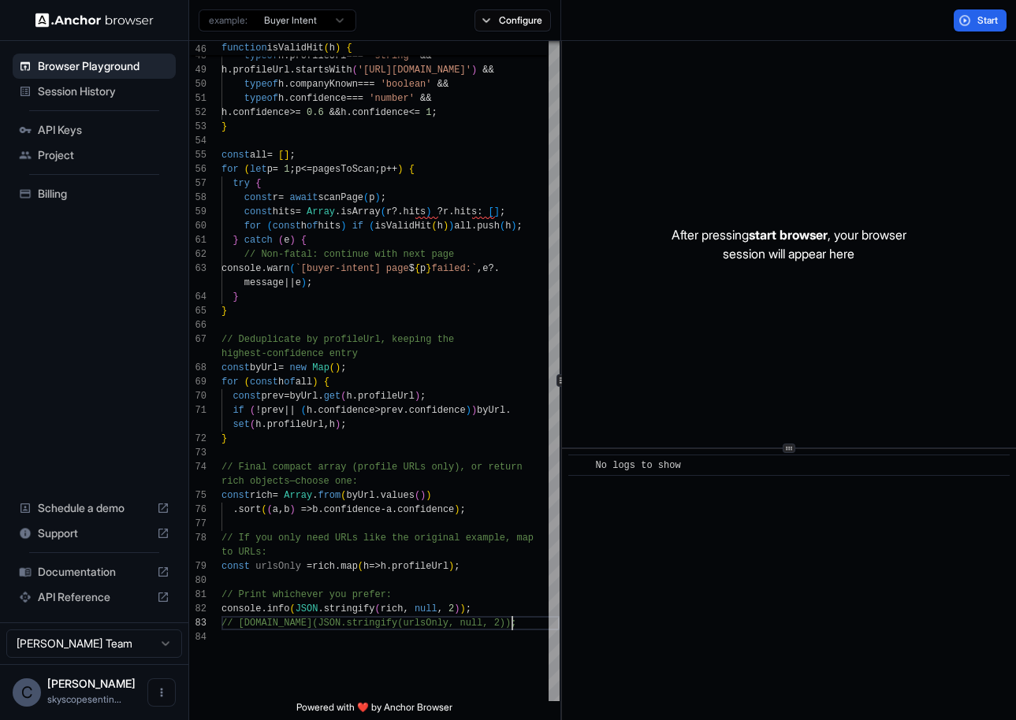
click at [346, 24] on html "Browser Playground Session History API Keys Project Billing Schedule a demo Sup…" at bounding box center [508, 360] width 1016 height 720
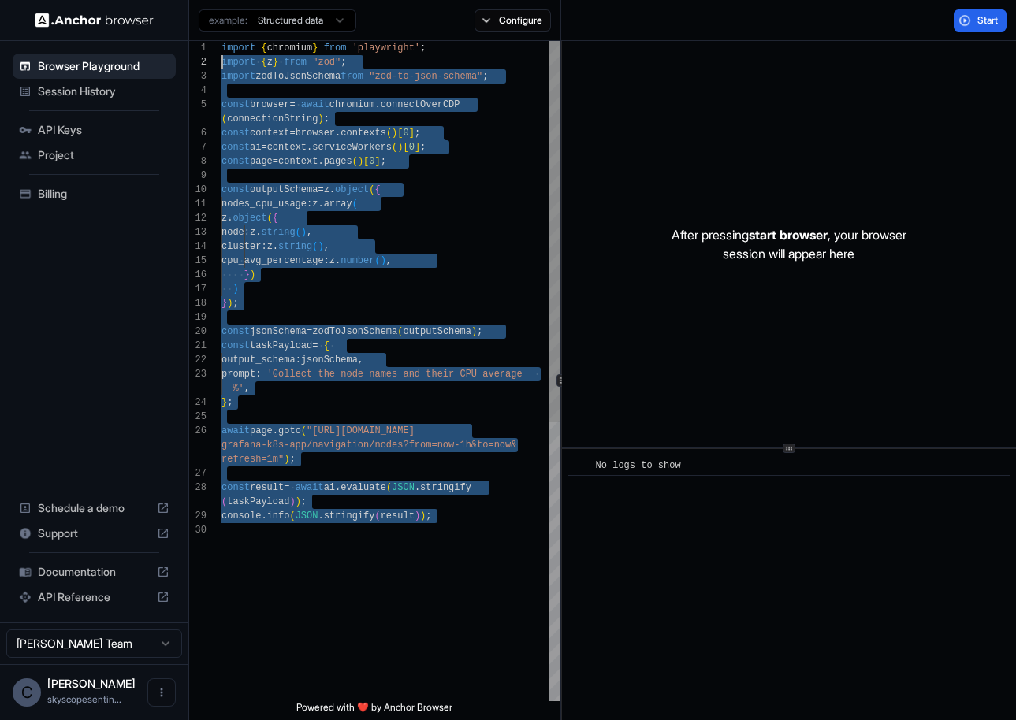
scroll to position [0, 0]
drag, startPoint x: 469, startPoint y: 524, endPoint x: 204, endPoint y: 46, distance: 546.0
click at [204, 46] on div "30 29 28 21 22 23 24 25 26 27 20 18 19 7 8 9 10 11 12 13 14 15 16 17 1 2 3 4 5 …" at bounding box center [374, 371] width 370 height 660
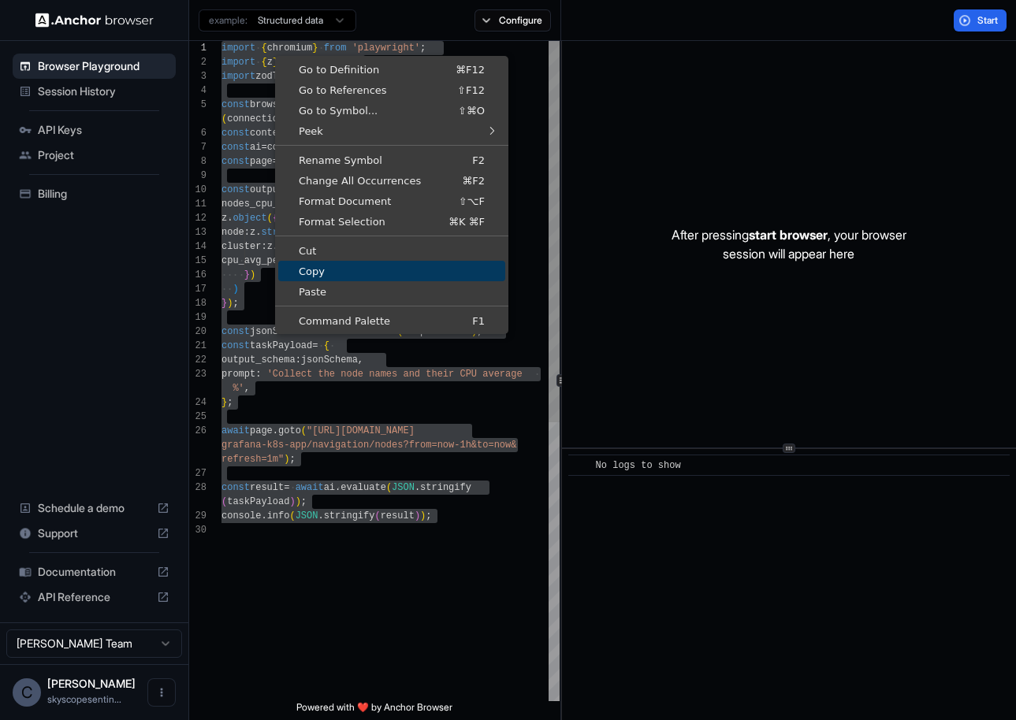
click at [319, 270] on span "Copy" at bounding box center [391, 271] width 227 height 10
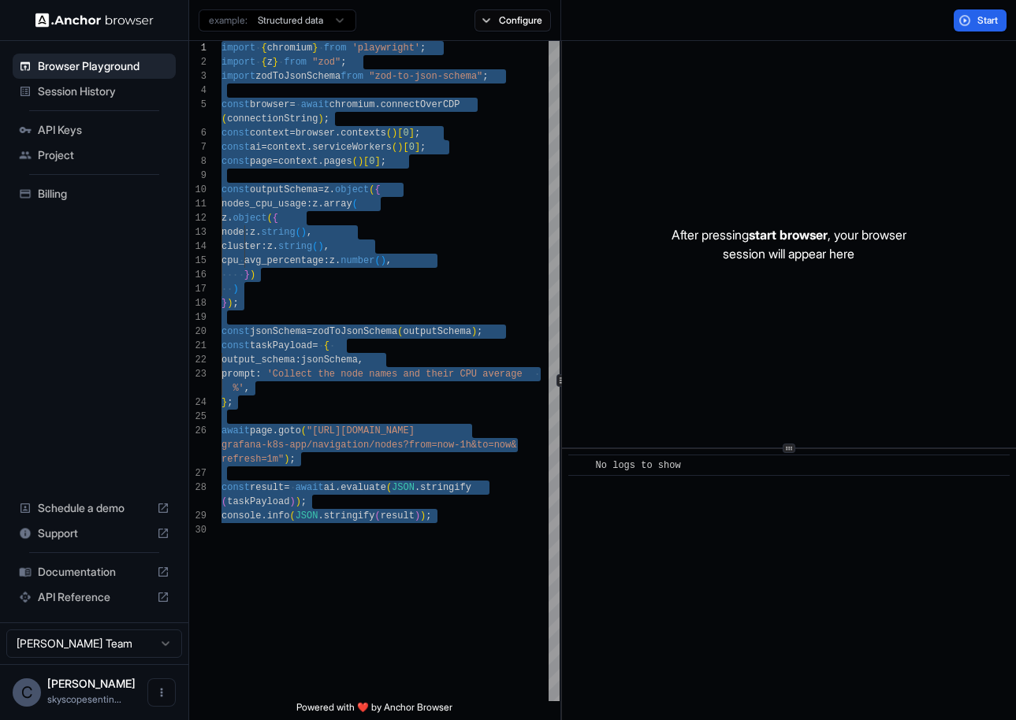
scroll to position [85, 0]
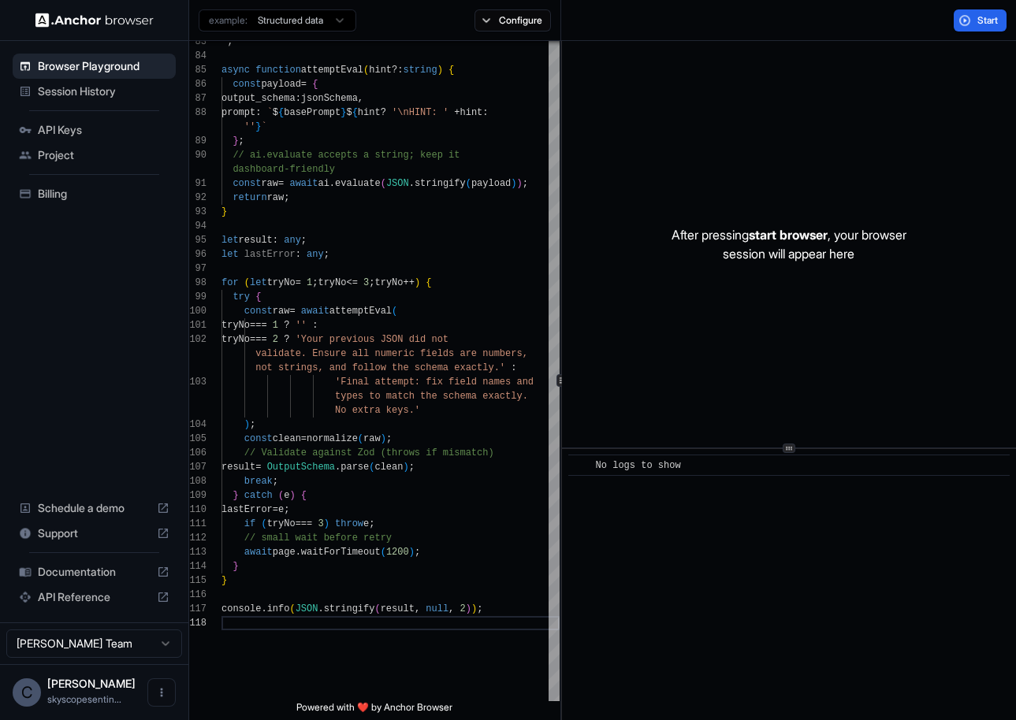
click at [337, 21] on html "Browser Playground Session History API Keys Project Billing Schedule a demo Sup…" at bounding box center [508, 360] width 1016 height 720
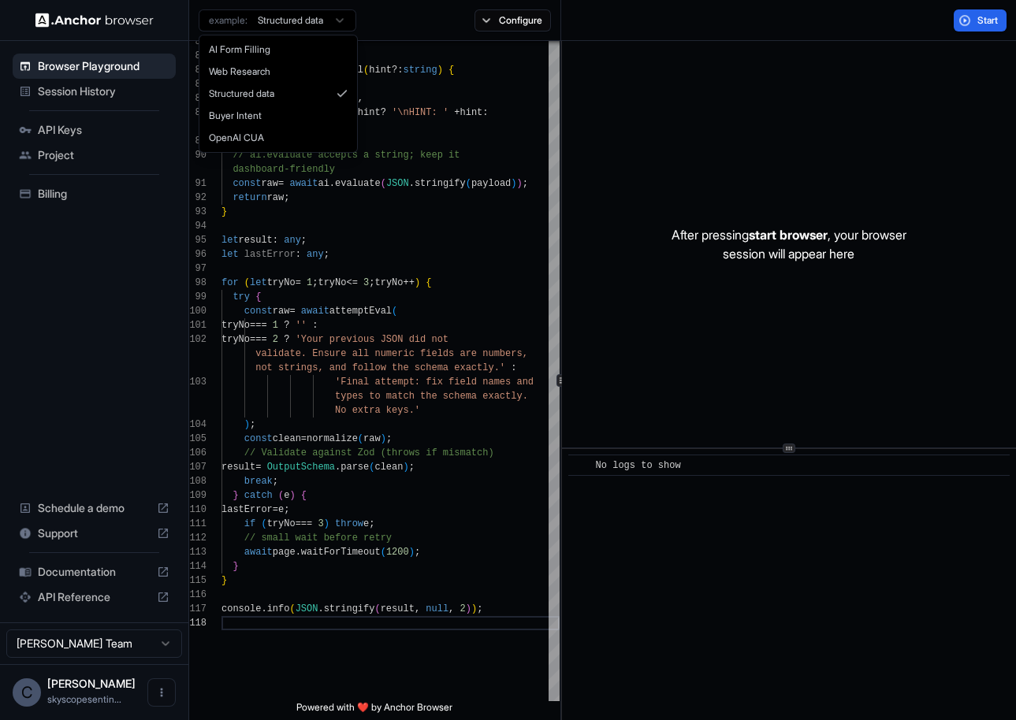
type textarea "**********"
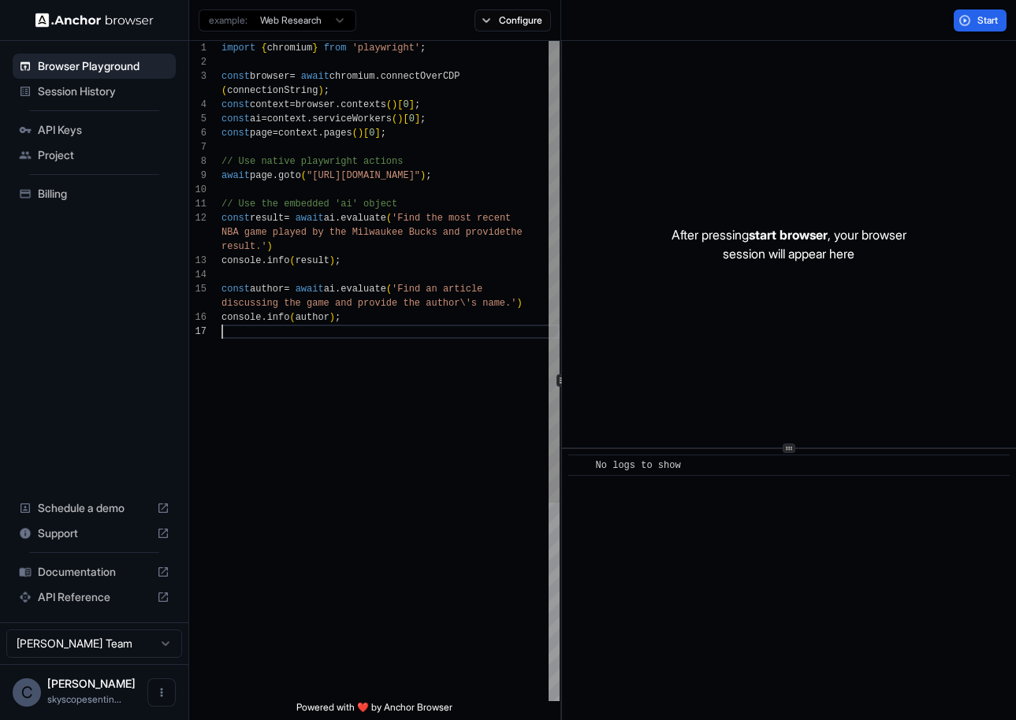
scroll to position [0, 0]
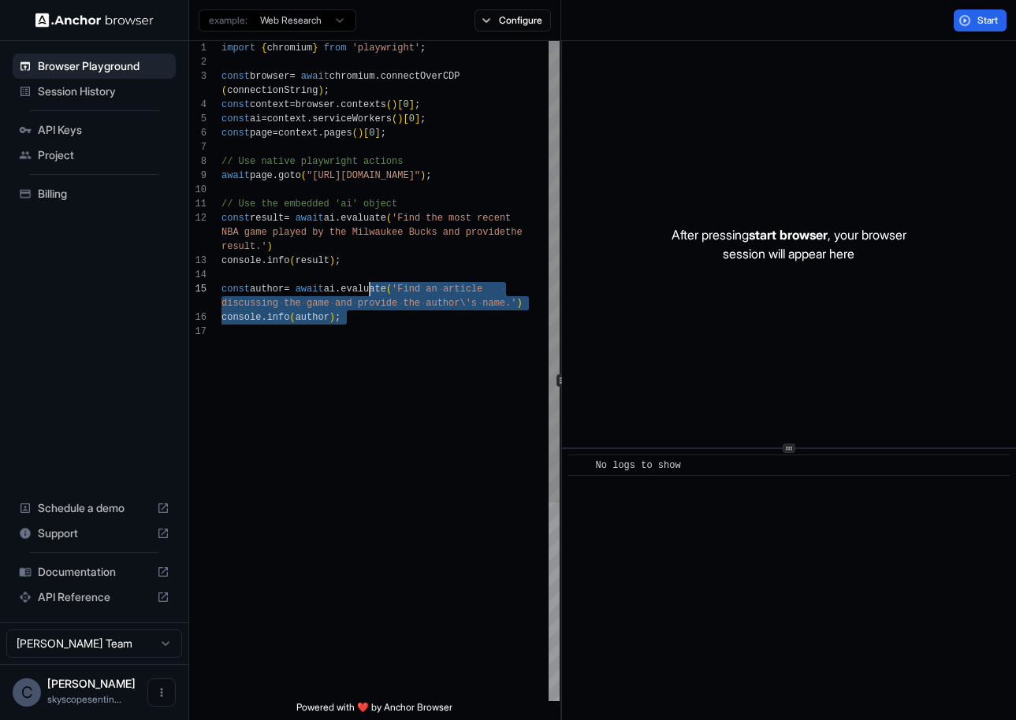
type textarea "**********"
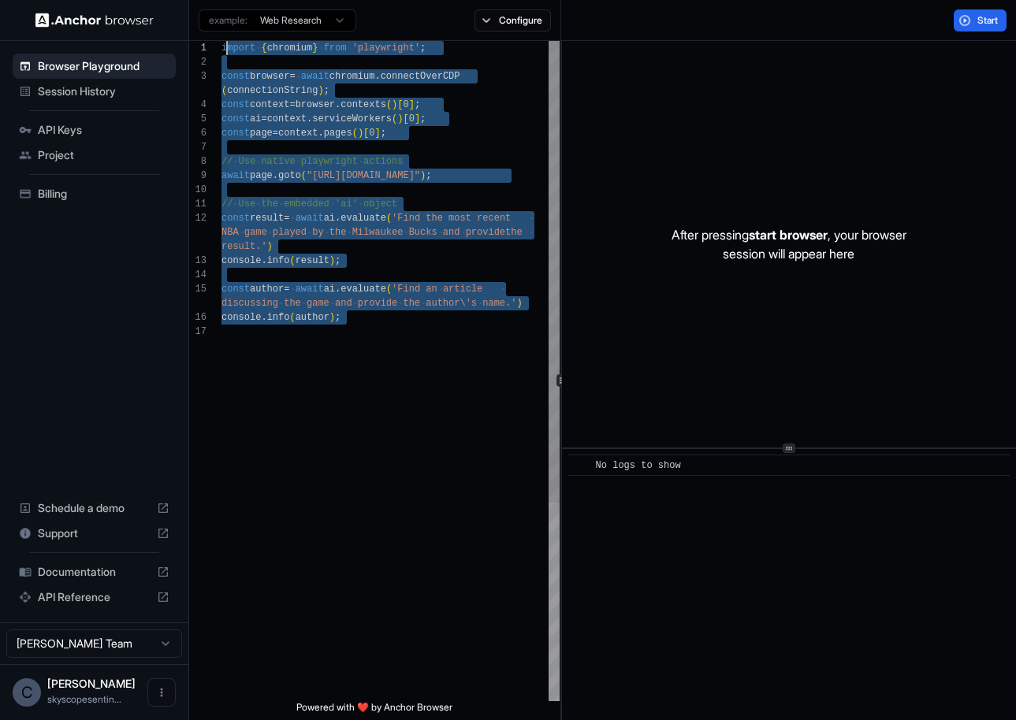
drag, startPoint x: 425, startPoint y: 347, endPoint x: 225, endPoint y: 48, distance: 359.5
click at [225, 48] on div "console . info ( author ) ; const author = await ai . evaluate ( 'Find an artic…" at bounding box center [390, 513] width 338 height 944
click at [406, 341] on div "console . info ( author ) ; const author = await ai . evaluate ( 'Find an artic…" at bounding box center [390, 513] width 338 height 944
drag, startPoint x: 415, startPoint y: 366, endPoint x: 211, endPoint y: 45, distance: 380.8
click at [211, 45] on div "17 16 15 7 8 9 10 11 12 13 14 1 2 3 4 5 6 console . info ( author ) ; const aut…" at bounding box center [374, 371] width 370 height 660
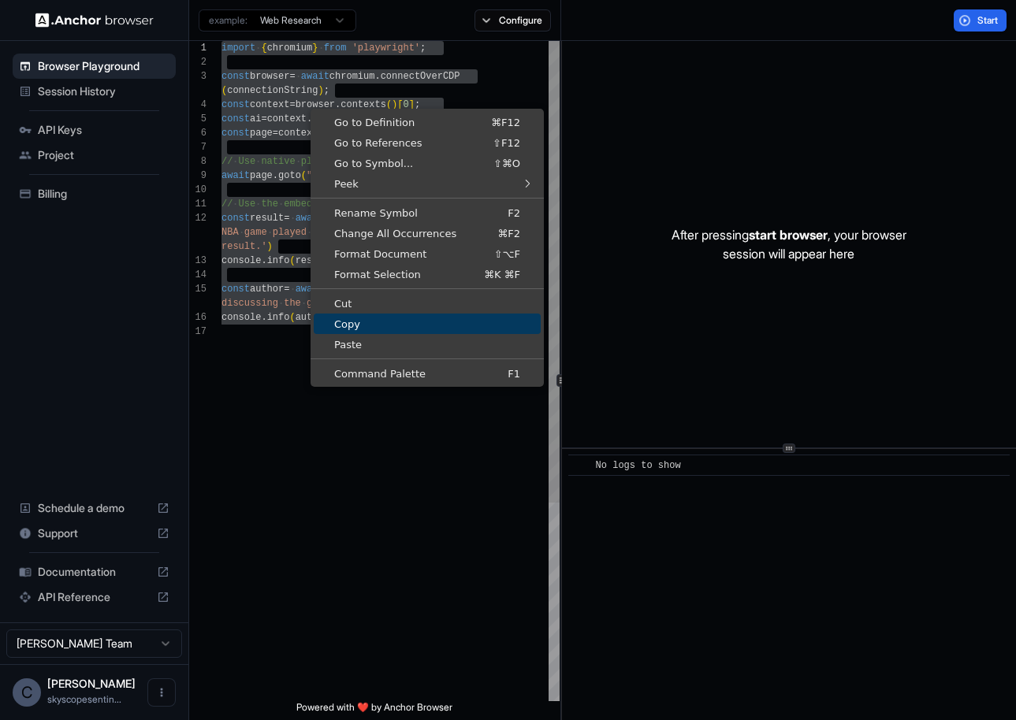
click at [368, 326] on span "Copy" at bounding box center [427, 324] width 227 height 10
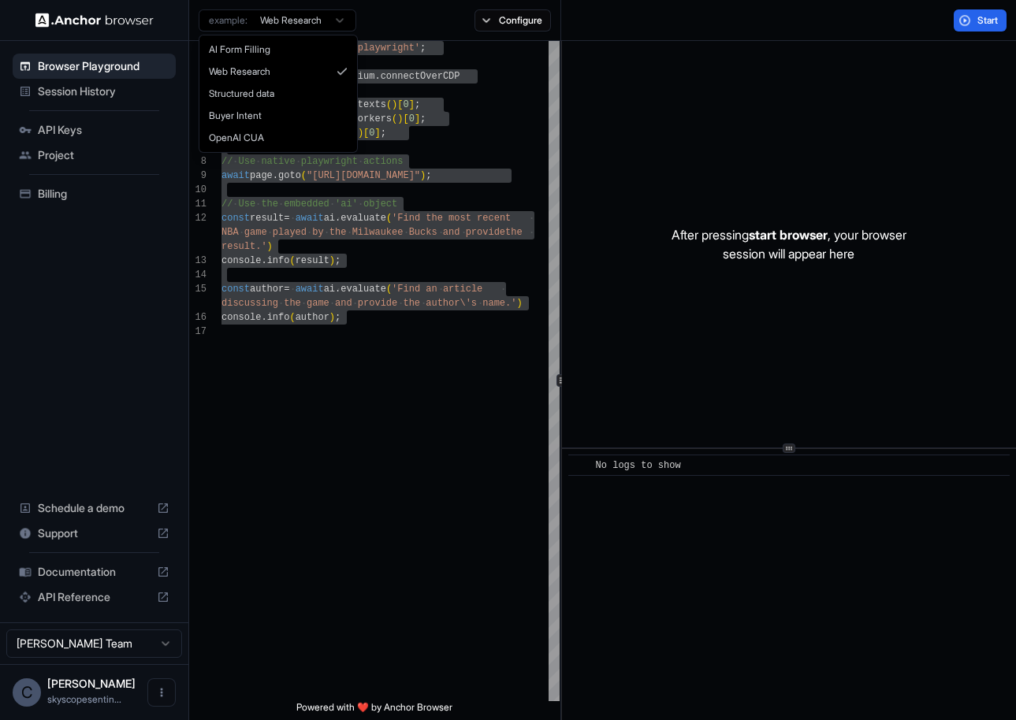
click at [339, 20] on html "Browser Playground Session History API Keys Project Billing Schedule a demo Sup…" at bounding box center [508, 360] width 1016 height 720
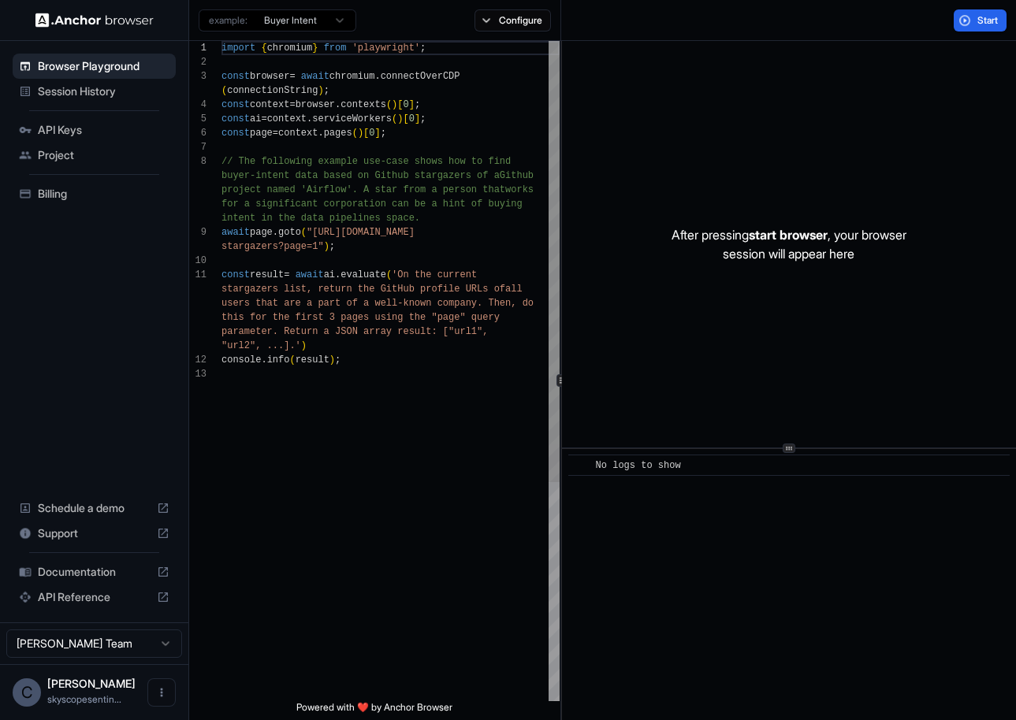
scroll to position [43, 0]
click at [429, 373] on div at bounding box center [390, 374] width 338 height 14
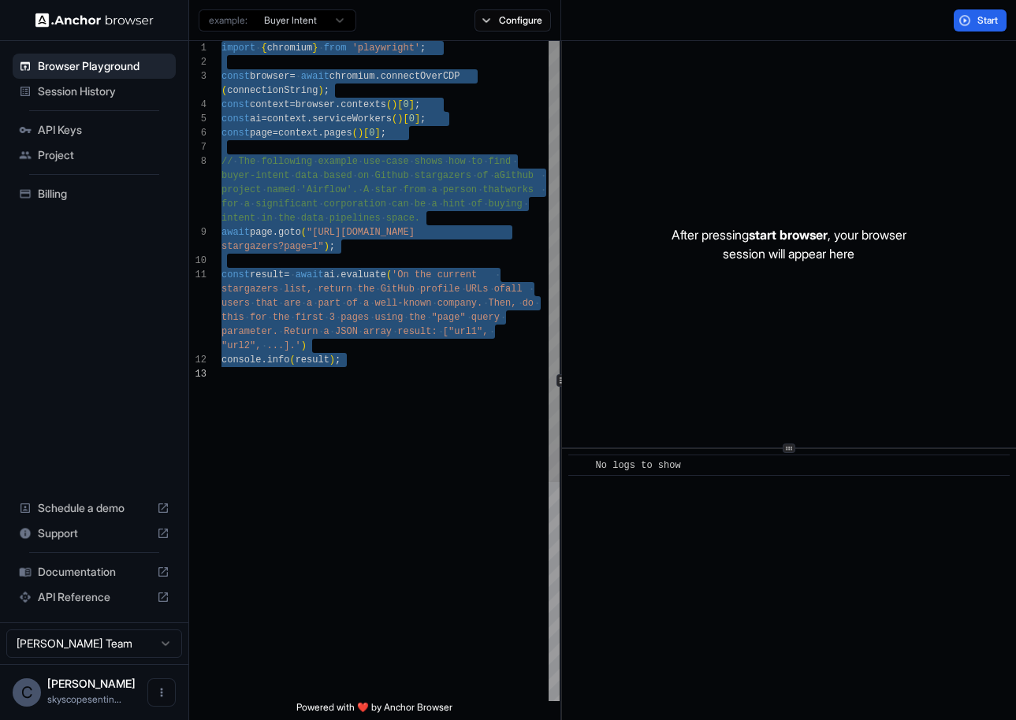
scroll to position [28, 0]
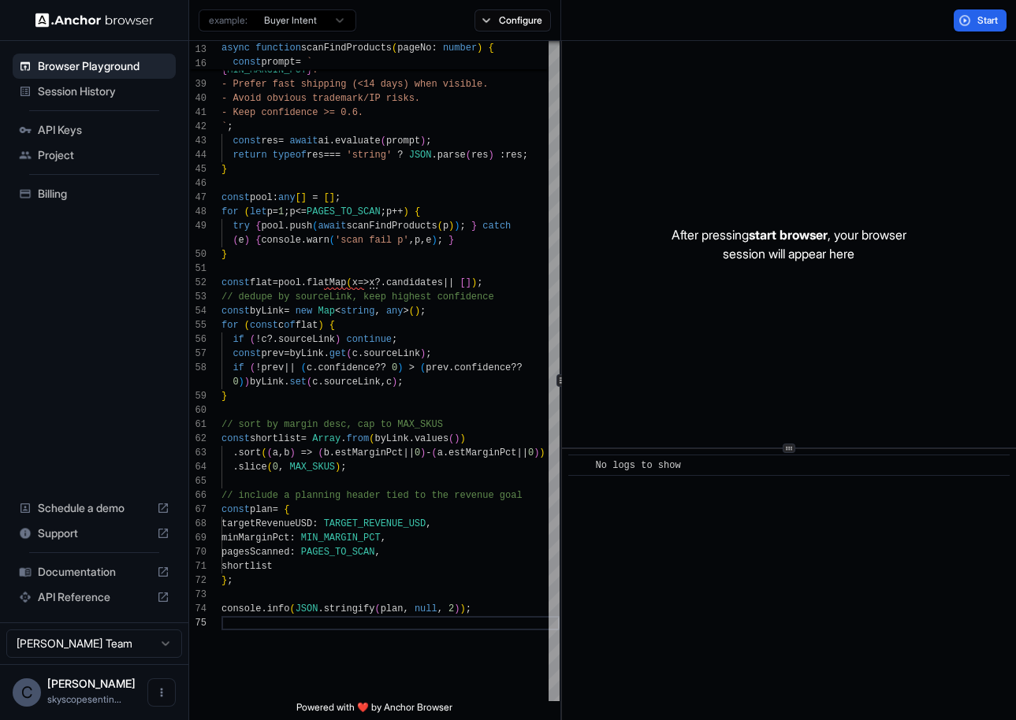
click at [342, 19] on html "Browser Playground Session History API Keys Project Billing Schedule a demo Sup…" at bounding box center [508, 360] width 1016 height 720
click at [344, 22] on html "Browser Playground Session History API Keys Project Billing Schedule a demo Sup…" at bounding box center [508, 360] width 1016 height 720
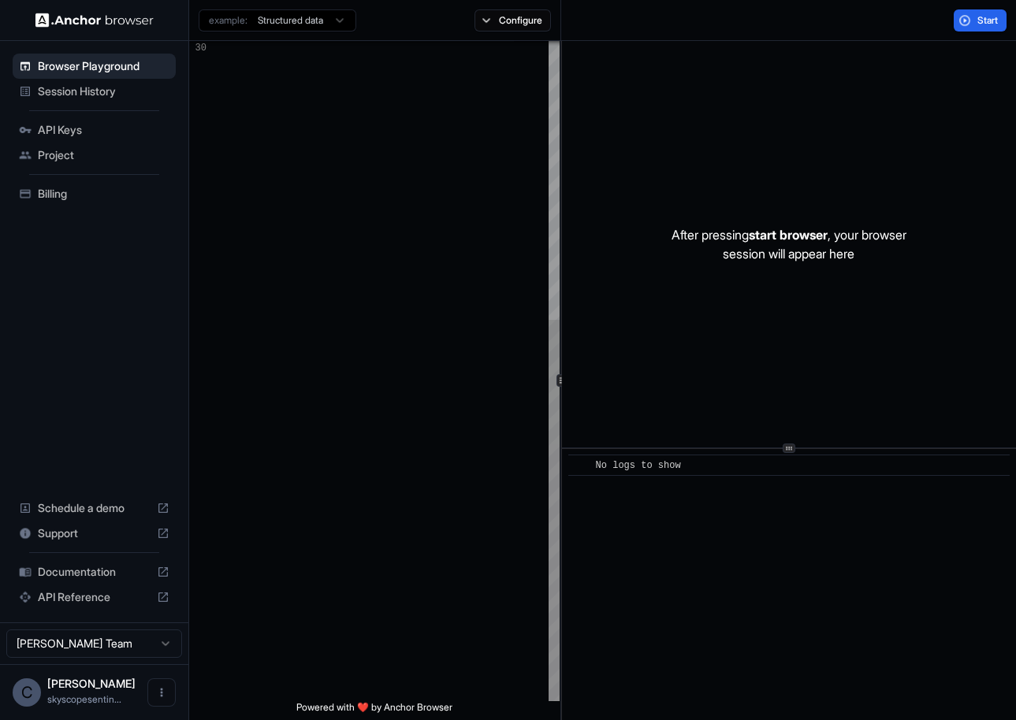
scroll to position [57, 0]
click at [313, 146] on div at bounding box center [390, 130] width 338 height 1143
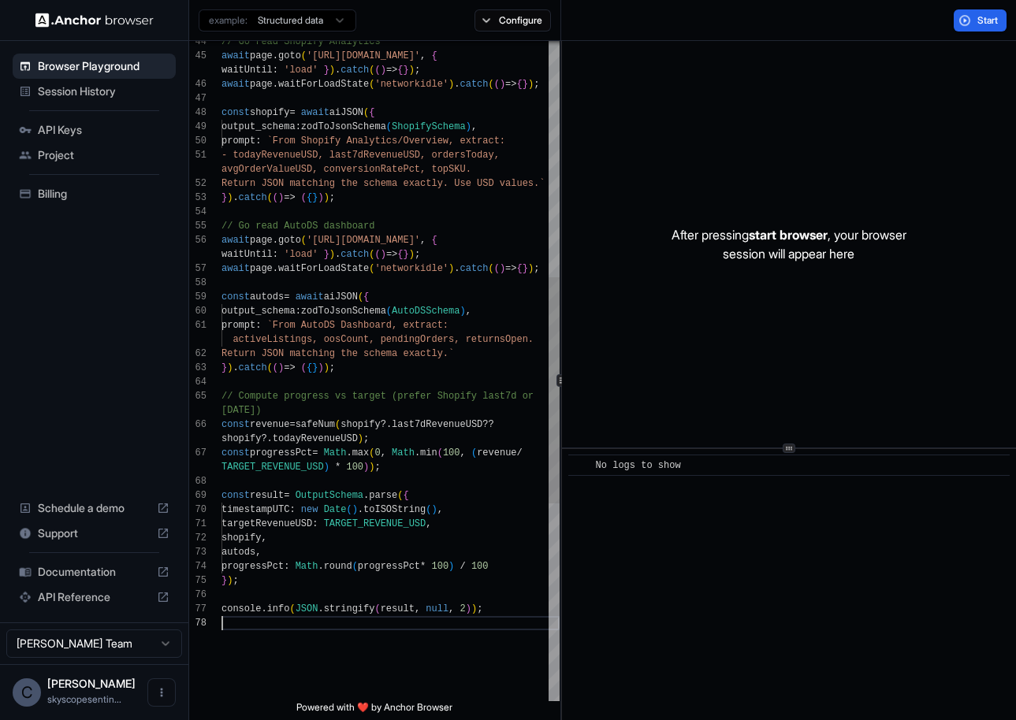
scroll to position [128, 0]
click at [340, 24] on html "Browser Playground Session History API Keys Project Billing Schedule a demo Sup…" at bounding box center [508, 360] width 1016 height 720
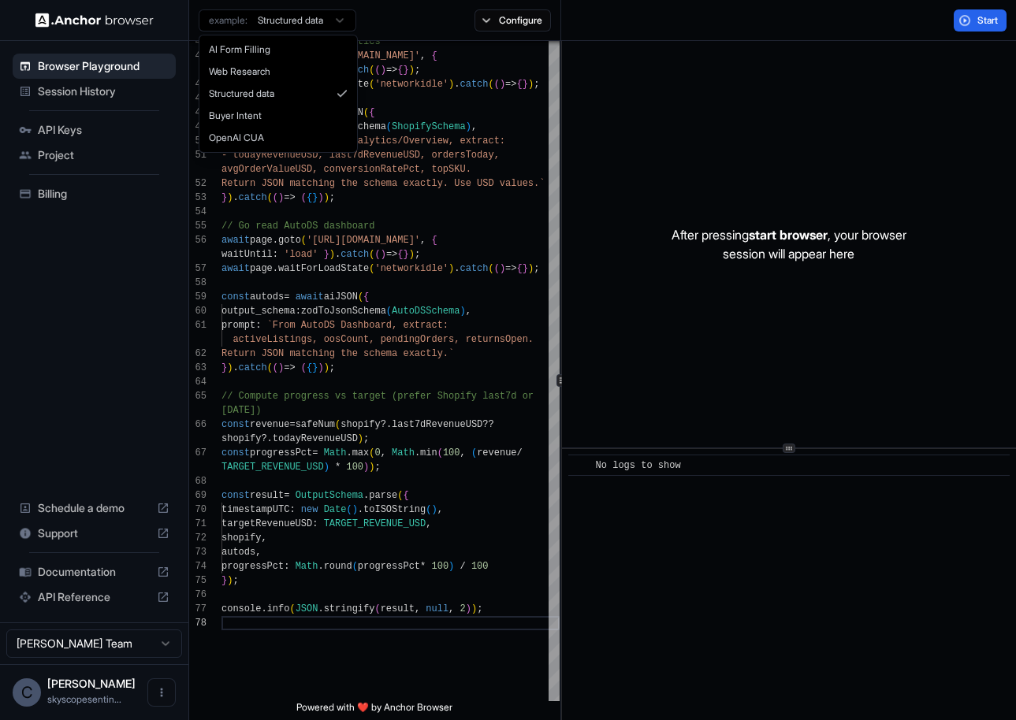
type textarea "**********"
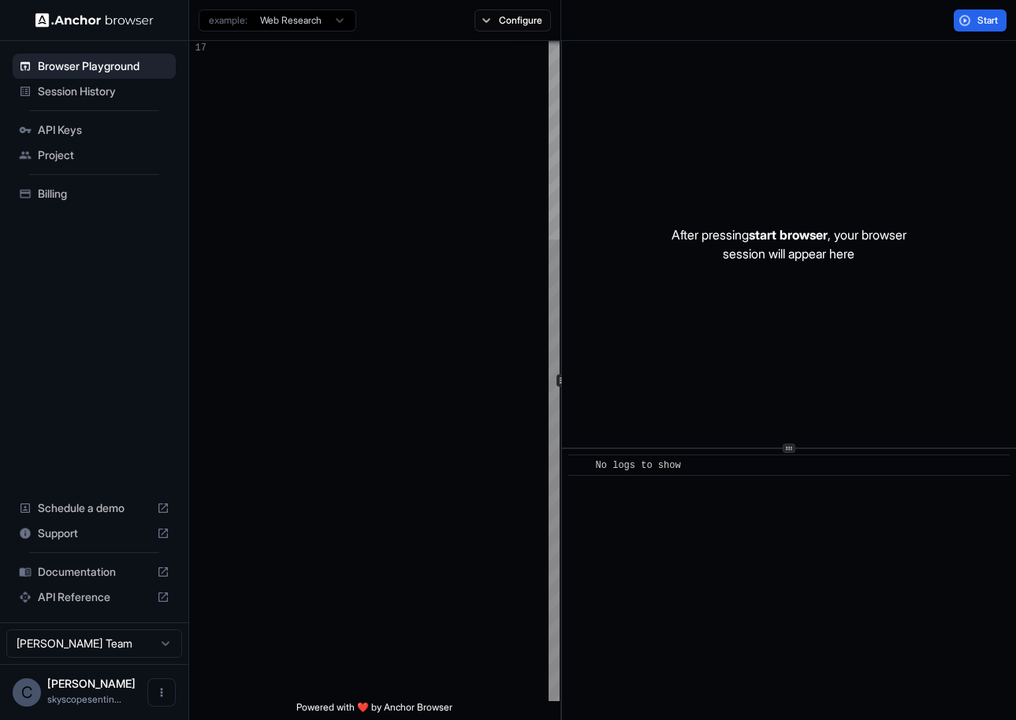
scroll to position [0, 0]
click at [337, 162] on div at bounding box center [390, 229] width 338 height 944
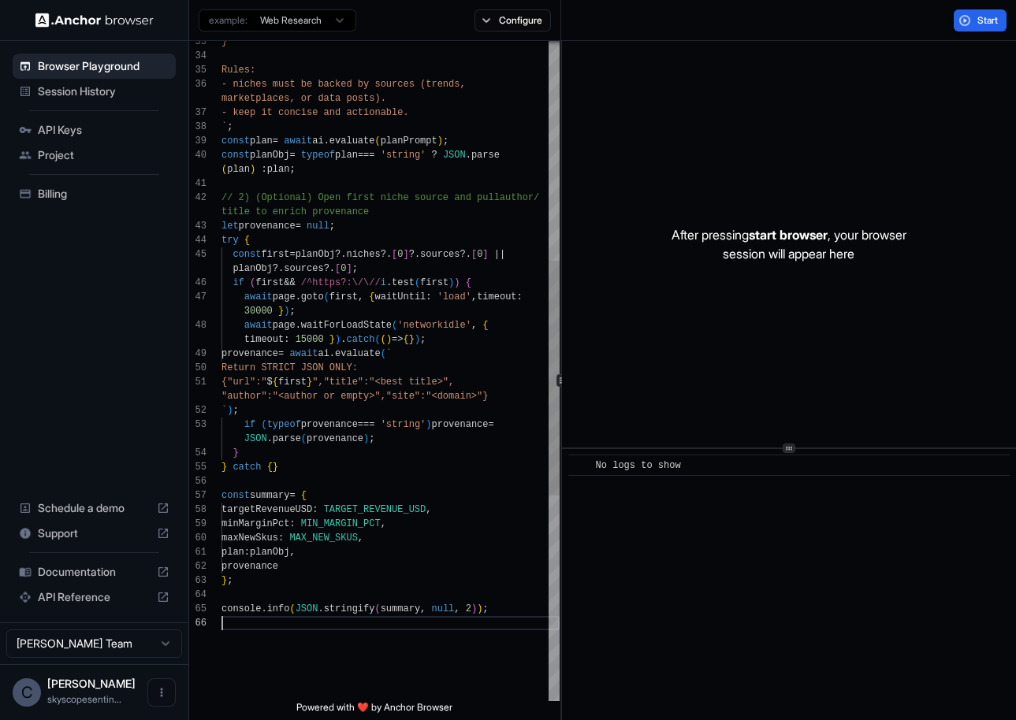
scroll to position [57, 0]
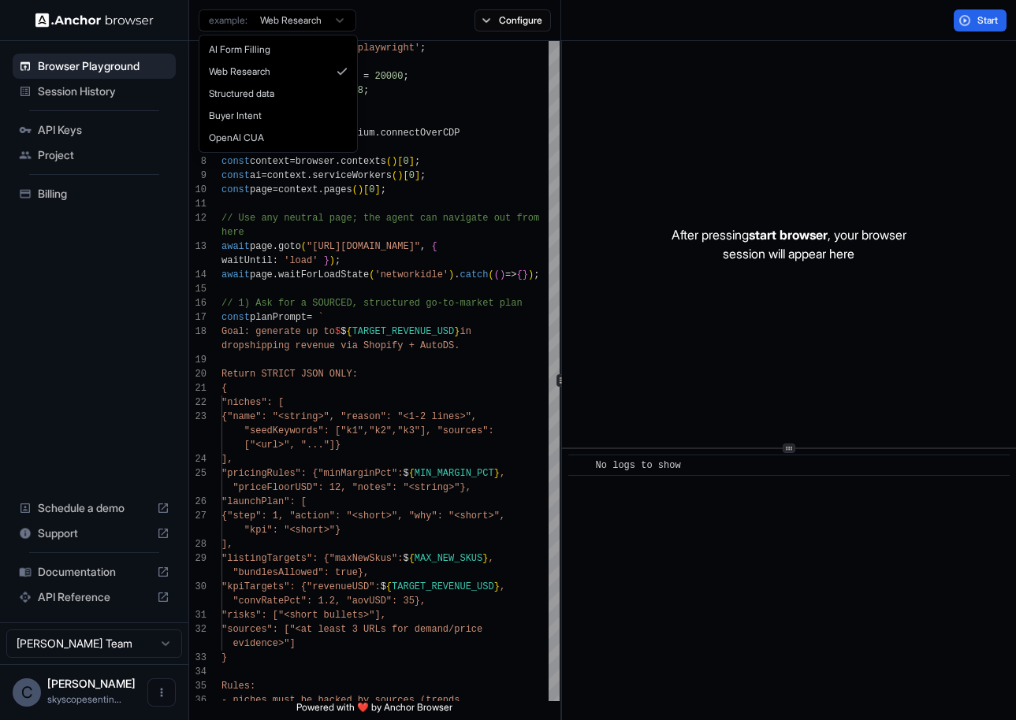
click at [340, 25] on html "Browser Playground Session History API Keys Project Billing Schedule a demo Sup…" at bounding box center [508, 360] width 1016 height 720
type textarea "**********"
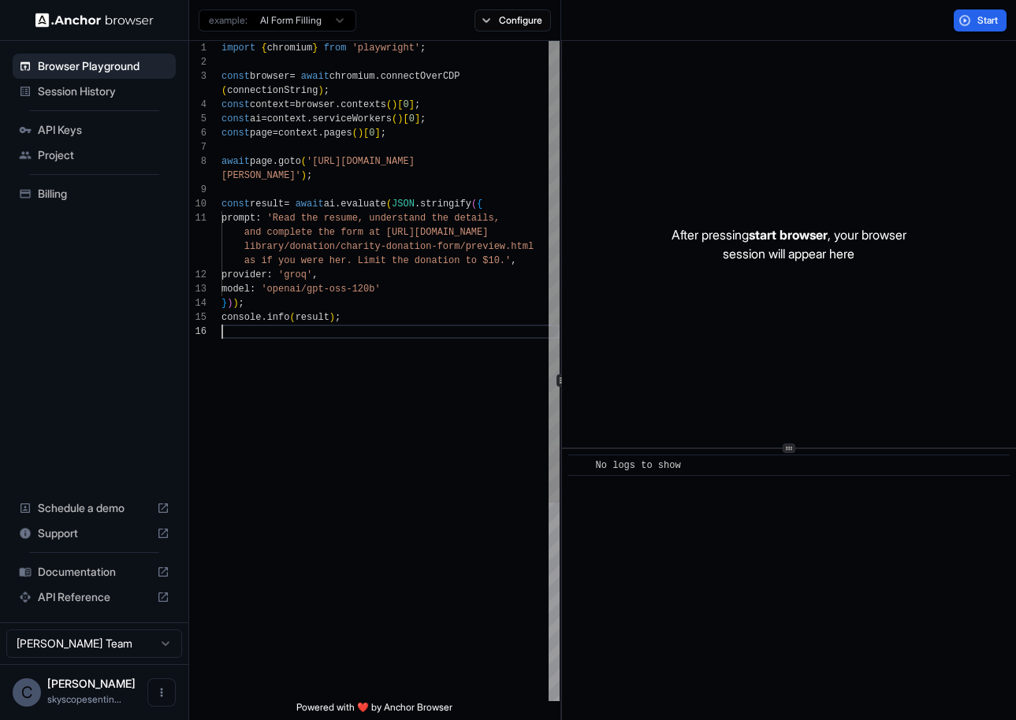
scroll to position [0, 0]
click at [390, 326] on div at bounding box center [390, 332] width 338 height 14
type textarea "**********"
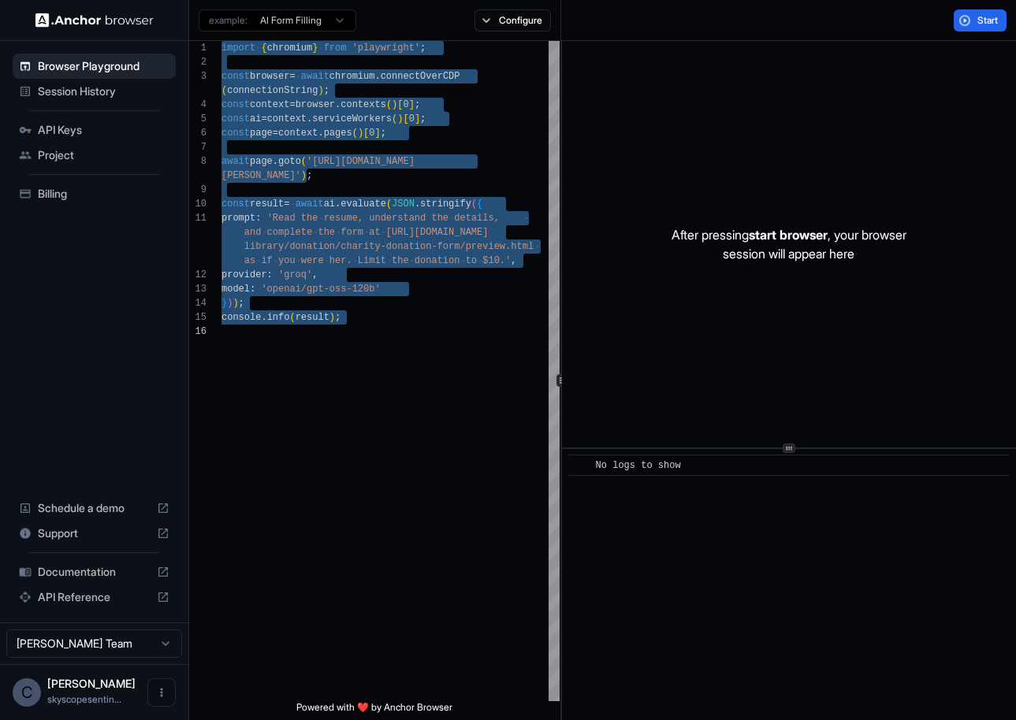
click at [341, 21] on html "Browser Playground Session History API Keys Project Billing Schedule a demo Sup…" at bounding box center [508, 360] width 1016 height 720
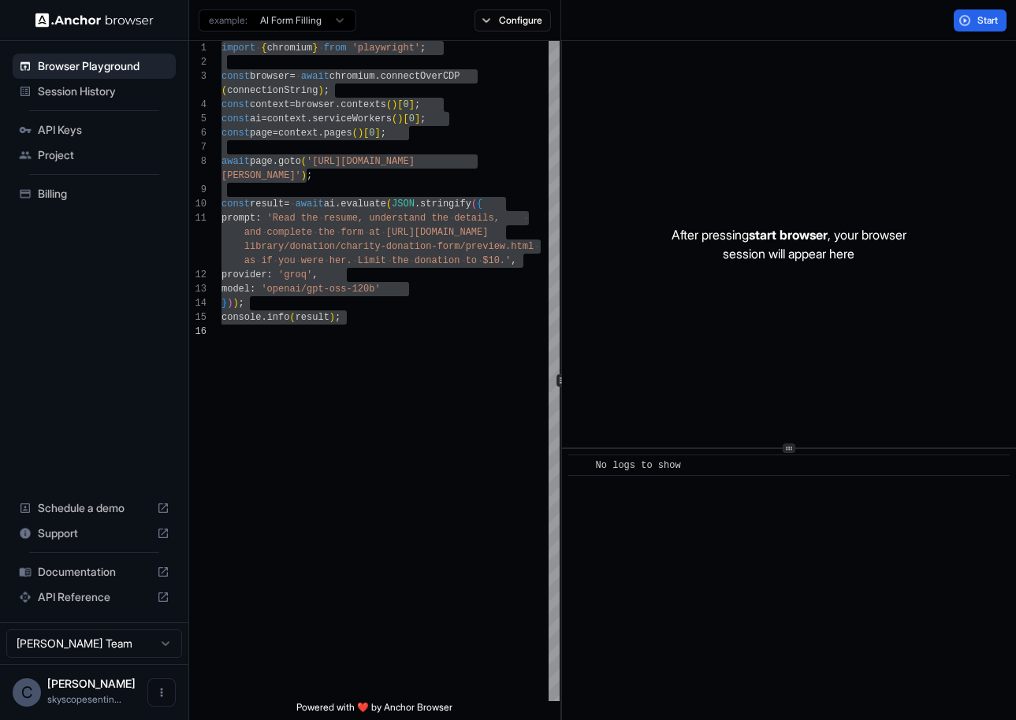
click at [401, 16] on html "Browser Playground Session History API Keys Project Billing Schedule a demo Sup…" at bounding box center [508, 360] width 1016 height 720
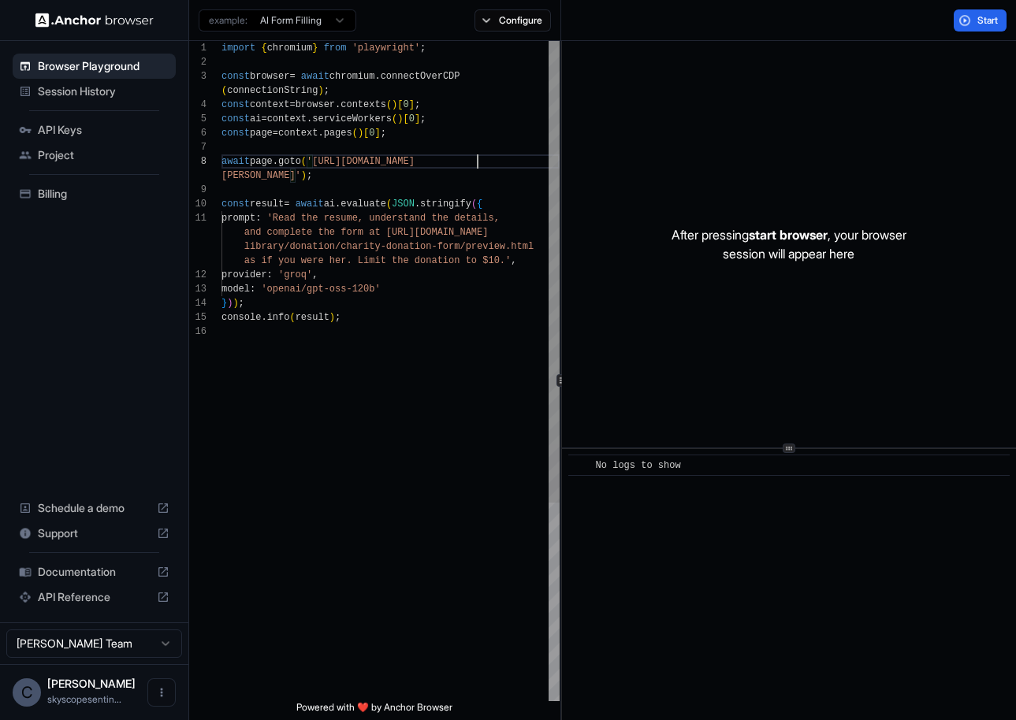
scroll to position [113, 0]
click at [511, 154] on div "await page . goto ( '[URL][DOMAIN_NAME]" at bounding box center [390, 161] width 338 height 14
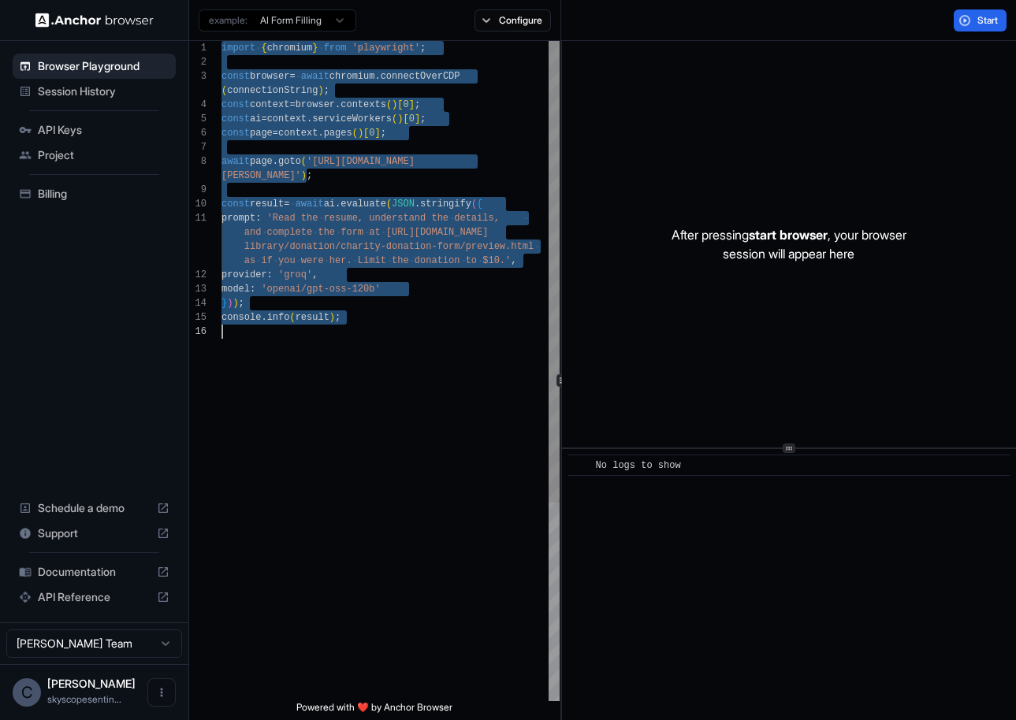
scroll to position [28, 0]
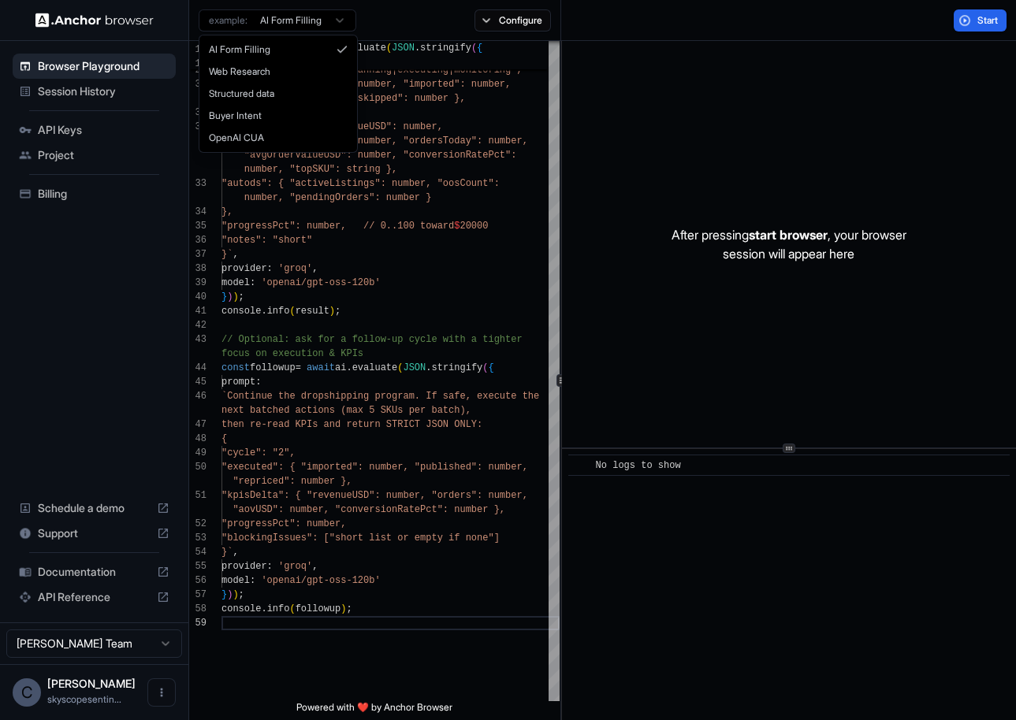
click at [341, 20] on html "Browser Playground Session History API Keys Project Billing Schedule a demo Sup…" at bounding box center [508, 360] width 1016 height 720
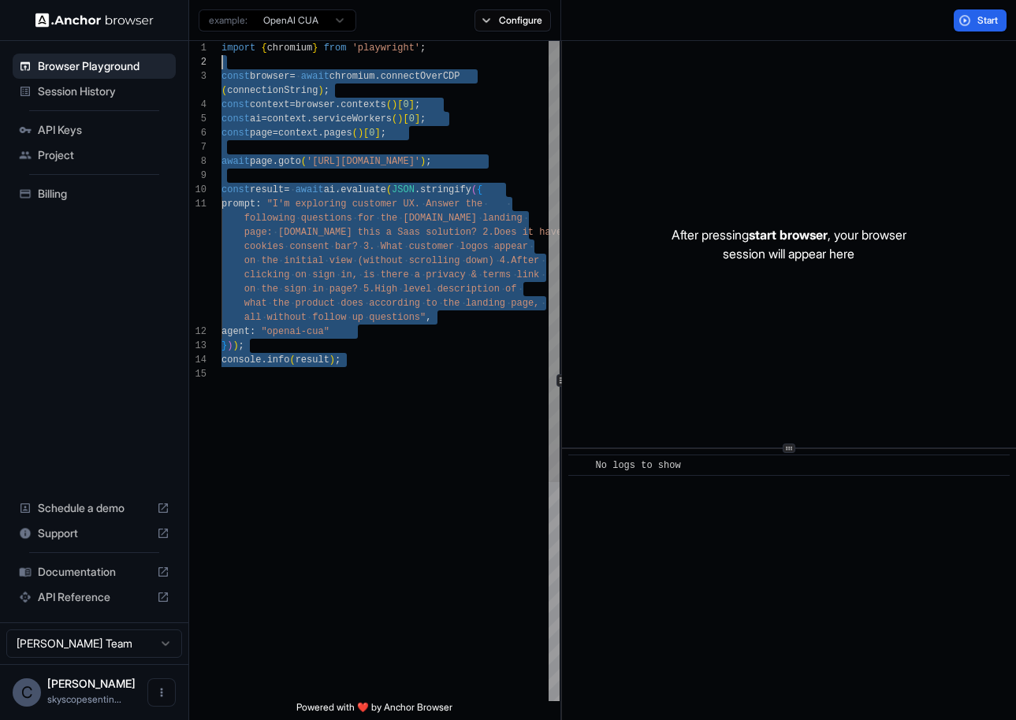
scroll to position [0, 0]
drag, startPoint x: 395, startPoint y: 392, endPoint x: 214, endPoint y: 48, distance: 388.7
click at [214, 48] on div "15 14 12 13 11 1 2 3 4 5 6 7 8 9 10 console . info ( result ) ; agent : "openai…" at bounding box center [374, 371] width 370 height 660
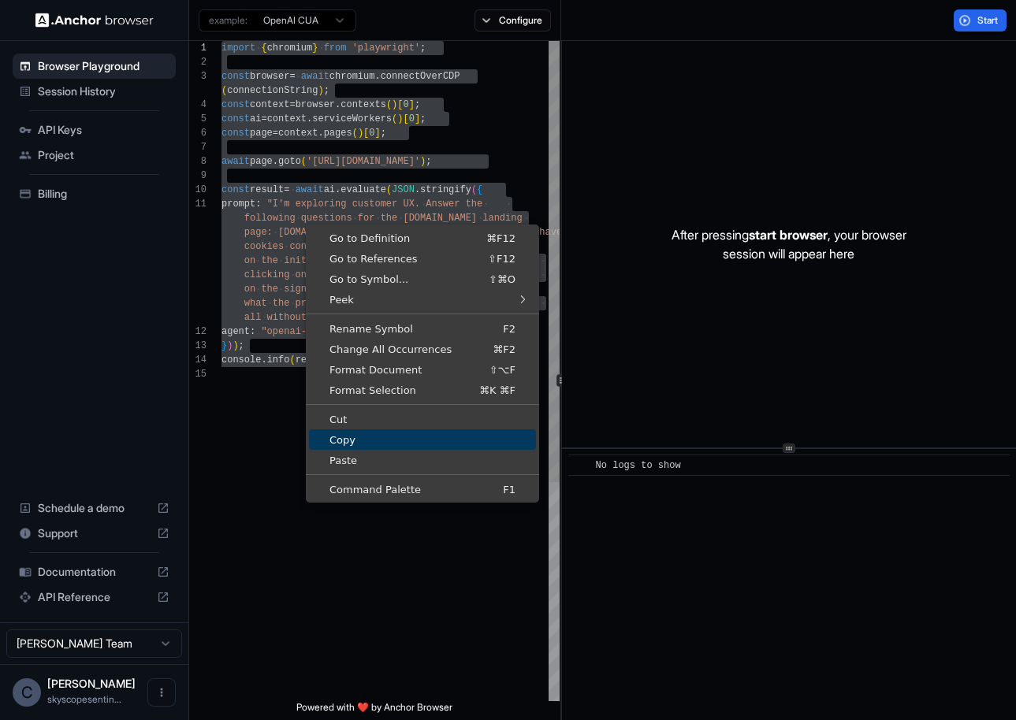
click at [363, 437] on span "Copy" at bounding box center [422, 440] width 227 height 10
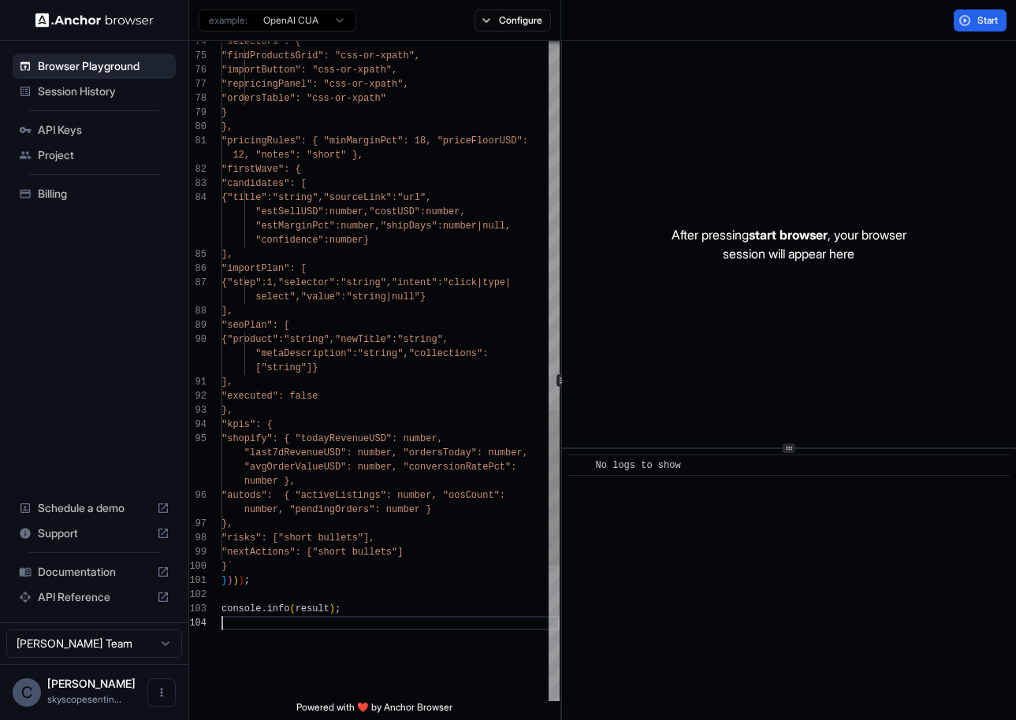
scroll to position [14, 0]
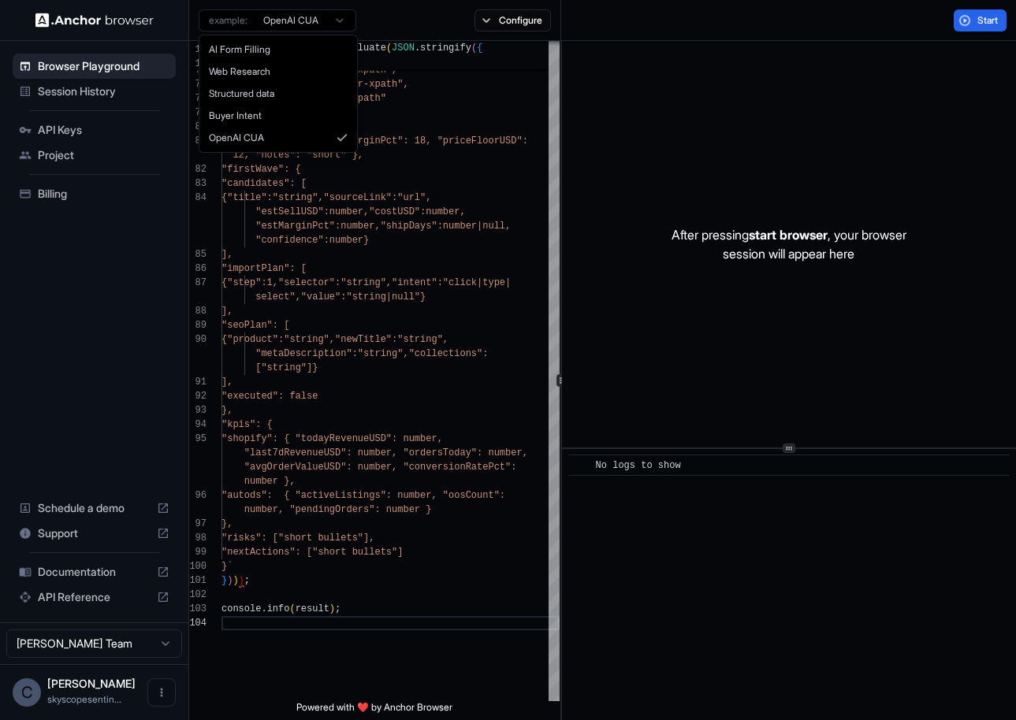
click at [343, 24] on html "Browser Playground Session History API Keys Project Billing Schedule a demo Sup…" at bounding box center [508, 360] width 1016 height 720
type textarea "**********"
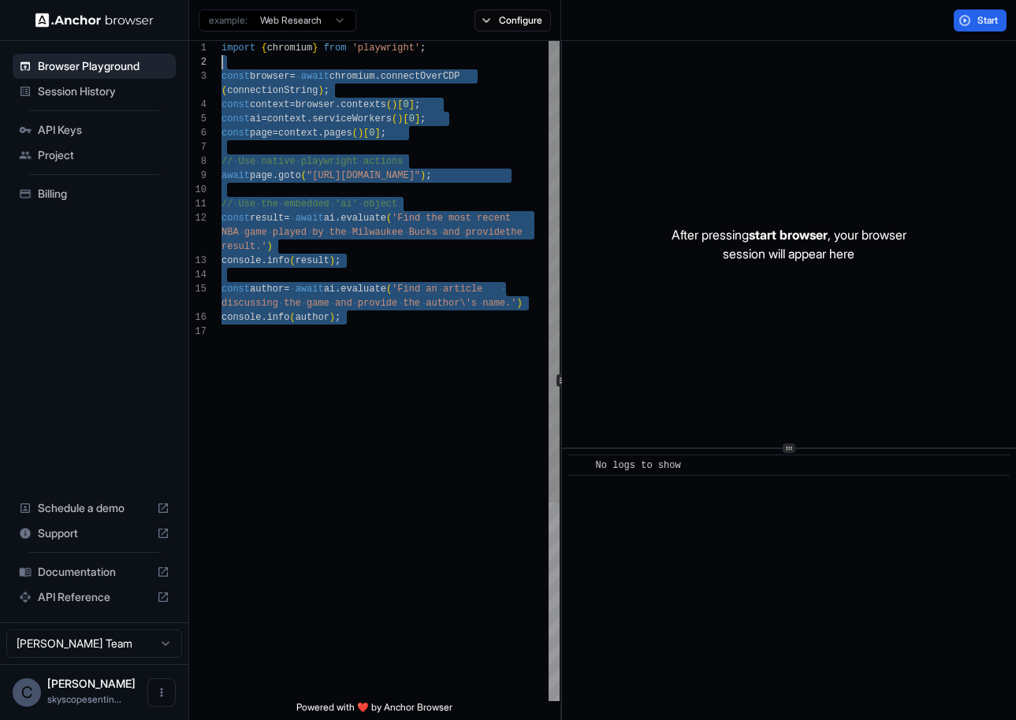
scroll to position [0, 0]
drag, startPoint x: 388, startPoint y: 338, endPoint x: 199, endPoint y: 49, distance: 345.5
click at [199, 49] on div "17 16 15 8 9 10 11 12 13 14 1 2 3 4 5 6 7 console . info ( author ) ; const aut…" at bounding box center [374, 371] width 370 height 660
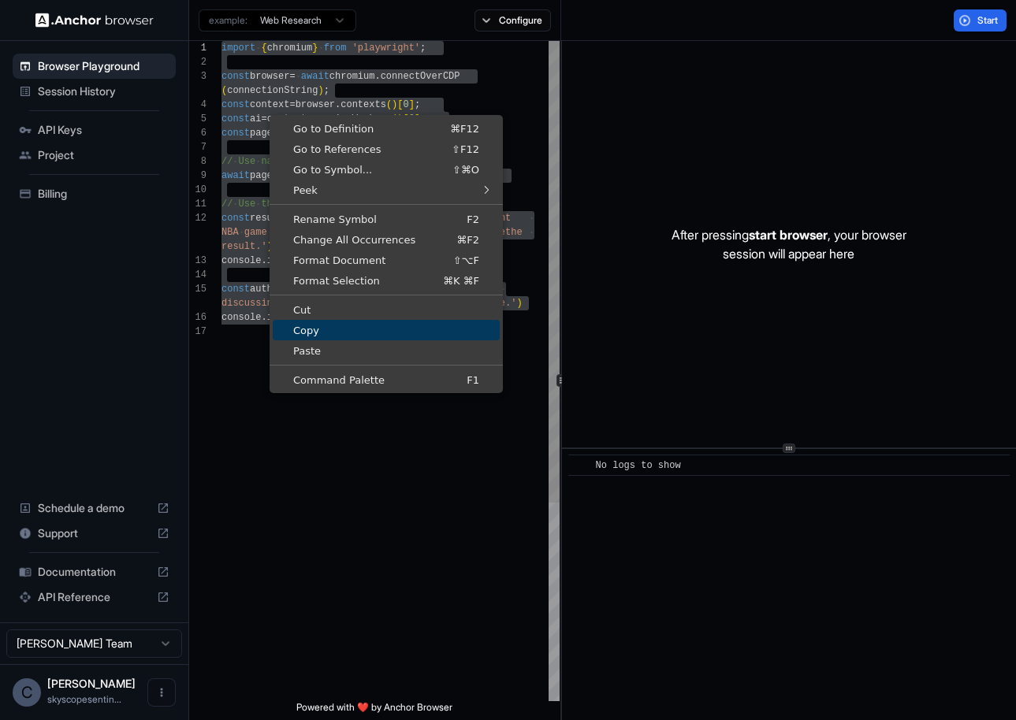
click at [310, 333] on span "Copy" at bounding box center [386, 330] width 227 height 10
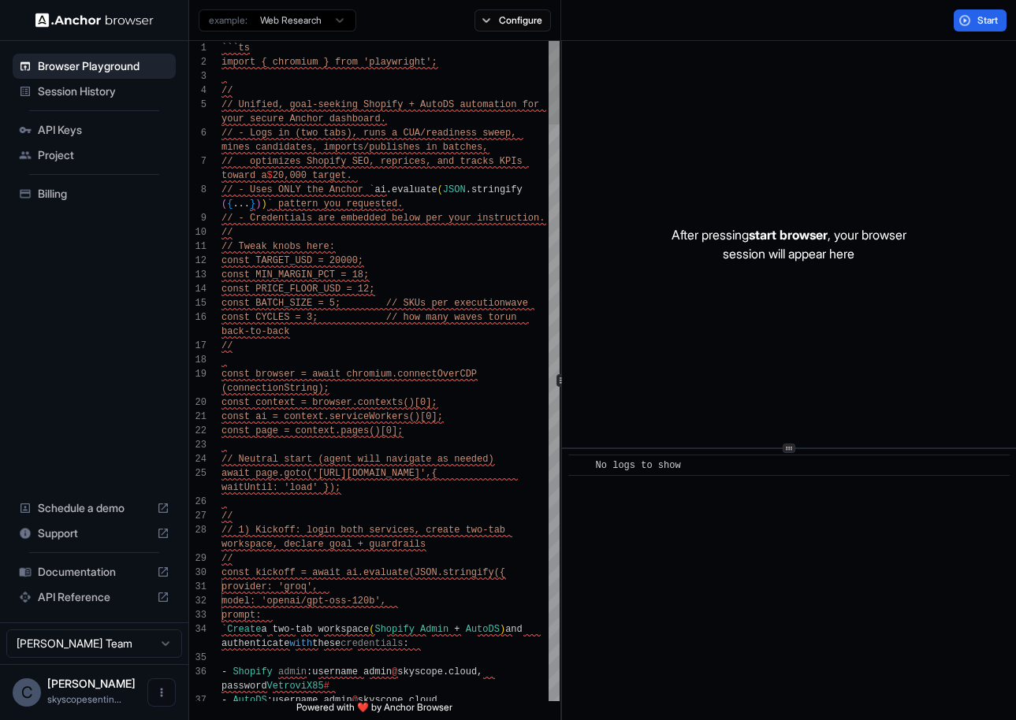
click at [295, 50] on div "```ts" at bounding box center [390, 48] width 338 height 14
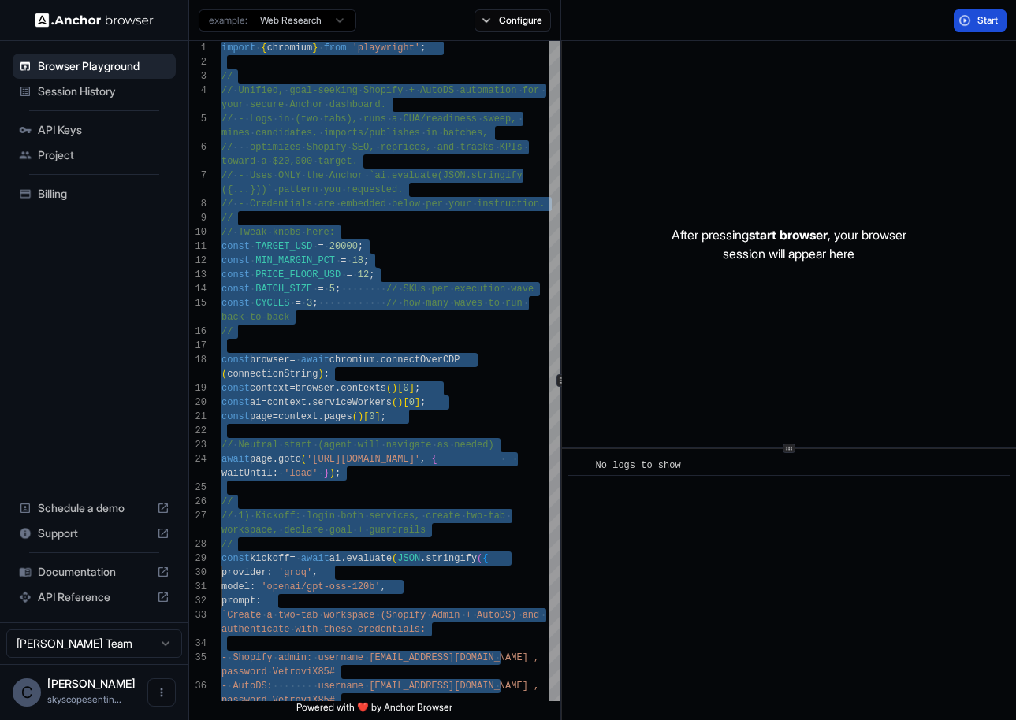
click at [983, 23] on span "Start" at bounding box center [988, 20] width 22 height 13
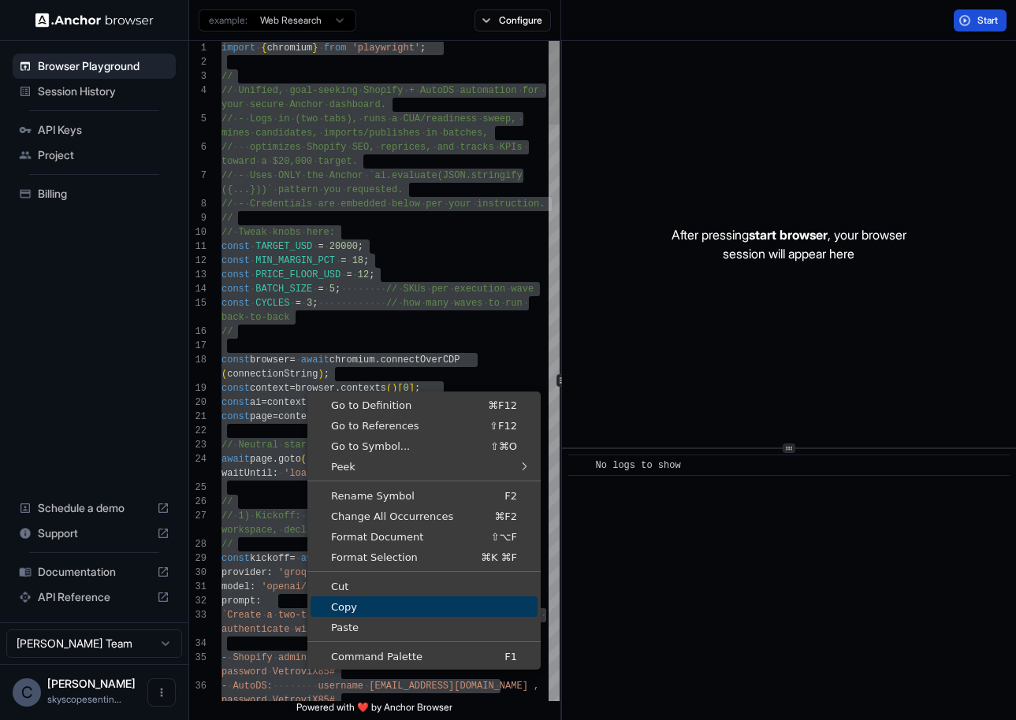
click at [370, 558] on link "Copy" at bounding box center [423, 606] width 227 height 20
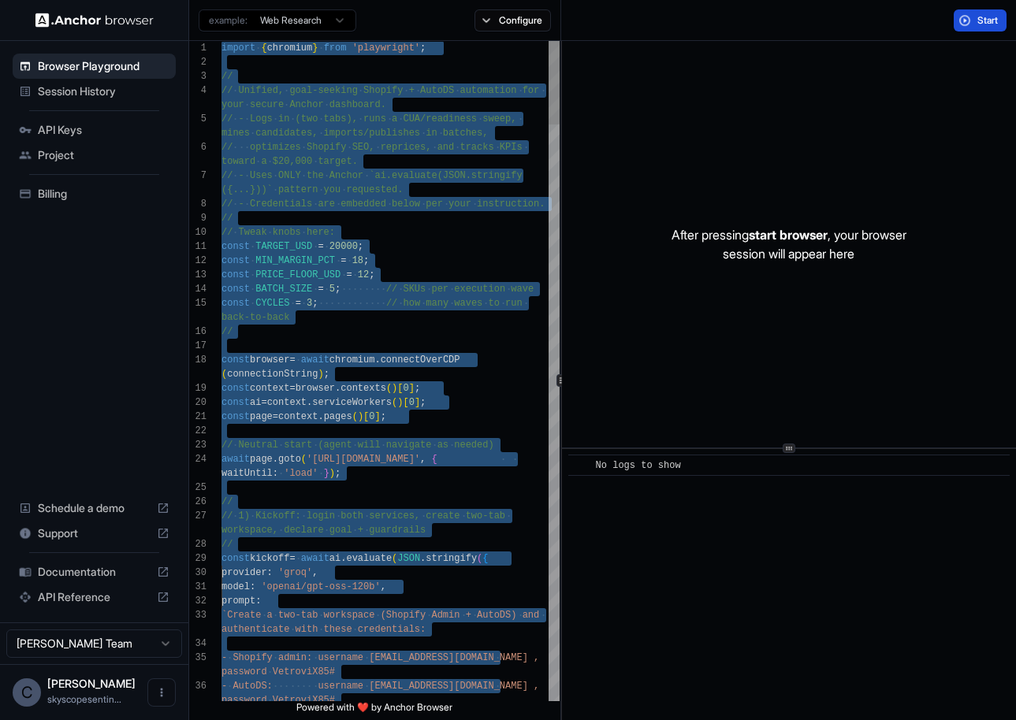
type textarea "**********"
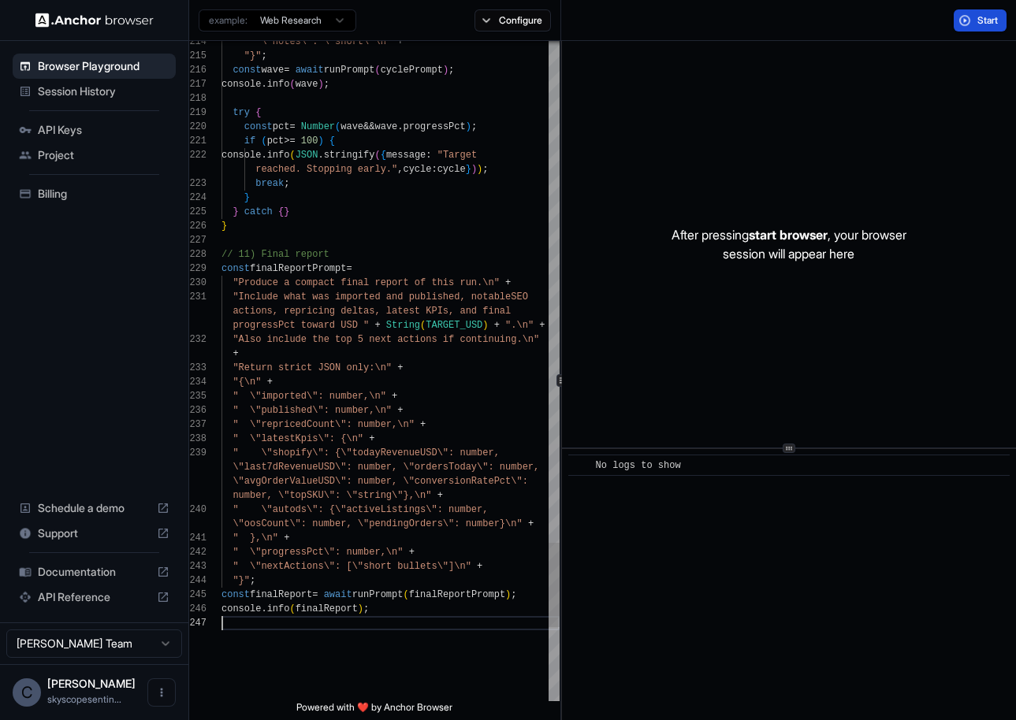
scroll to position [71, 0]
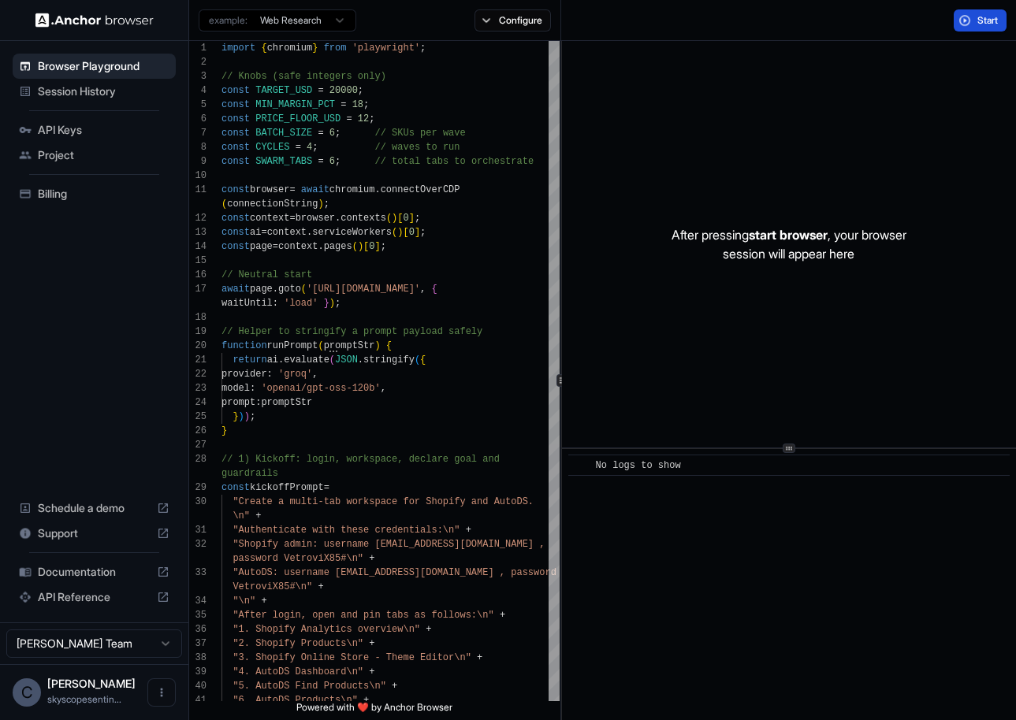
click at [980, 26] on span "Start" at bounding box center [988, 20] width 22 height 13
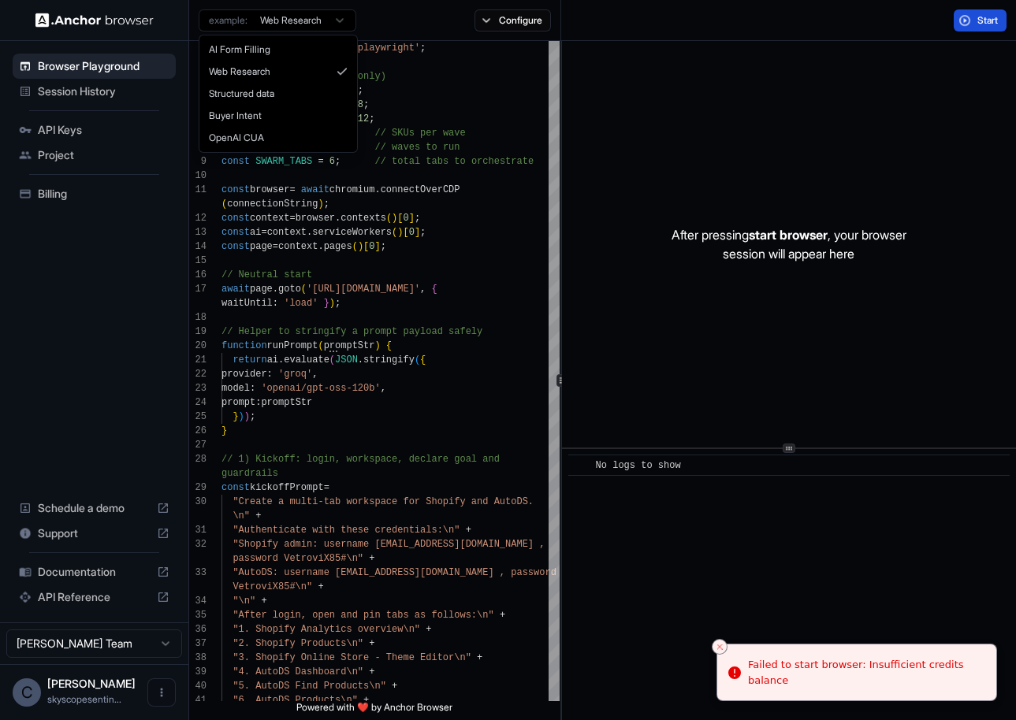
click at [340, 23] on html "Browser Playground Session History API Keys Project Billing Schedule a demo Sup…" at bounding box center [508, 360] width 1016 height 720
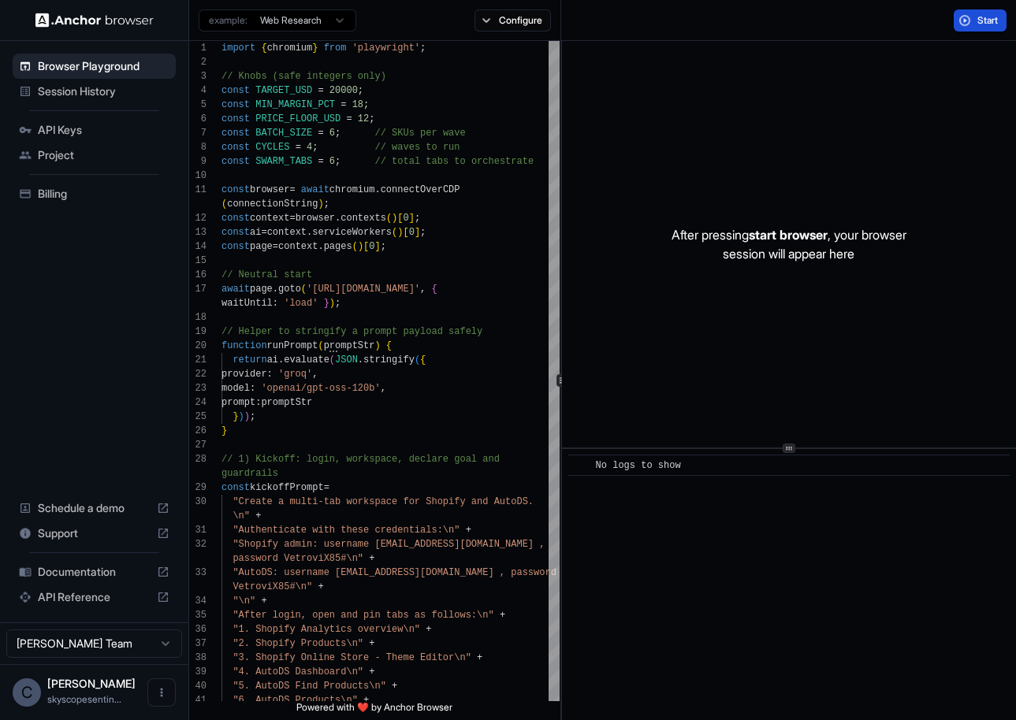
click at [113, 270] on html "Browser Playground Session History API Keys Project Billing Schedule a demo Sup…" at bounding box center [508, 360] width 1016 height 720
click at [63, 206] on div "Billing" at bounding box center [94, 193] width 163 height 25
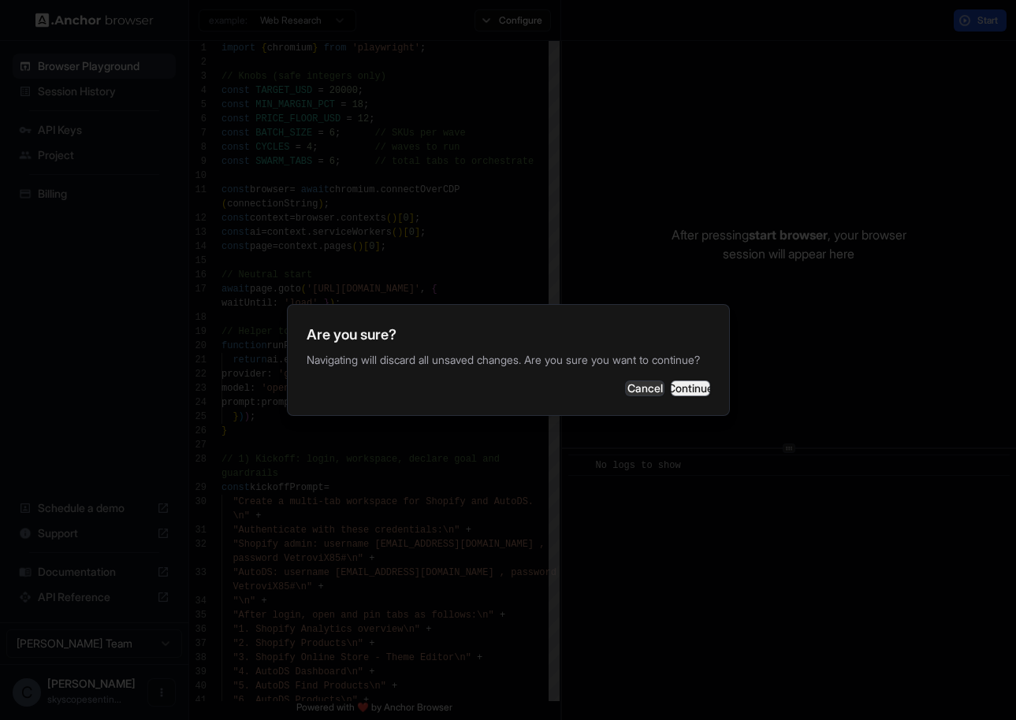
click at [675, 392] on button "Continue" at bounding box center [690, 389] width 39 height 16
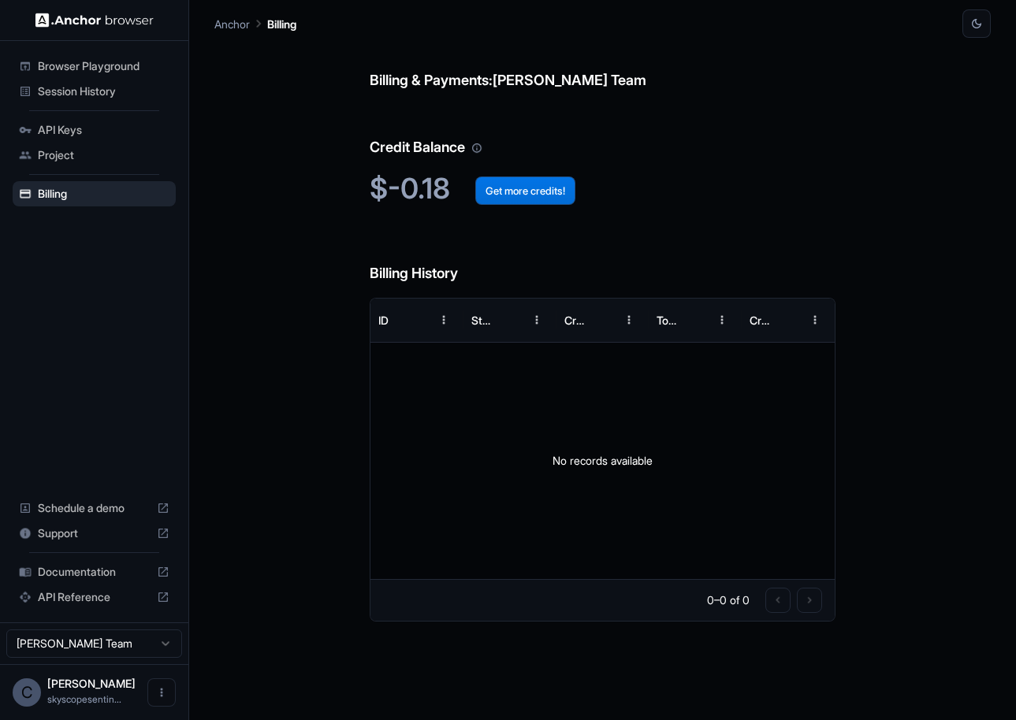
click at [527, 195] on button "Get more credits!" at bounding box center [525, 191] width 100 height 28
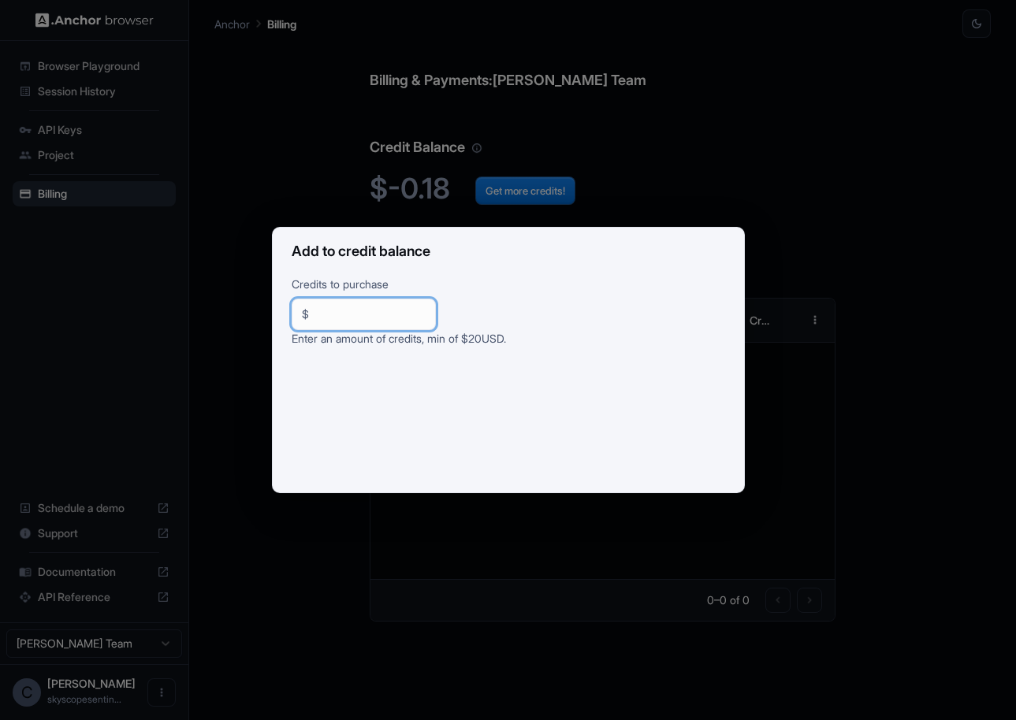
drag, startPoint x: 351, startPoint y: 312, endPoint x: 293, endPoint y: 317, distance: 58.5
click at [293, 317] on div "$ ** ​" at bounding box center [364, 315] width 144 height 32
type input "**"
click at [210, 418] on div "Add to credit balance Credits to purchase $ ** ​ Enter an amount of credits, mi…" at bounding box center [508, 360] width 1016 height 720
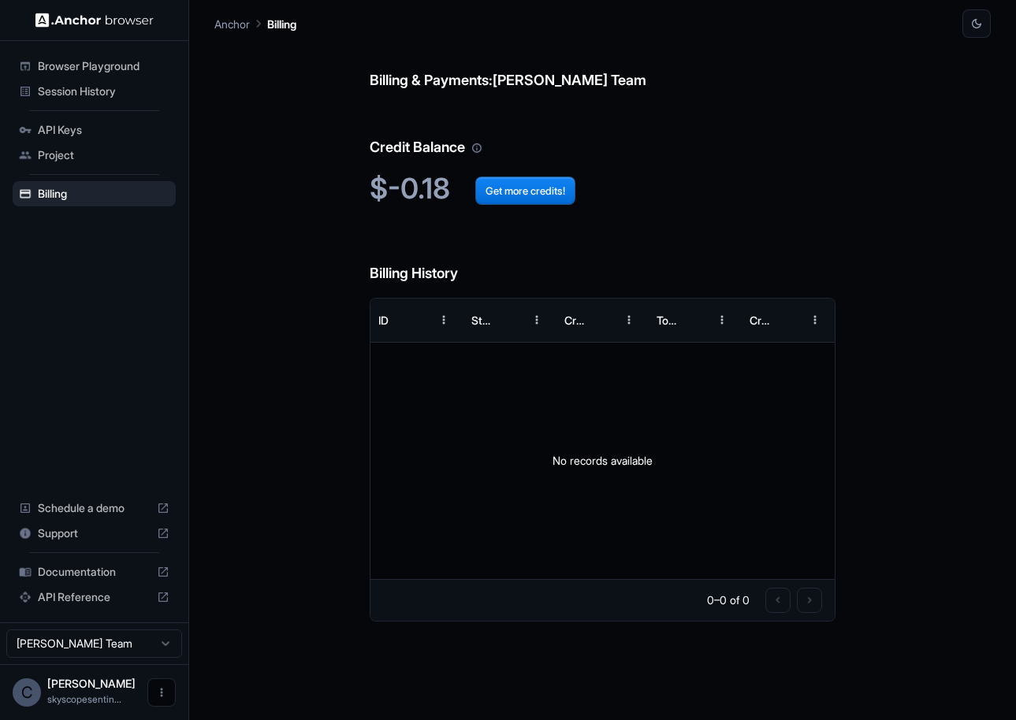
click at [159, 558] on icon "Open menu" at bounding box center [161, 692] width 13 height 13
click at [113, 558] on div at bounding box center [132, 693] width 63 height 16
